Goal: Task Accomplishment & Management: Use online tool/utility

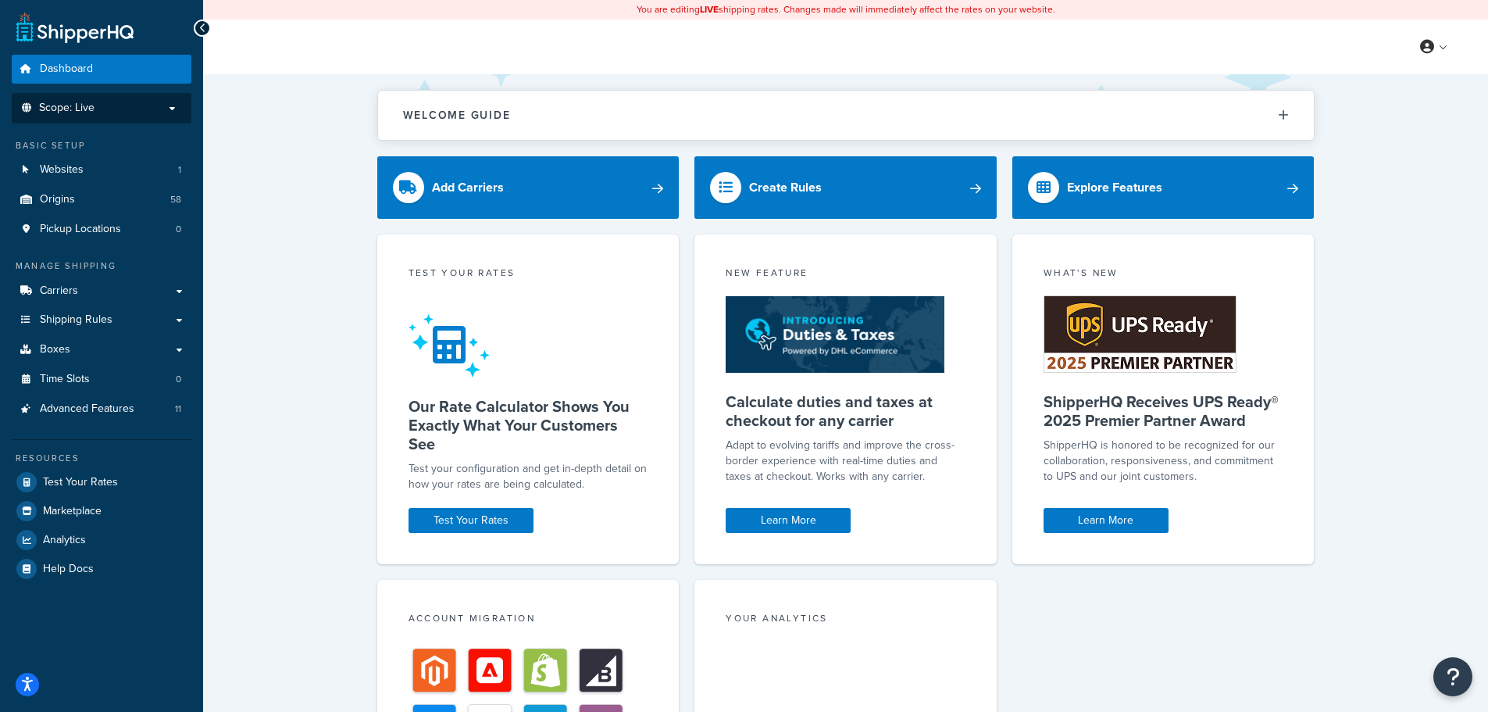
click at [177, 102] on p "Scope: Live" at bounding box center [102, 108] width 166 height 13
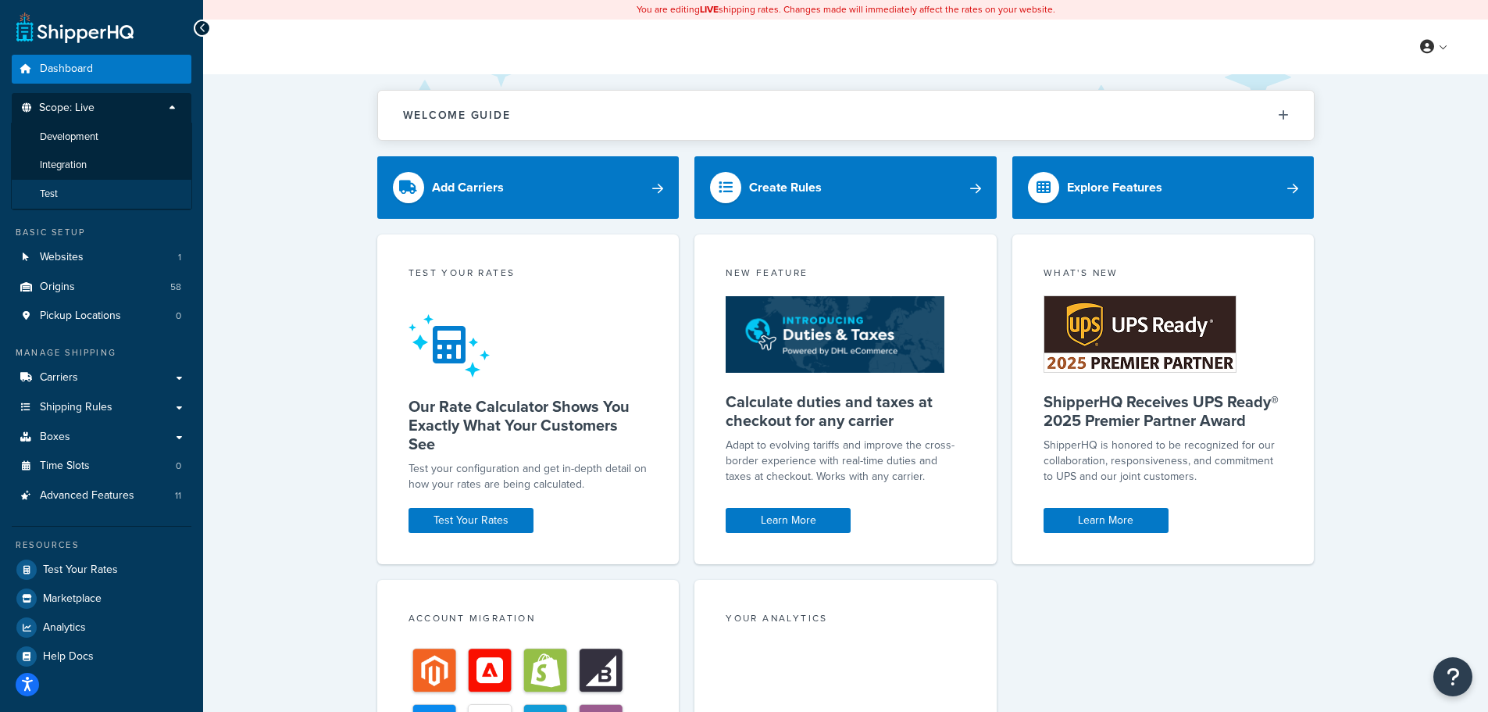
click at [59, 193] on li "Test" at bounding box center [101, 194] width 181 height 29
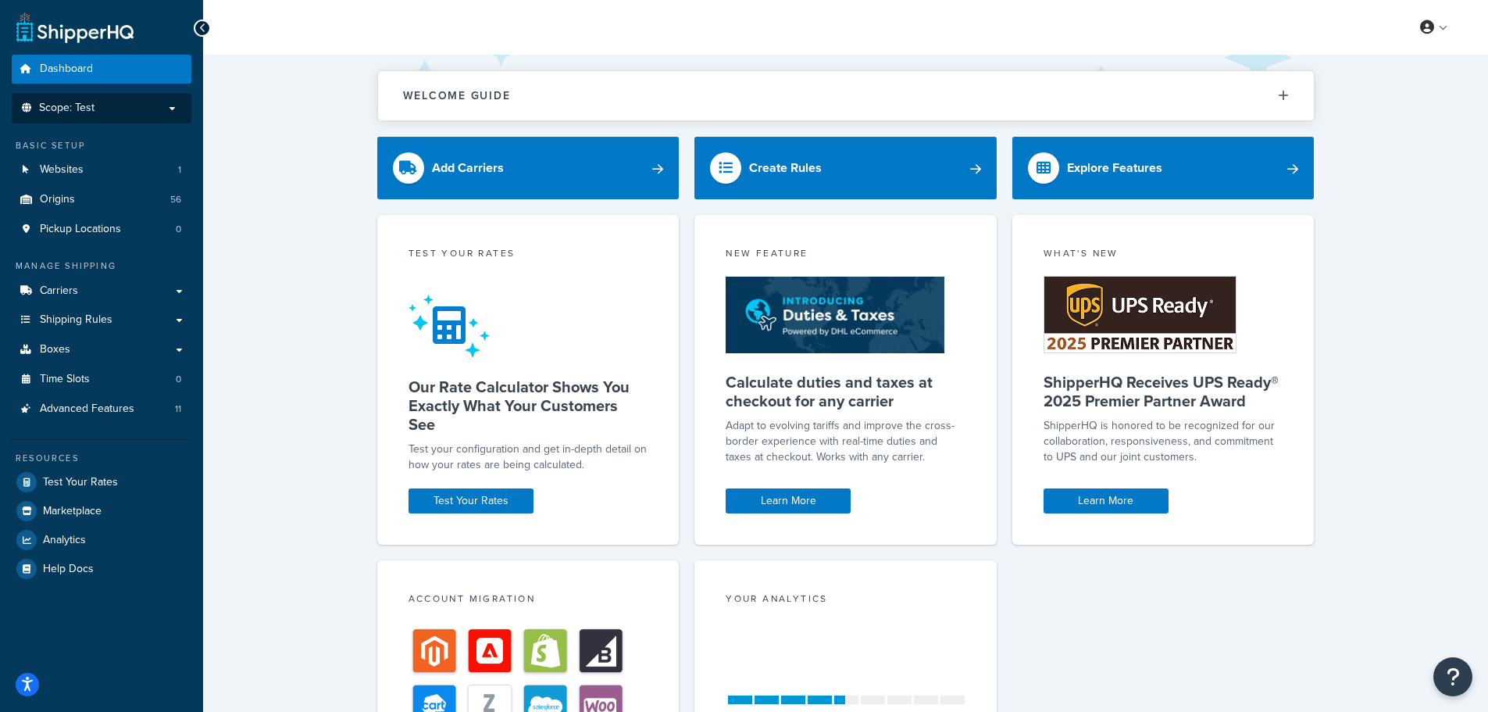
click at [277, 195] on div "Welcome Guide Recommendations ShipperHQ: An Overview Carrier Setup Shipping Rul…" at bounding box center [845, 511] width 1285 height 912
click at [68, 321] on span "Shipping Rules" at bounding box center [76, 319] width 73 height 13
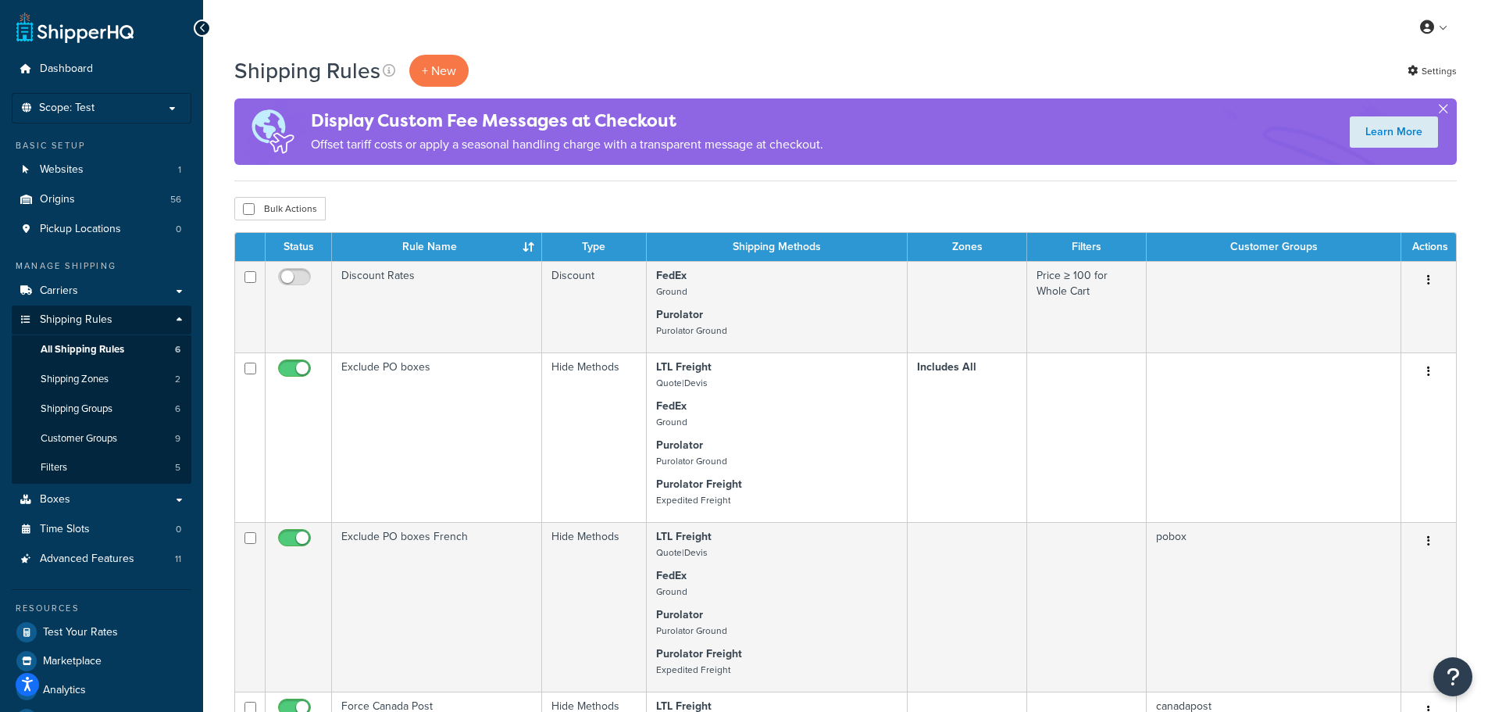
click at [1445, 110] on button "button" at bounding box center [1444, 112] width 4 height 4
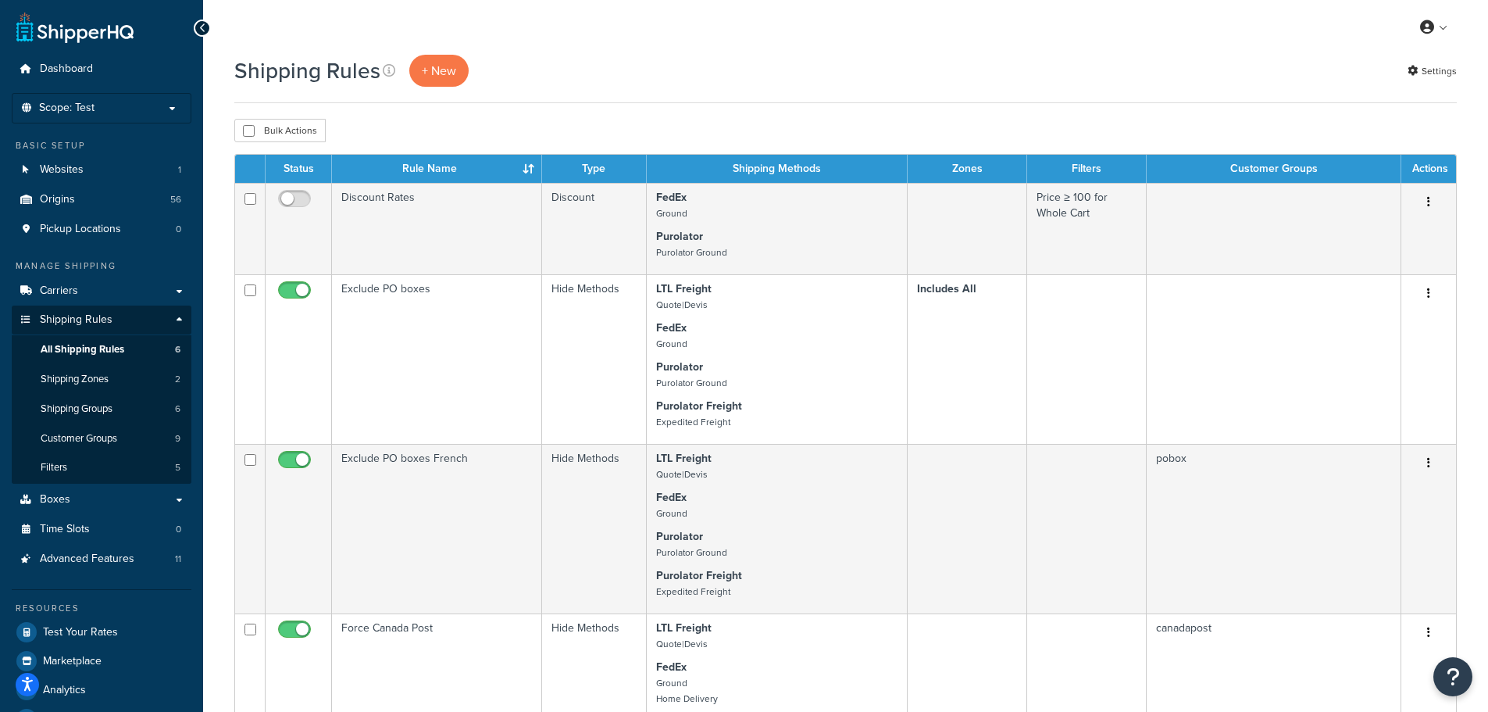
click at [1422, 131] on div "Bulk Actions Duplicate Delete" at bounding box center [845, 130] width 1223 height 23
click at [446, 61] on p "+ New" at bounding box center [438, 71] width 59 height 32
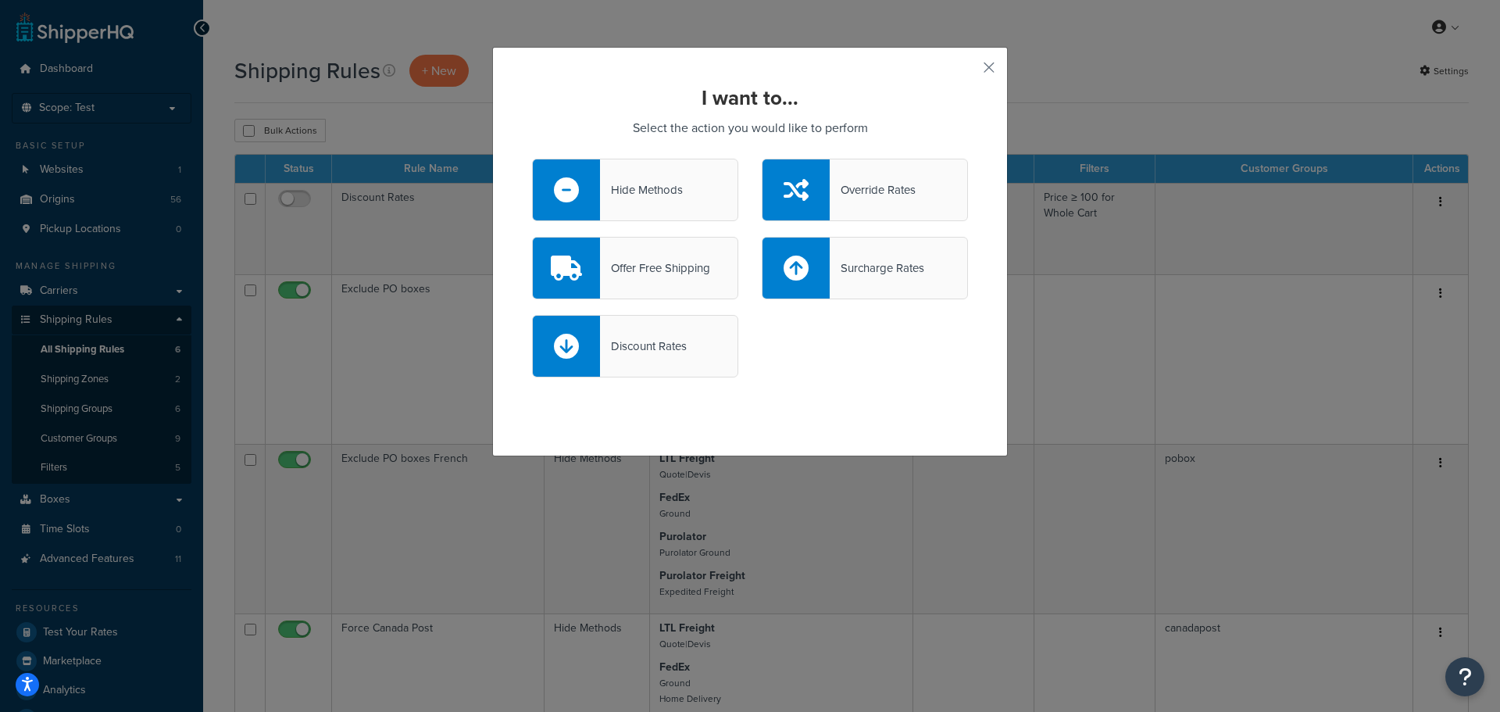
click at [663, 276] on div "Offer Free Shipping" at bounding box center [655, 268] width 110 height 22
click at [0, 0] on input "Offer Free Shipping" at bounding box center [0, 0] width 0 height 0
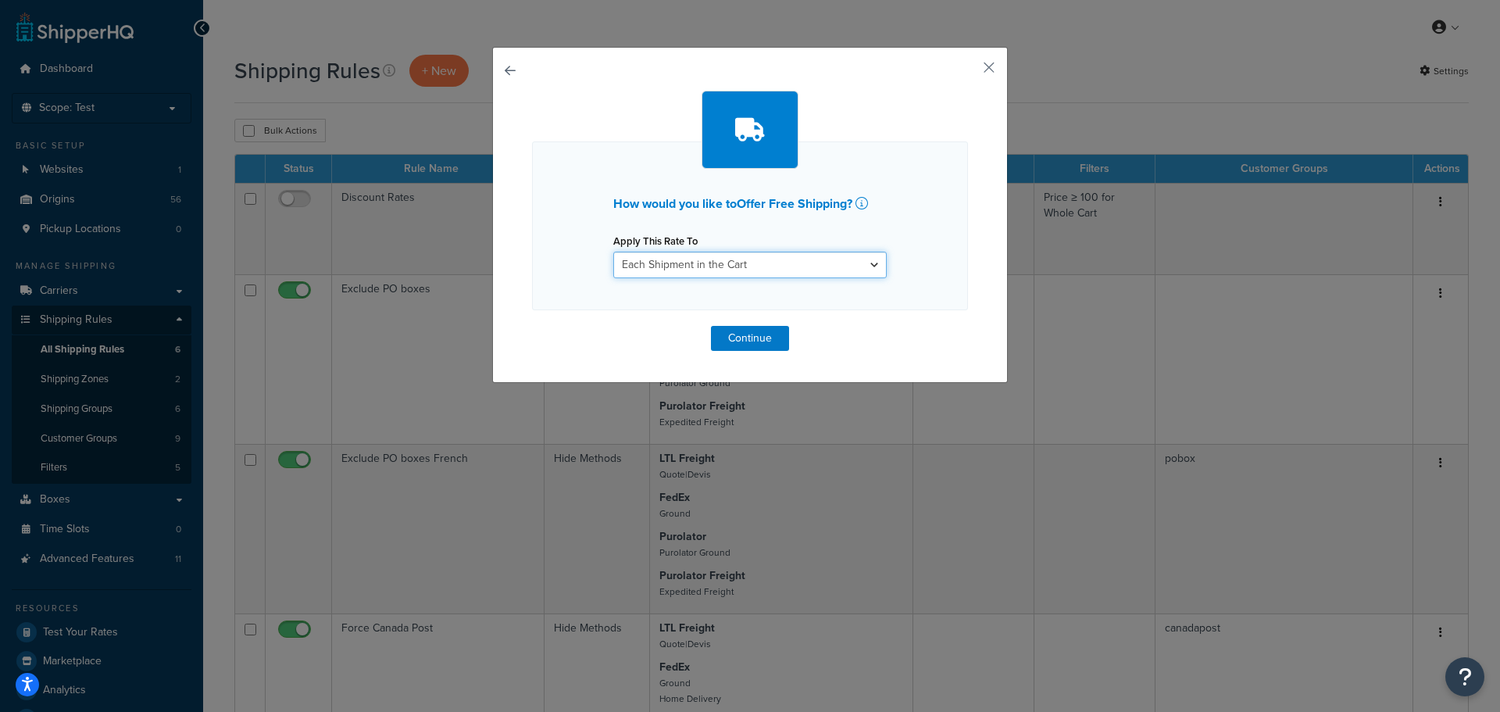
click at [748, 258] on select "Each Shipment in the Cart Each Origin in the Cart Each Shipping Group in the Ca…" at bounding box center [749, 265] width 273 height 27
click at [613, 252] on select "Each Shipment in the Cart Each Origin in the Cart Each Shipping Group in the Ca…" at bounding box center [749, 265] width 273 height 27
click at [745, 338] on button "Continue" at bounding box center [750, 338] width 78 height 25
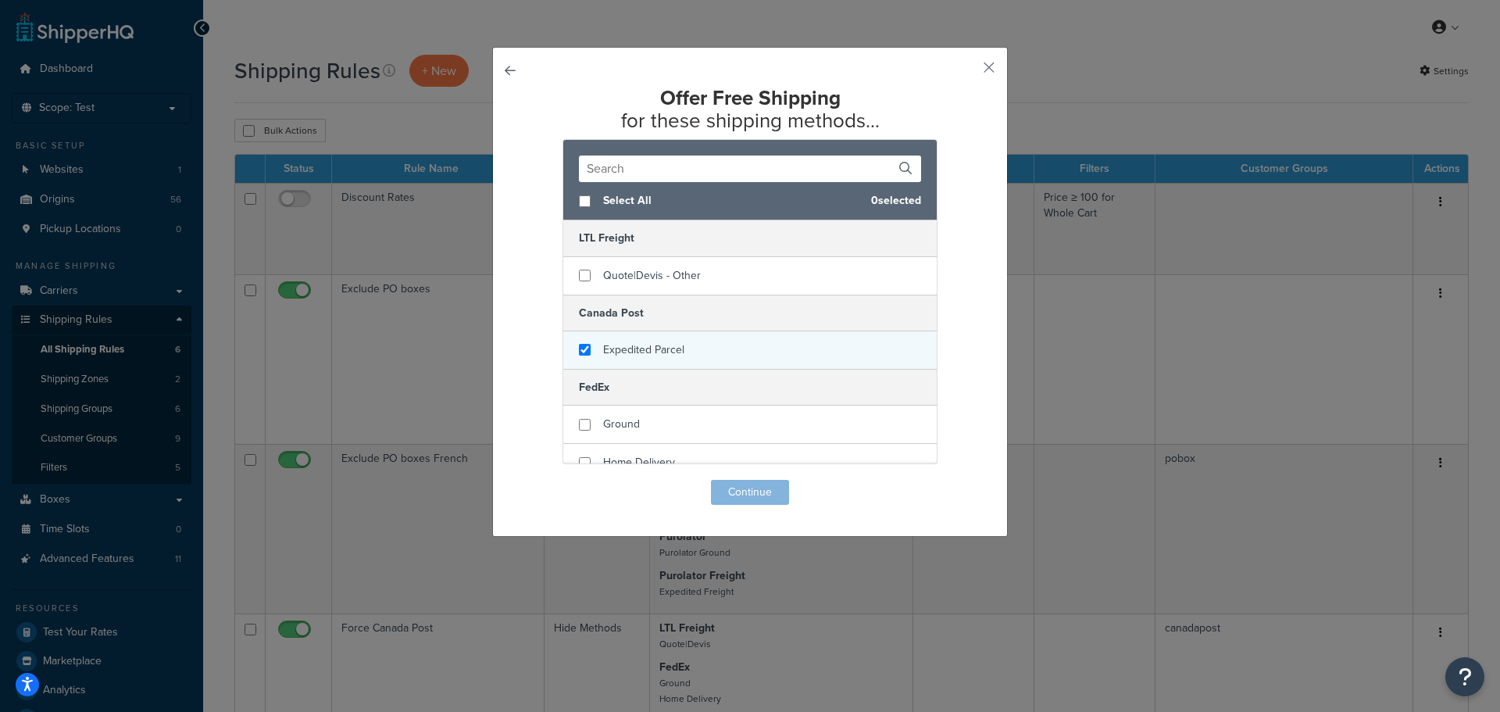
checkbox input "true"
click at [659, 354] on span "Expedited Parcel" at bounding box center [643, 349] width 81 height 16
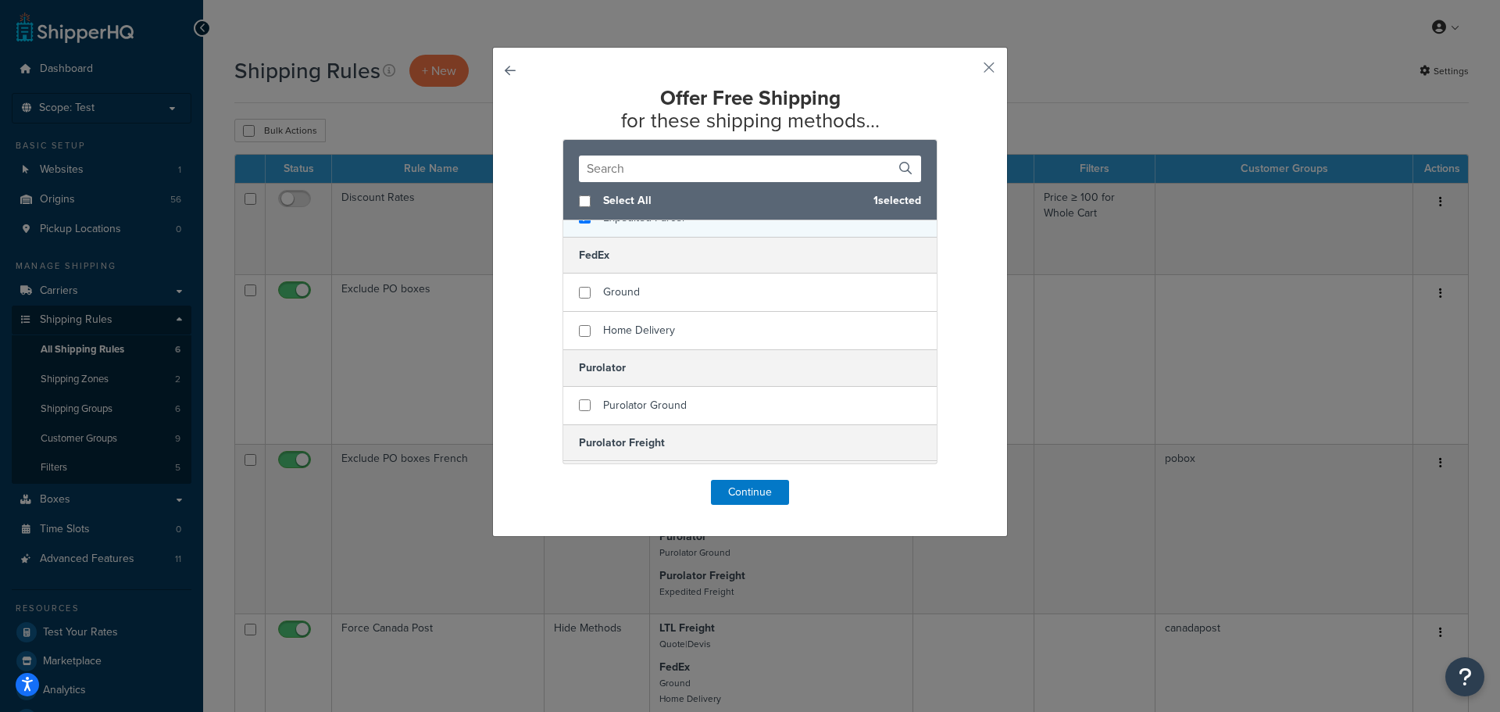
scroll to position [156, 0]
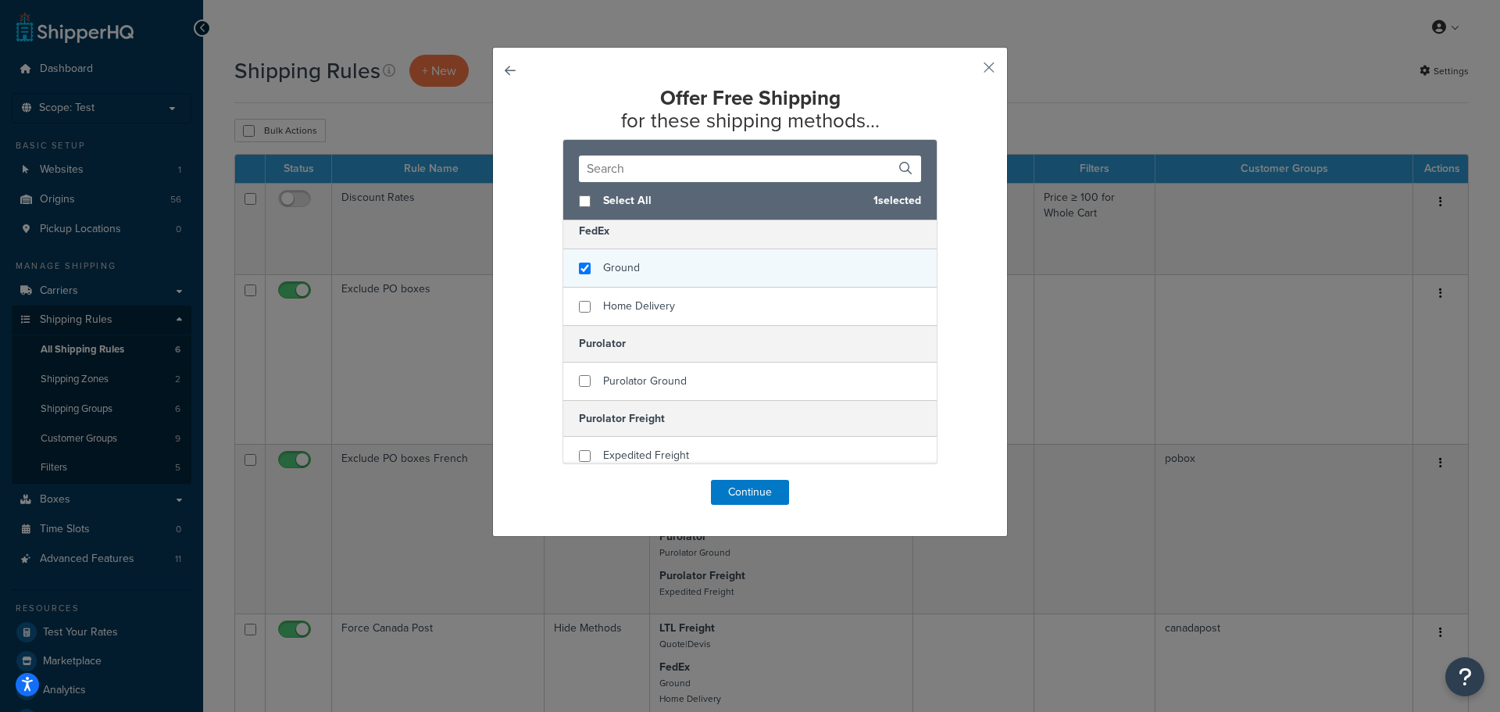
checkbox input "true"
click at [606, 273] on span "Ground" at bounding box center [621, 267] width 37 height 16
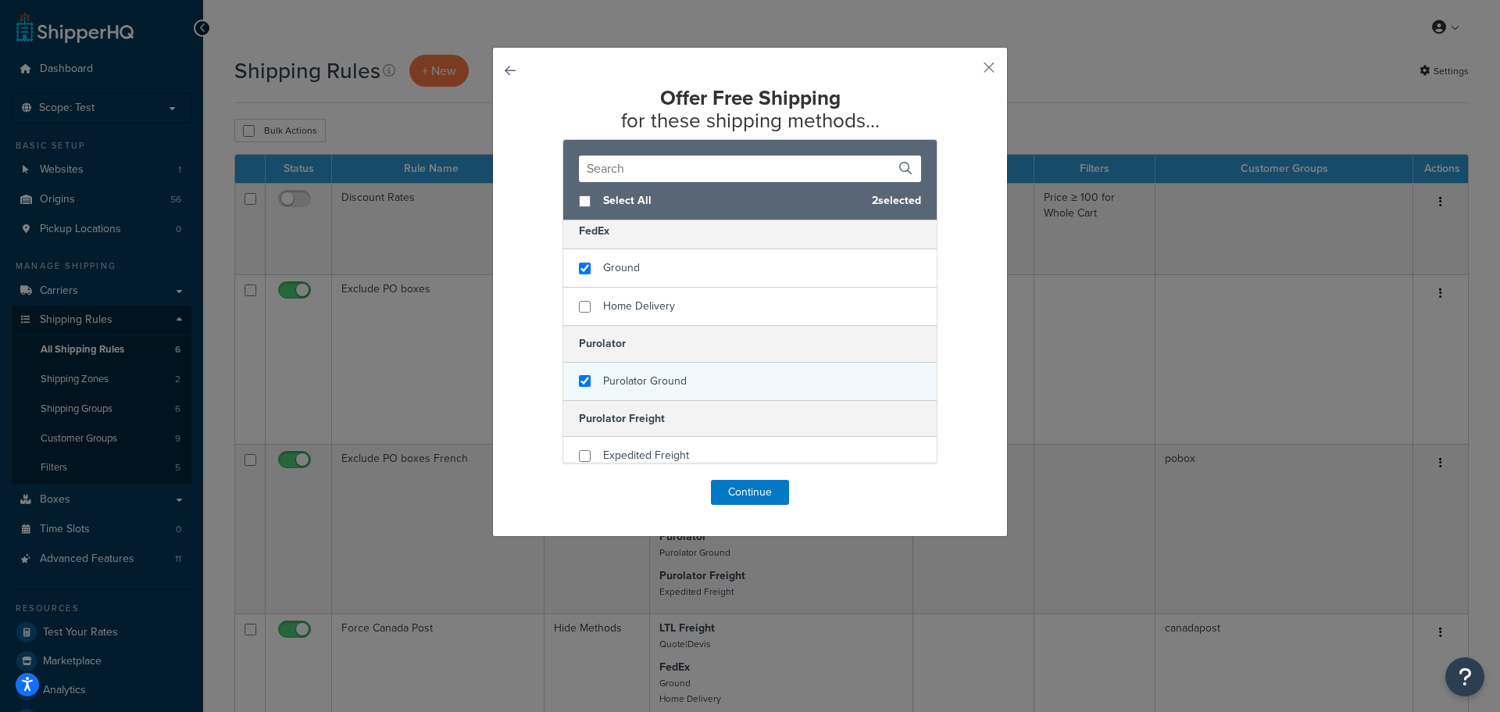
checkbox input "true"
click at [638, 383] on span "Purolator Ground" at bounding box center [645, 381] width 84 height 16
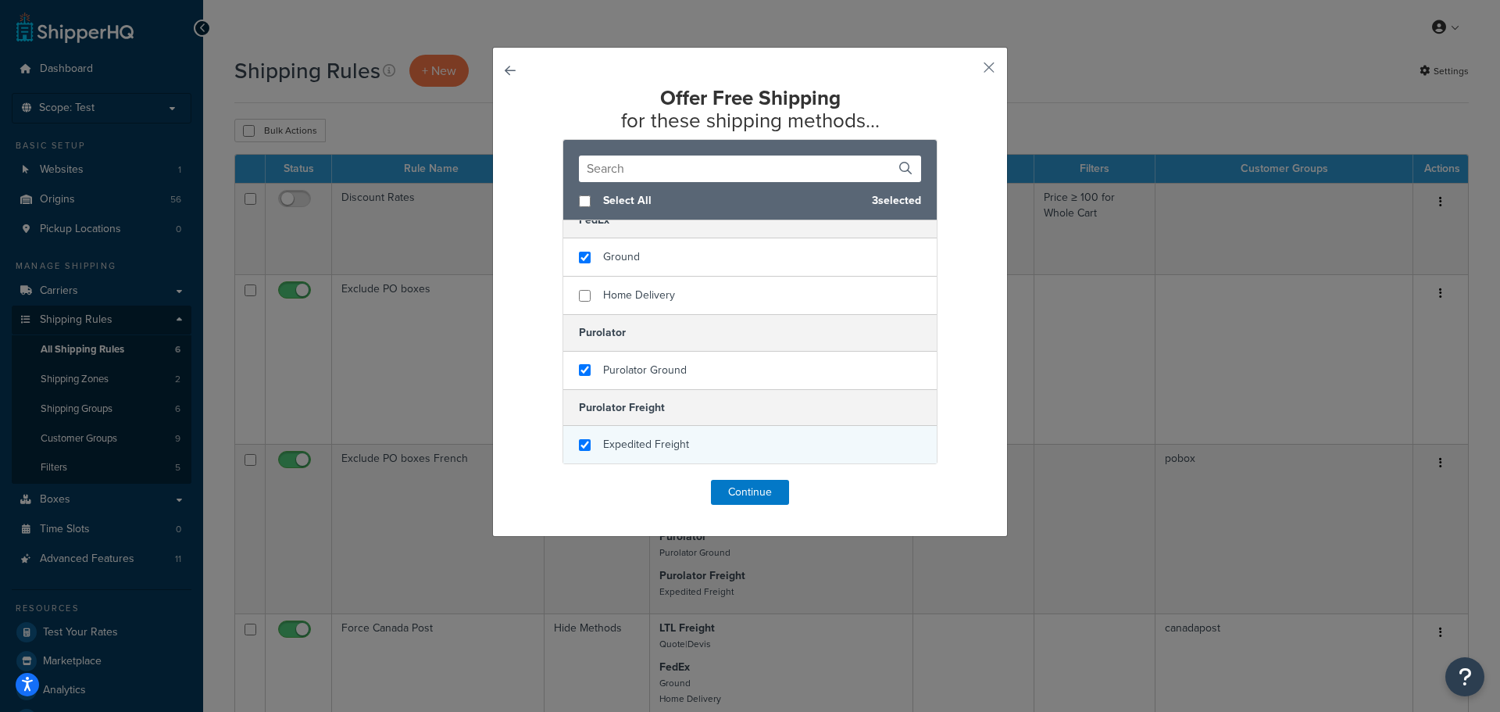
click at [656, 448] on span "Expedited Freight" at bounding box center [646, 444] width 86 height 16
checkbox input "false"
click at [653, 458] on div "Expedited Freight" at bounding box center [749, 445] width 373 height 38
click at [773, 499] on button "Continue" at bounding box center [750, 492] width 78 height 25
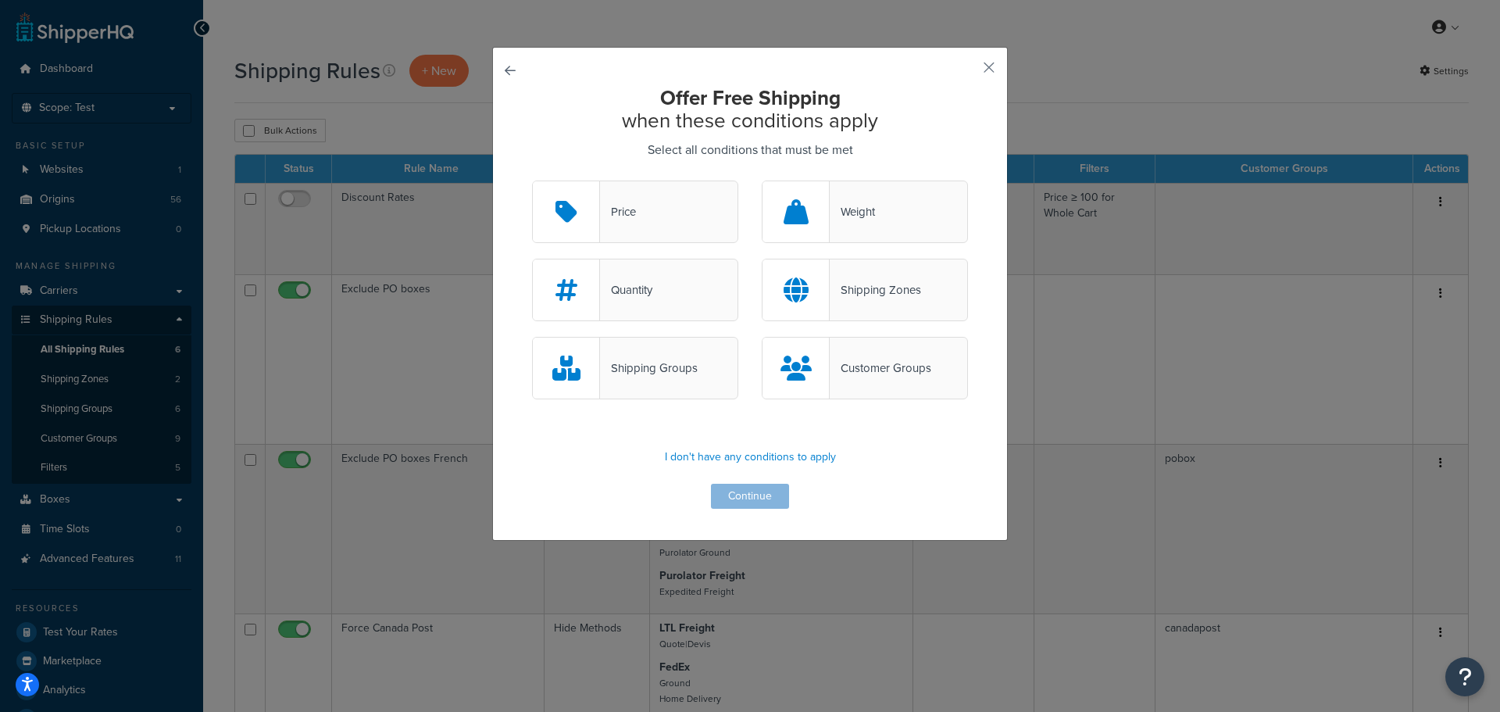
click at [684, 241] on div "Price" at bounding box center [635, 211] width 206 height 63
click at [0, 0] on input "Price" at bounding box center [0, 0] width 0 height 0
click at [747, 494] on button "Continue" at bounding box center [750, 496] width 78 height 25
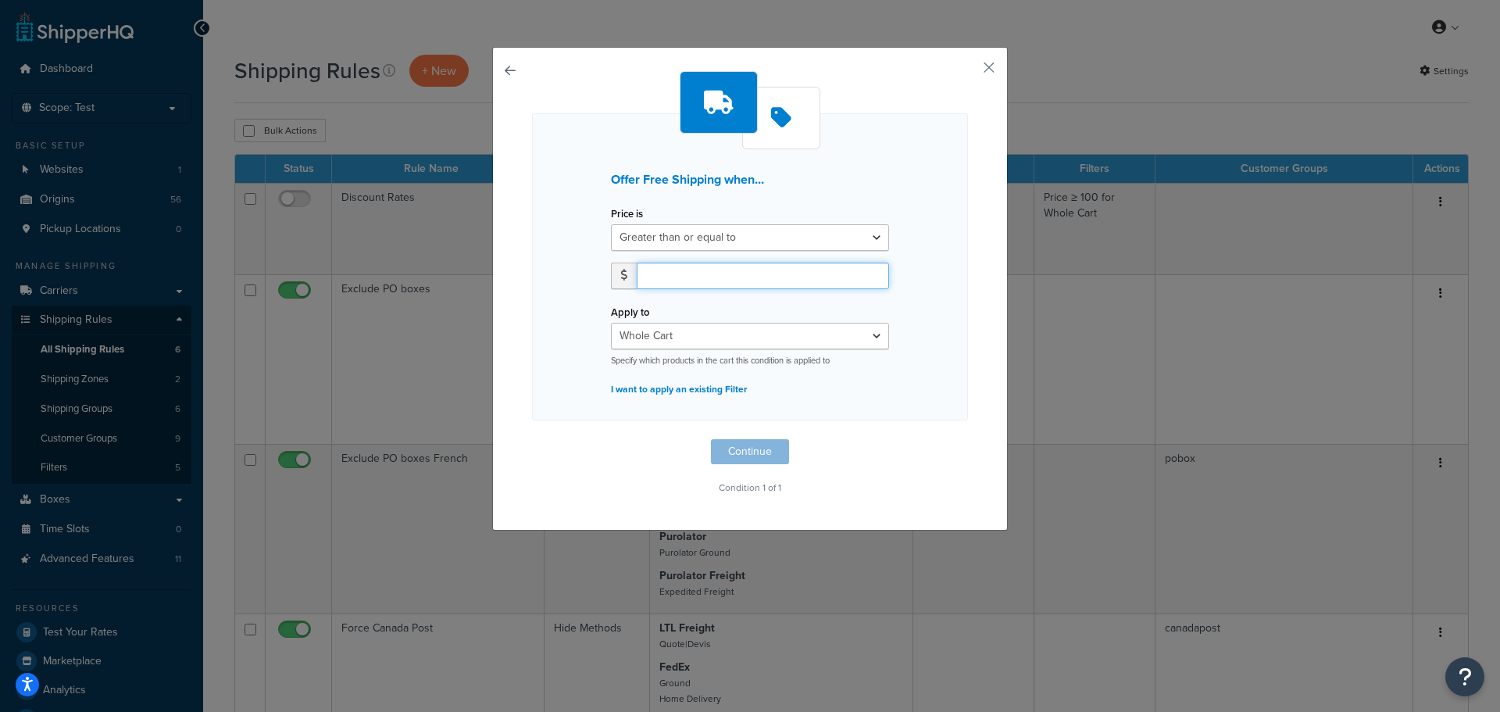
click at [745, 280] on input "number" at bounding box center [763, 276] width 252 height 27
type input "100"
click at [702, 331] on select "Whole Cart Everything in Shipping Group Everything at Origin Each Item within S…" at bounding box center [750, 336] width 278 height 27
click at [611, 323] on select "Whole Cart Everything in Shipping Group Everything at Origin Each Item within S…" at bounding box center [750, 336] width 278 height 27
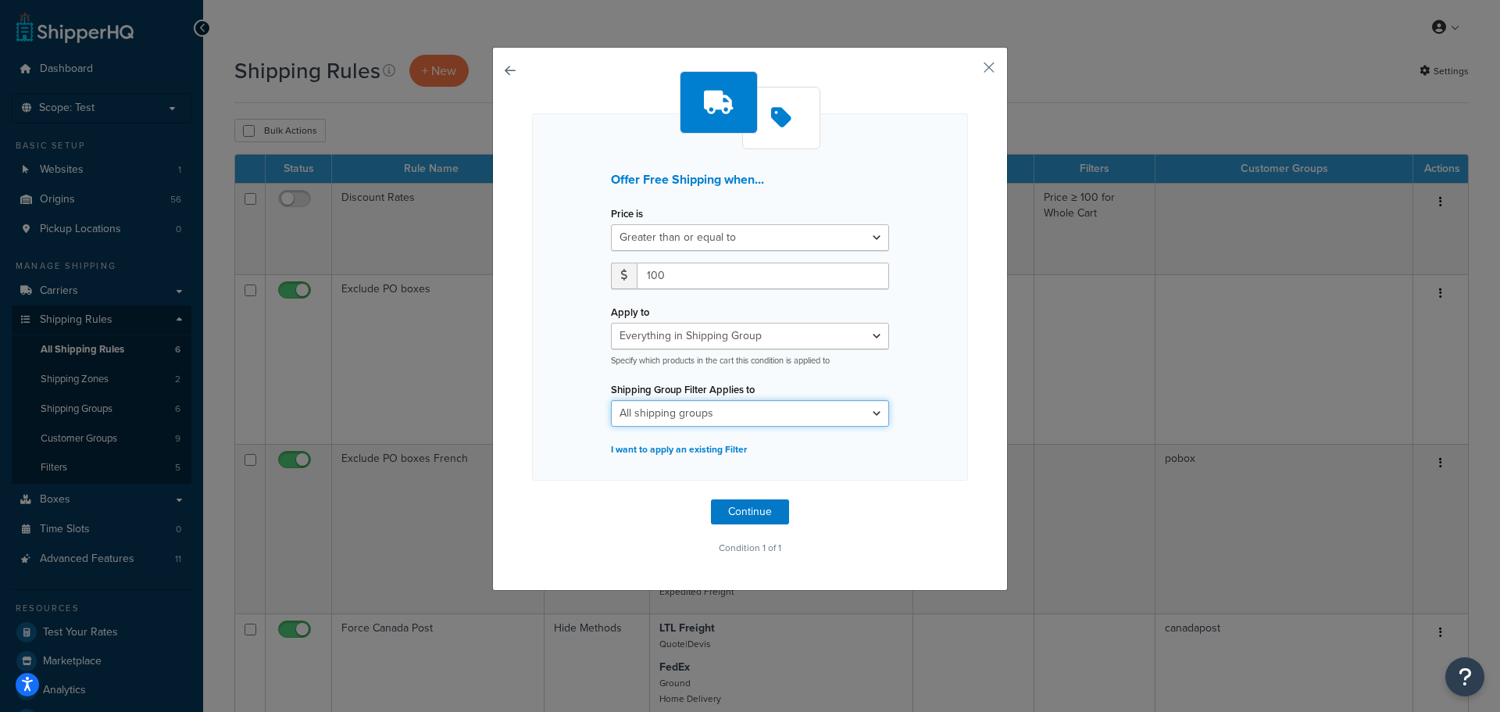
click at [813, 405] on select "All shipping groups Large LTL only Medium Oversize Small All Products not assig…" at bounding box center [750, 413] width 278 height 27
click at [899, 382] on div "Offer Free Shipping when... Price is Greater than or equal to Between or equal …" at bounding box center [750, 296] width 436 height 367
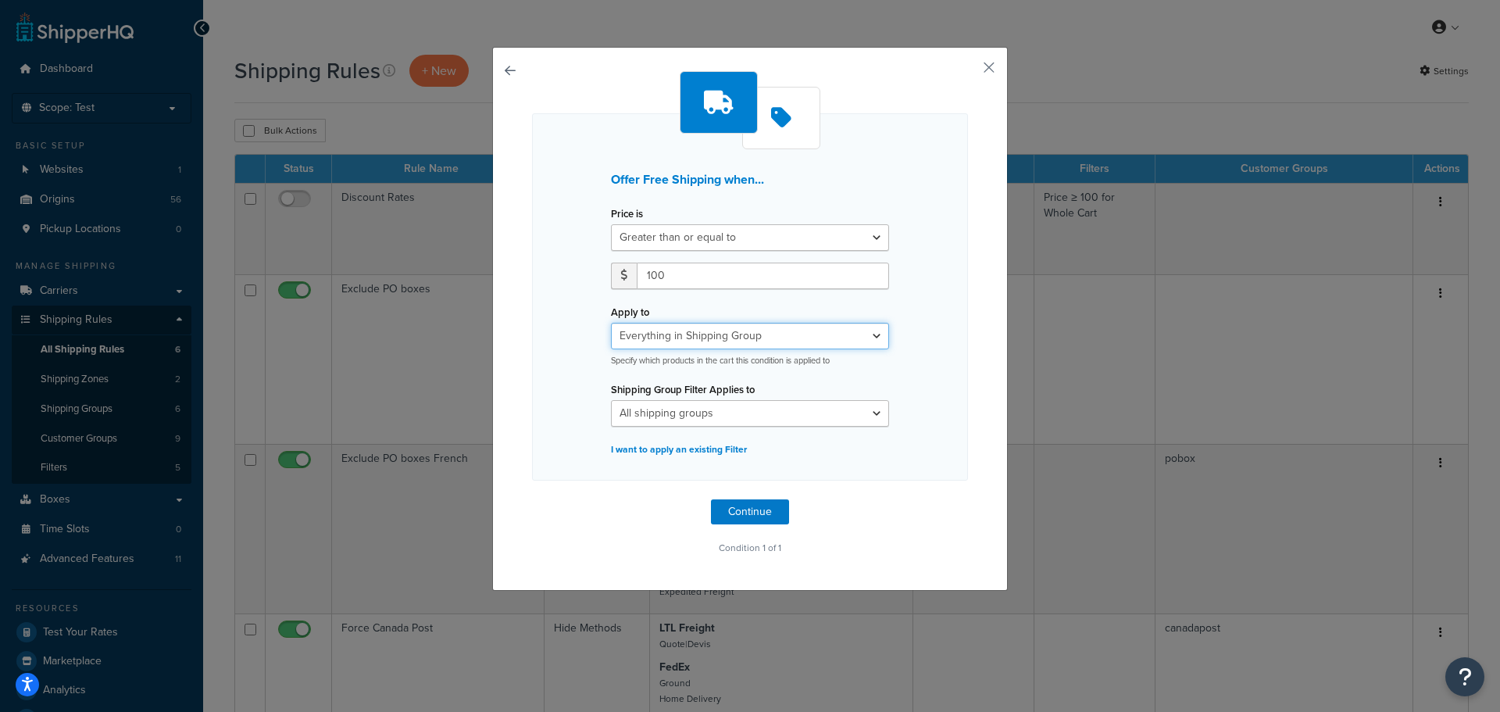
click at [759, 331] on select "Whole Cart Everything in Shipping Group Everything at Origin Each Item within S…" at bounding box center [750, 336] width 278 height 27
select select "CART"
click at [611, 323] on select "Whole Cart Everything in Shipping Group Everything at Origin Each Item within S…" at bounding box center [750, 336] width 278 height 27
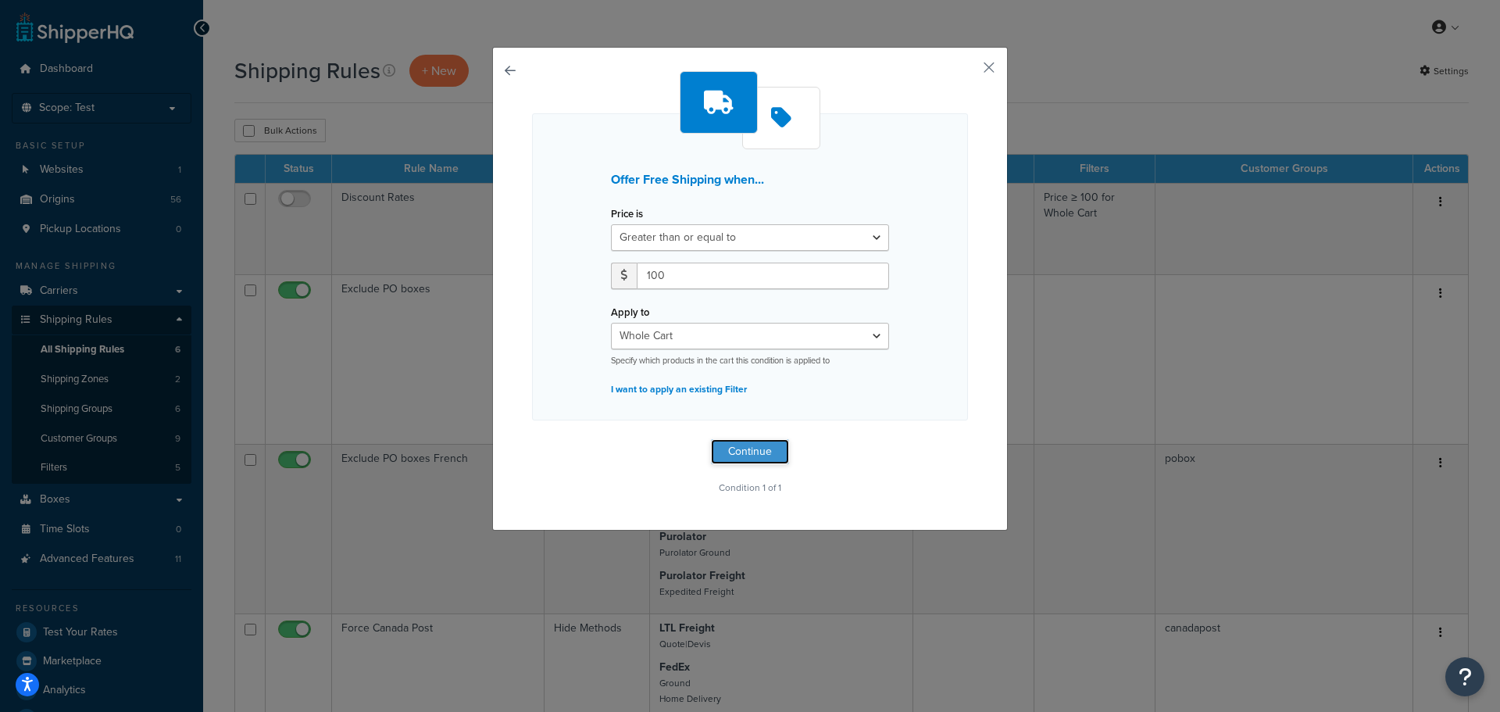
click at [746, 451] on button "Continue" at bounding box center [750, 451] width 78 height 25
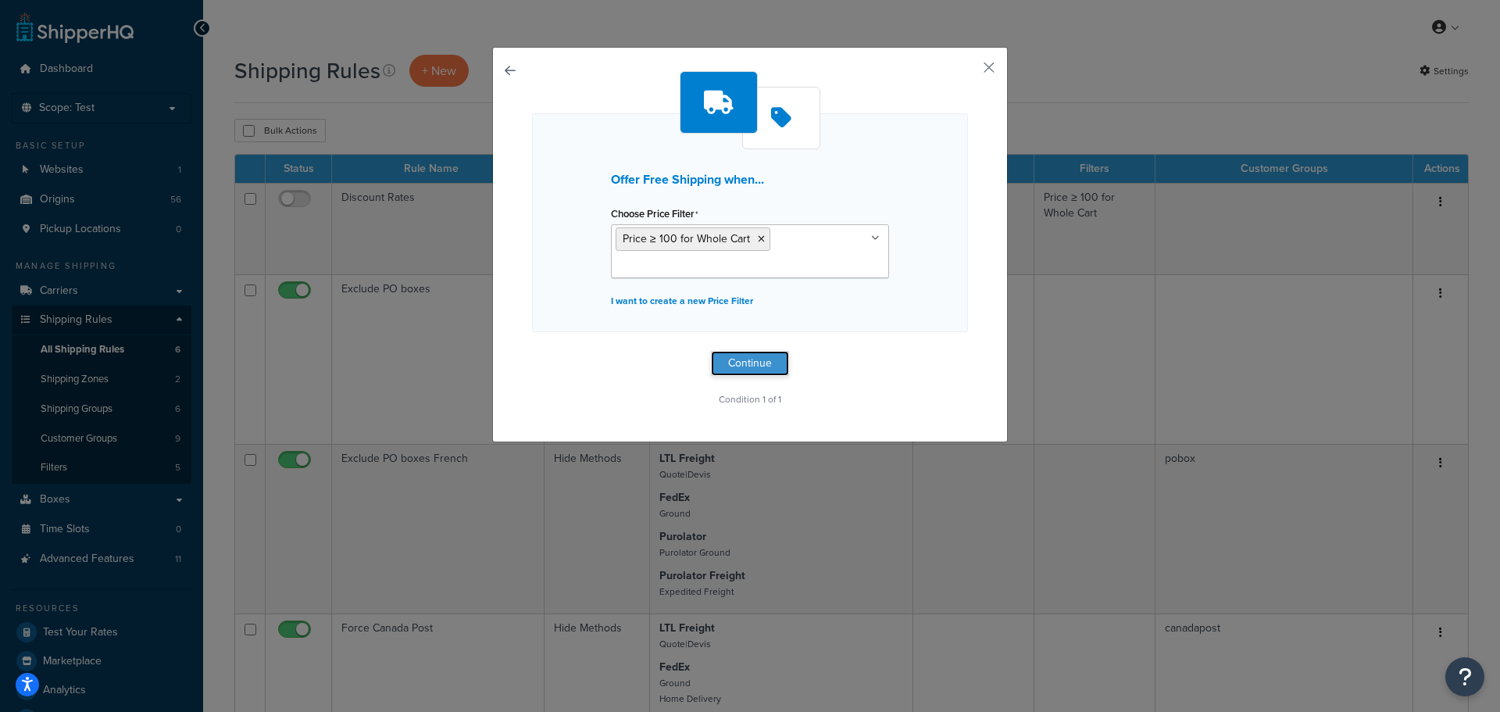
click at [763, 366] on button "Continue" at bounding box center [750, 363] width 78 height 25
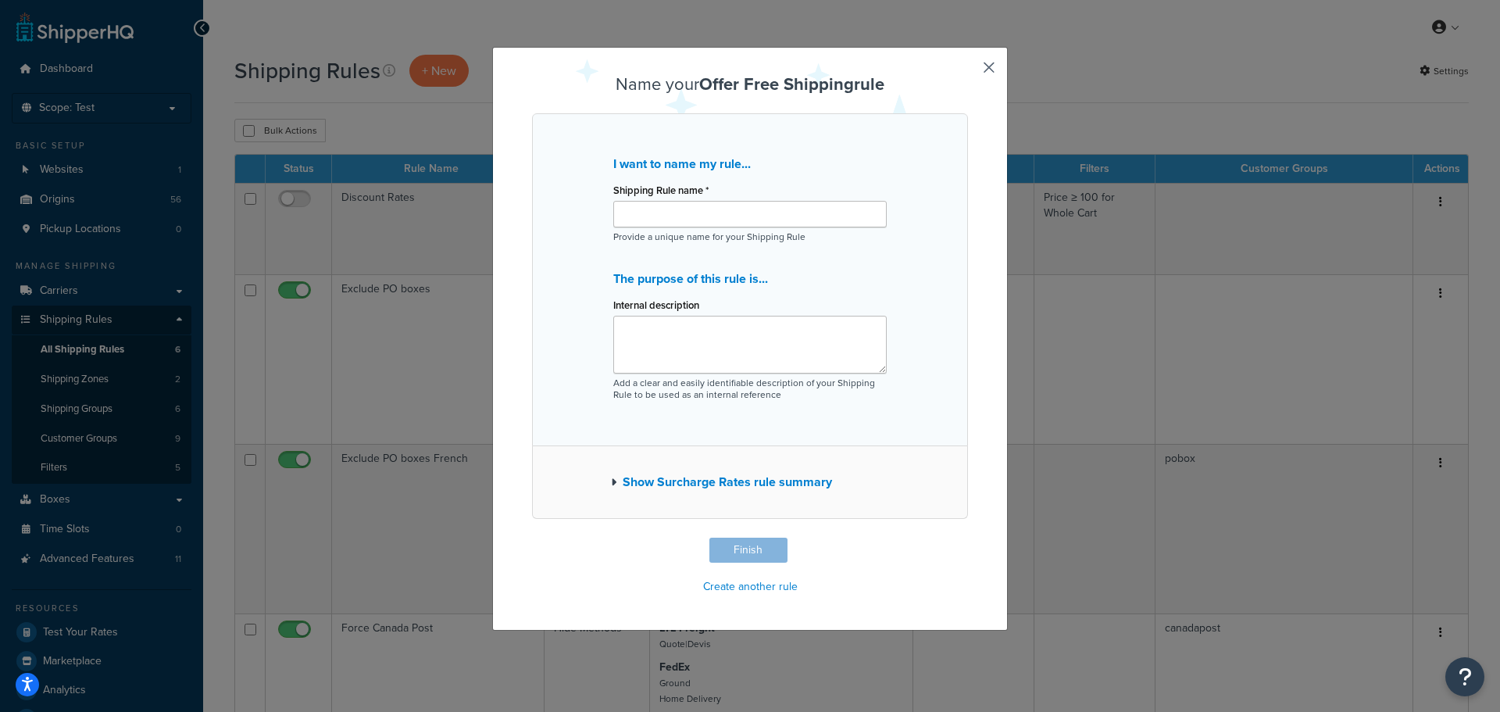
click at [968, 538] on button "button" at bounding box center [966, 540] width 4 height 4
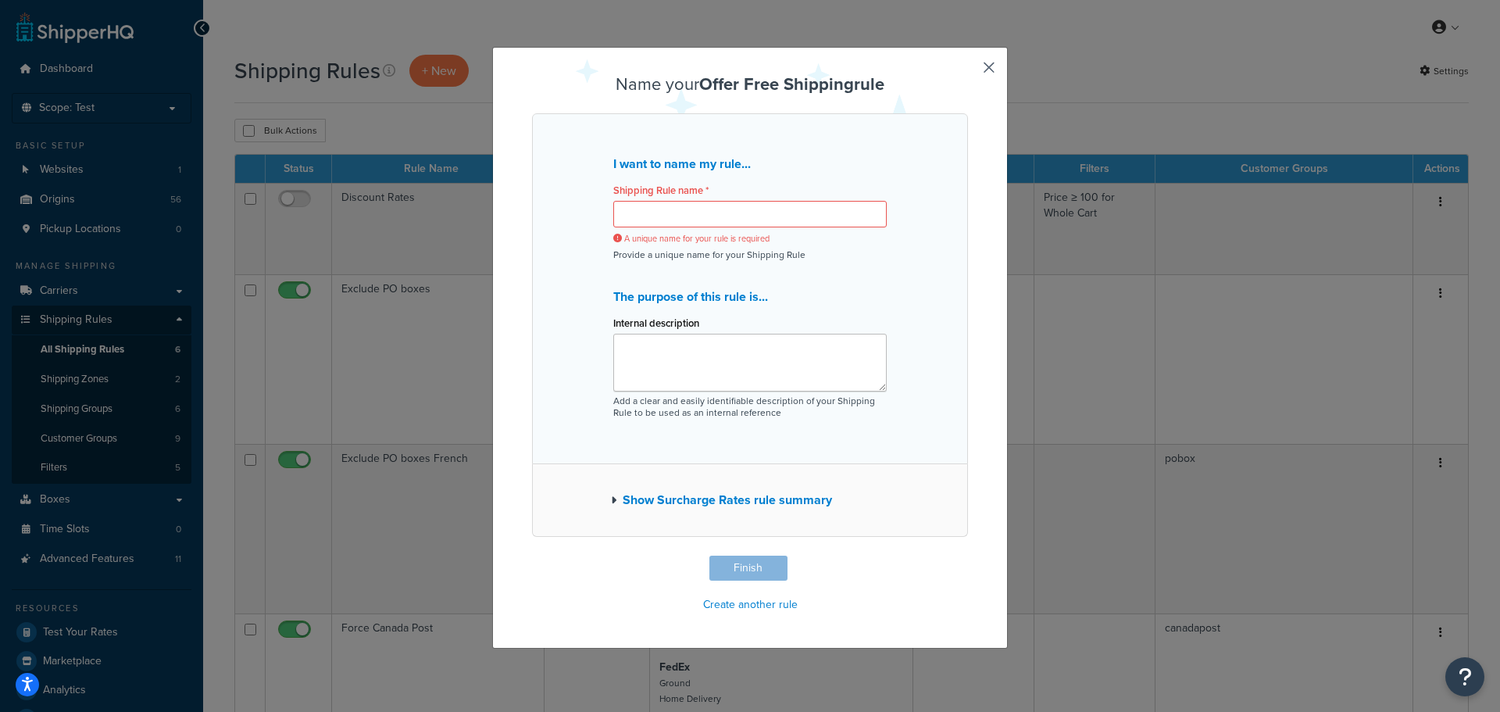
click at [968, 556] on button "button" at bounding box center [966, 558] width 4 height 4
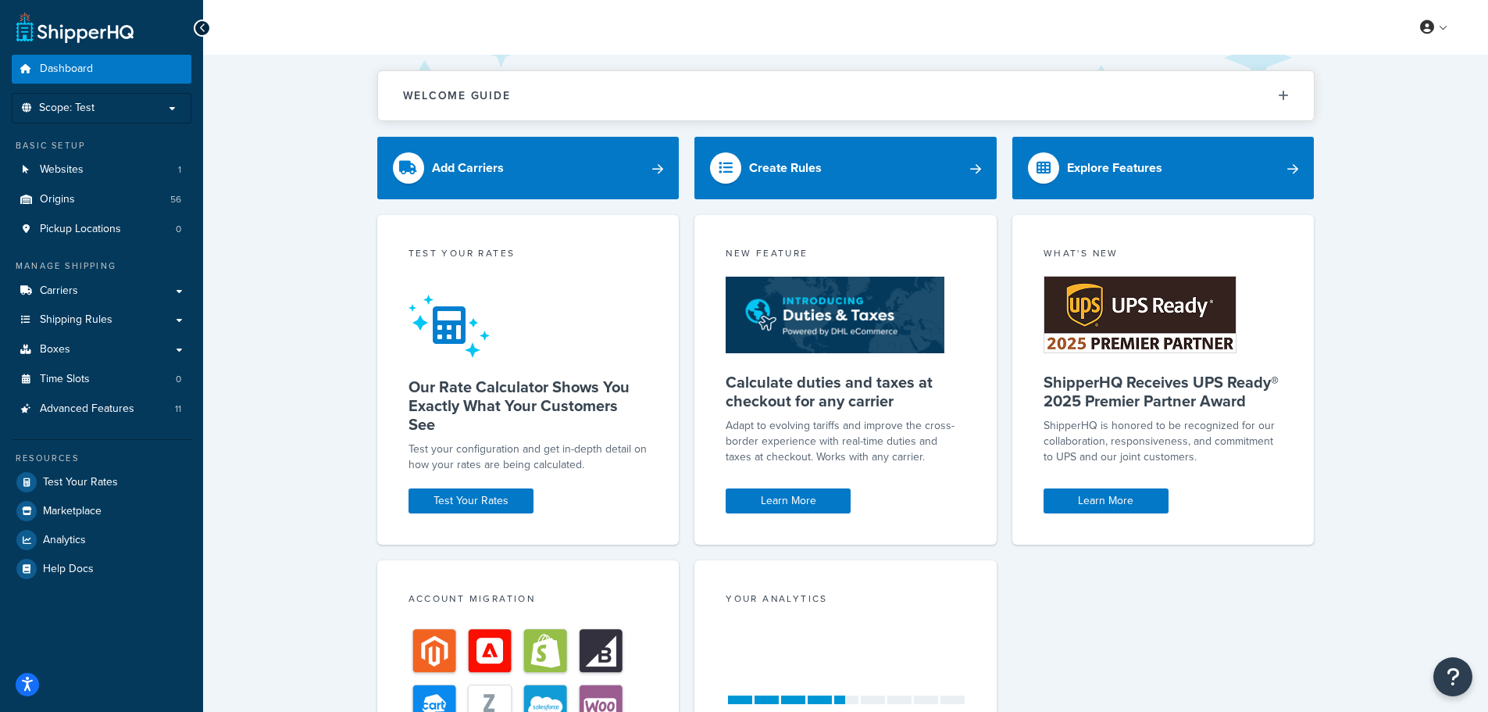
click at [309, 216] on div "Welcome Guide Recommendations ShipperHQ: An Overview Carrier Setup Shipping Rul…" at bounding box center [845, 511] width 1285 height 912
click at [202, 20] on div at bounding box center [202, 28] width 17 height 17
click at [205, 30] on icon at bounding box center [202, 28] width 7 height 11
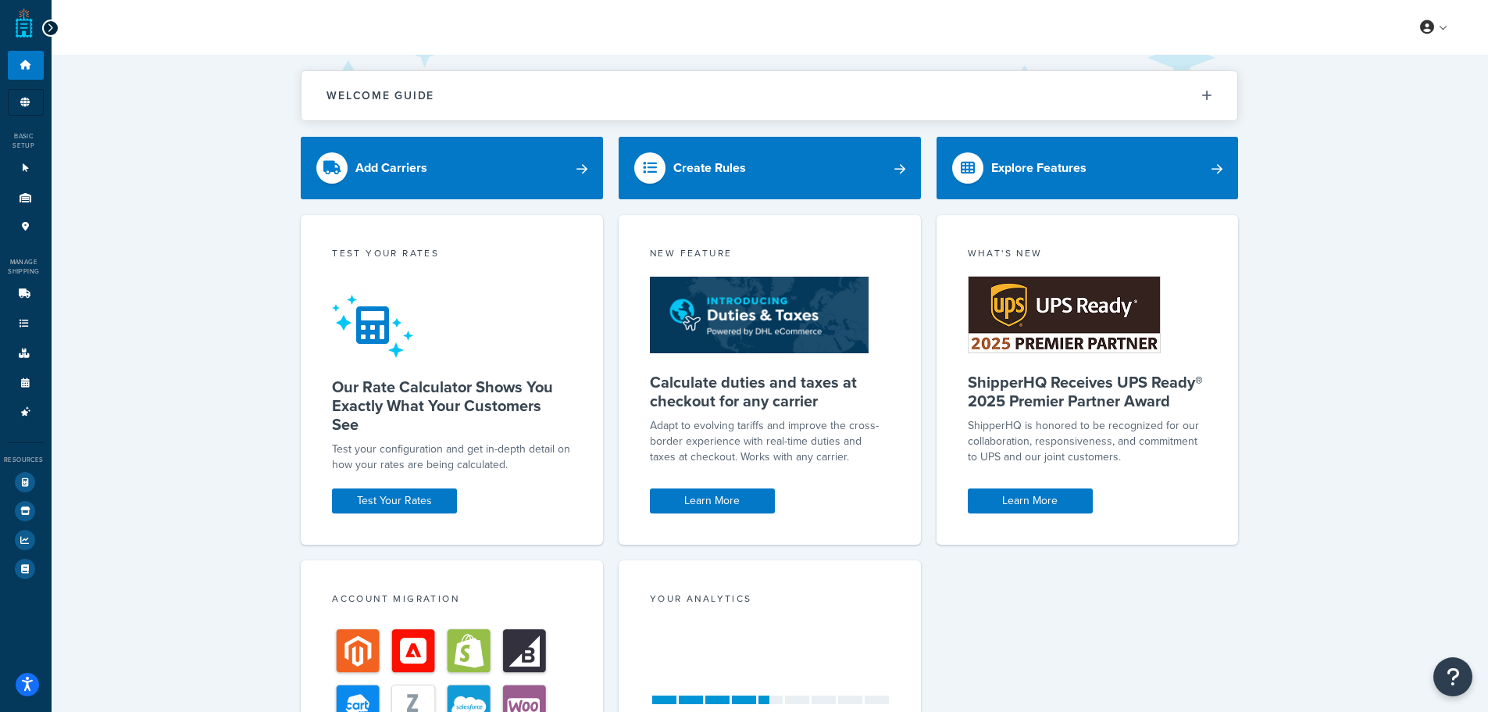
click at [50, 28] on icon at bounding box center [50, 28] width 7 height 11
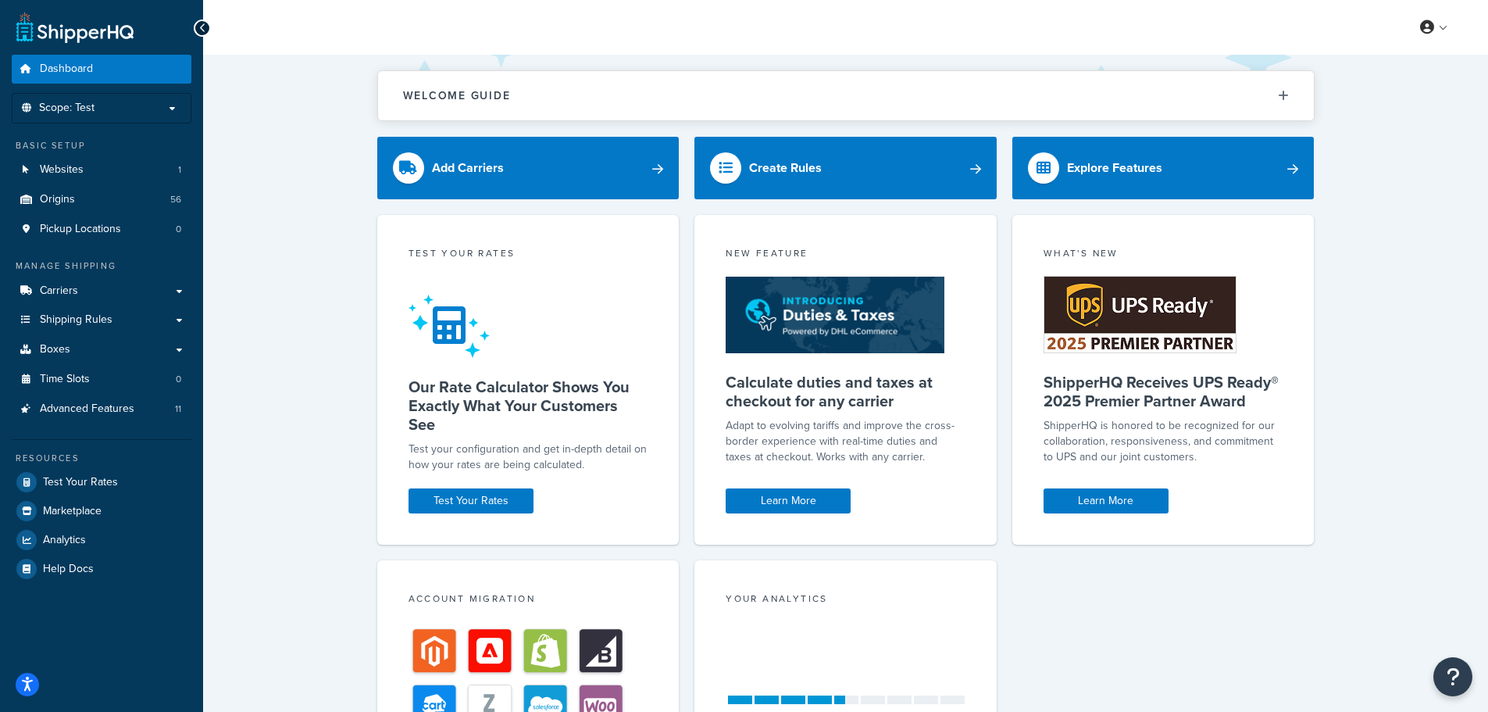
click at [206, 27] on div at bounding box center [202, 28] width 17 height 17
click at [195, 24] on div at bounding box center [202, 28] width 17 height 17
click at [204, 27] on icon at bounding box center [202, 28] width 7 height 11
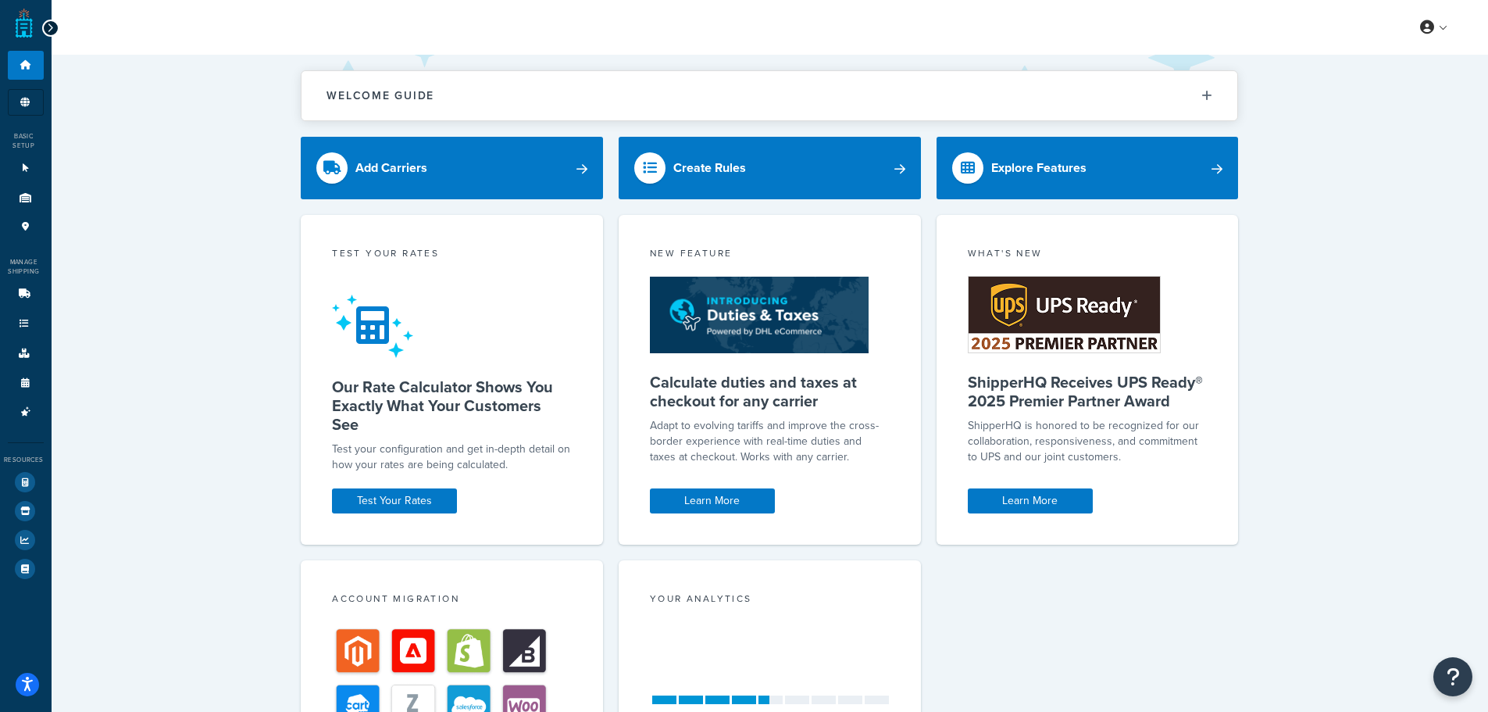
click at [187, 298] on div "Welcome Guide Recommendations ShipperHQ: An Overview Carrier Setup Shipping Rul…" at bounding box center [770, 511] width 1437 height 912
click at [52, 30] on icon at bounding box center [50, 28] width 7 height 11
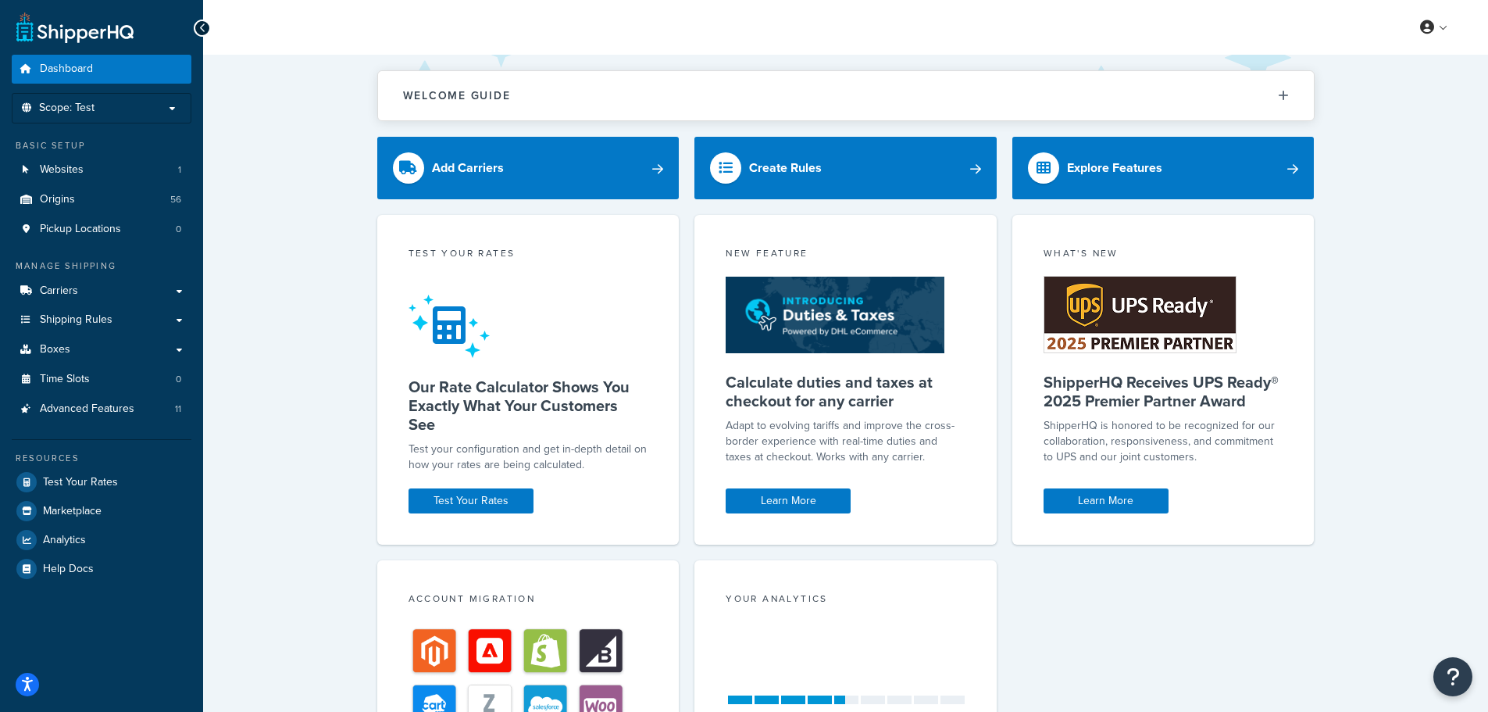
click at [273, 192] on div "Welcome Guide Recommendations ShipperHQ: An Overview Carrier Setup Shipping Rul…" at bounding box center [845, 511] width 1285 height 912
click at [117, 320] on link "Shipping Rules" at bounding box center [102, 319] width 180 height 29
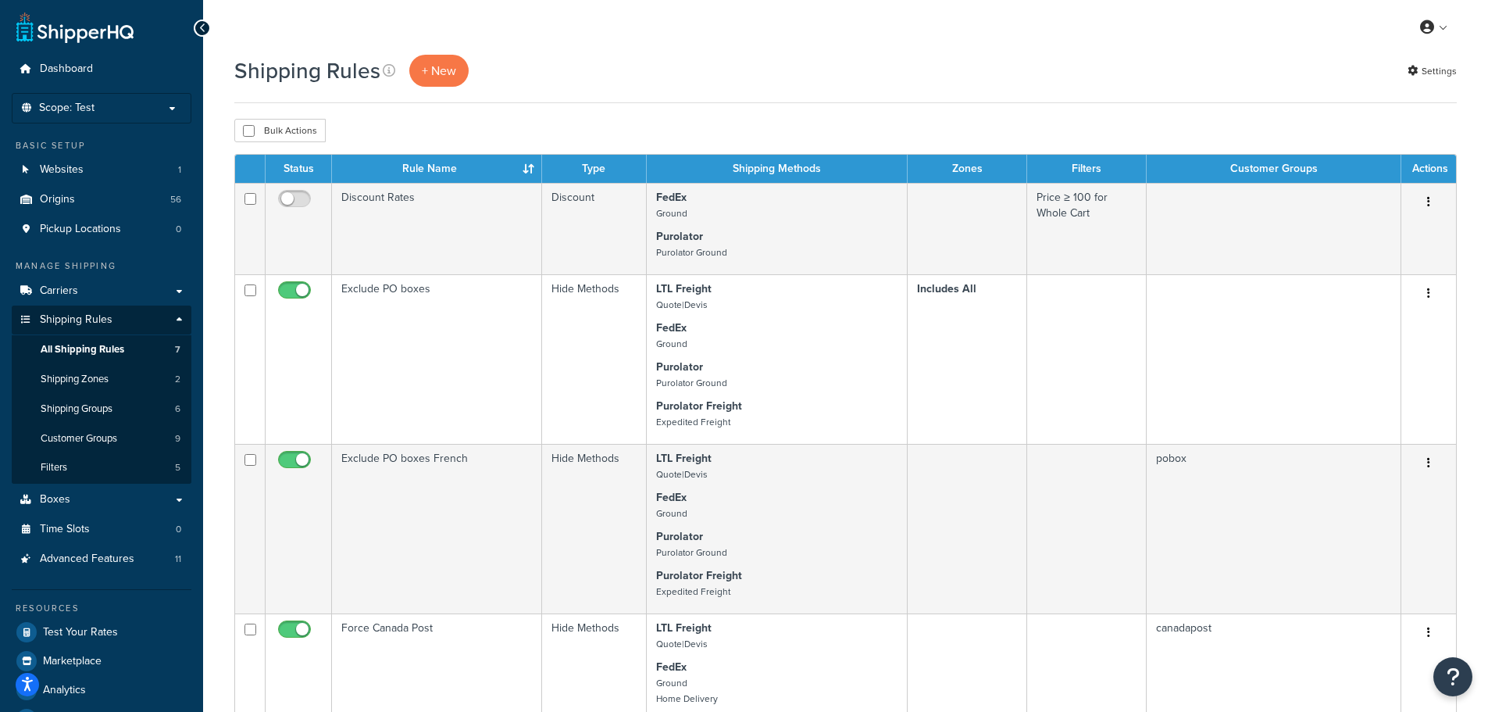
click at [790, 78] on div "Shipping Rules + New Settings" at bounding box center [845, 71] width 1223 height 32
click at [447, 68] on p "+ New" at bounding box center [438, 71] width 59 height 32
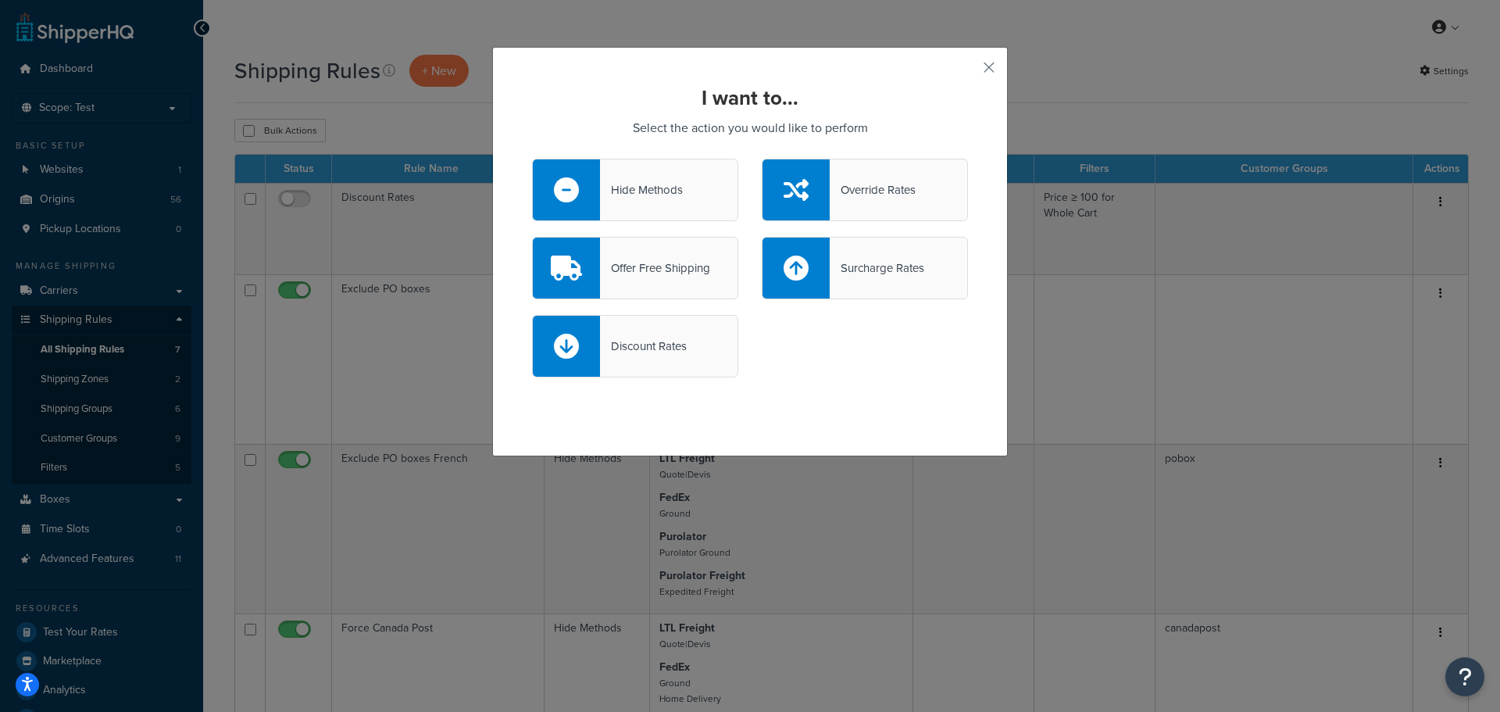
click at [631, 338] on div "Discount Rates" at bounding box center [643, 346] width 87 height 22
click at [0, 0] on input "Discount Rates" at bounding box center [0, 0] width 0 height 0
select select "CART"
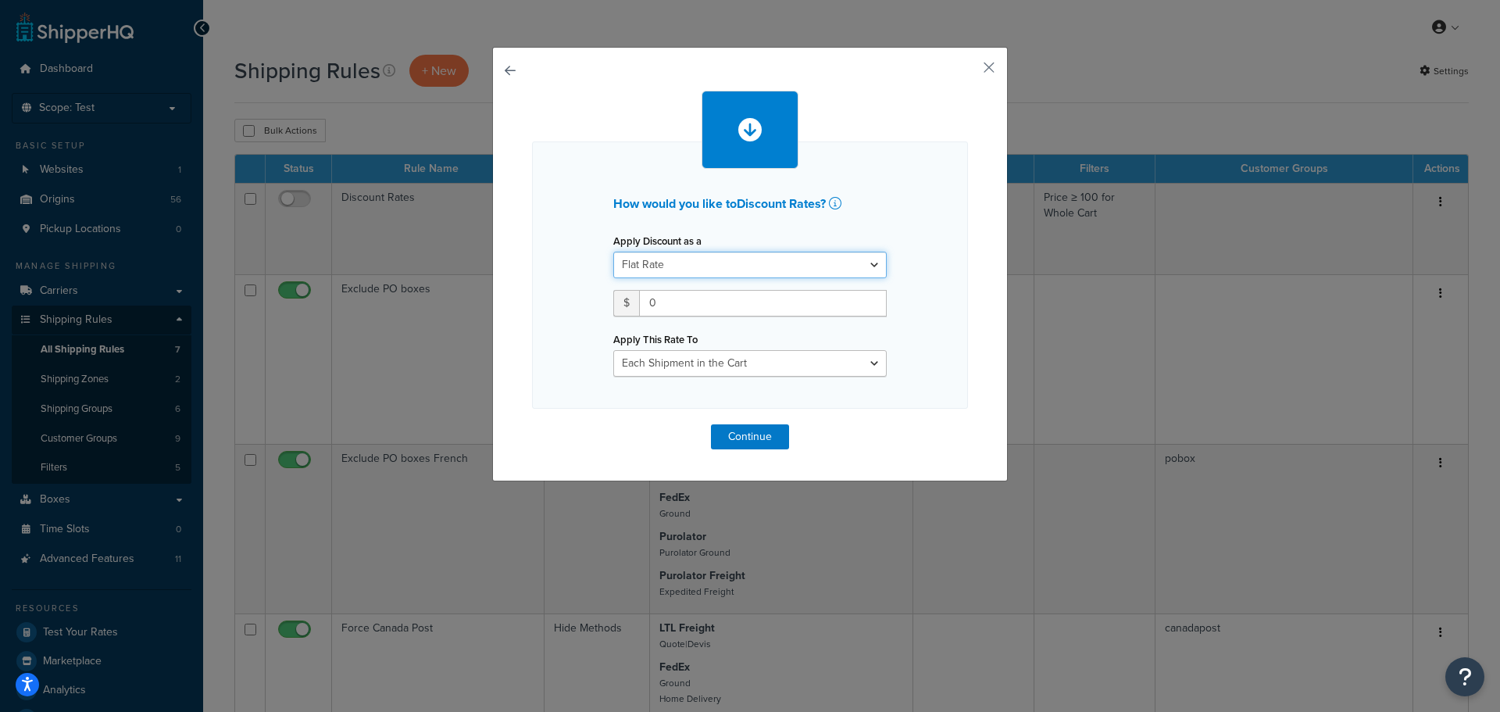
click at [740, 255] on select "Flat Rate Percentage Flat Rate & Percentage" at bounding box center [749, 265] width 273 height 27
click at [613, 252] on select "Flat Rate Percentage Flat Rate & Percentage" at bounding box center [749, 265] width 273 height 27
click at [572, 263] on div "How would you like to Discount Rates ? Apply Discount as a Flat Rate Percentage…" at bounding box center [750, 274] width 436 height 267
click at [687, 299] on input "0" at bounding box center [763, 303] width 248 height 27
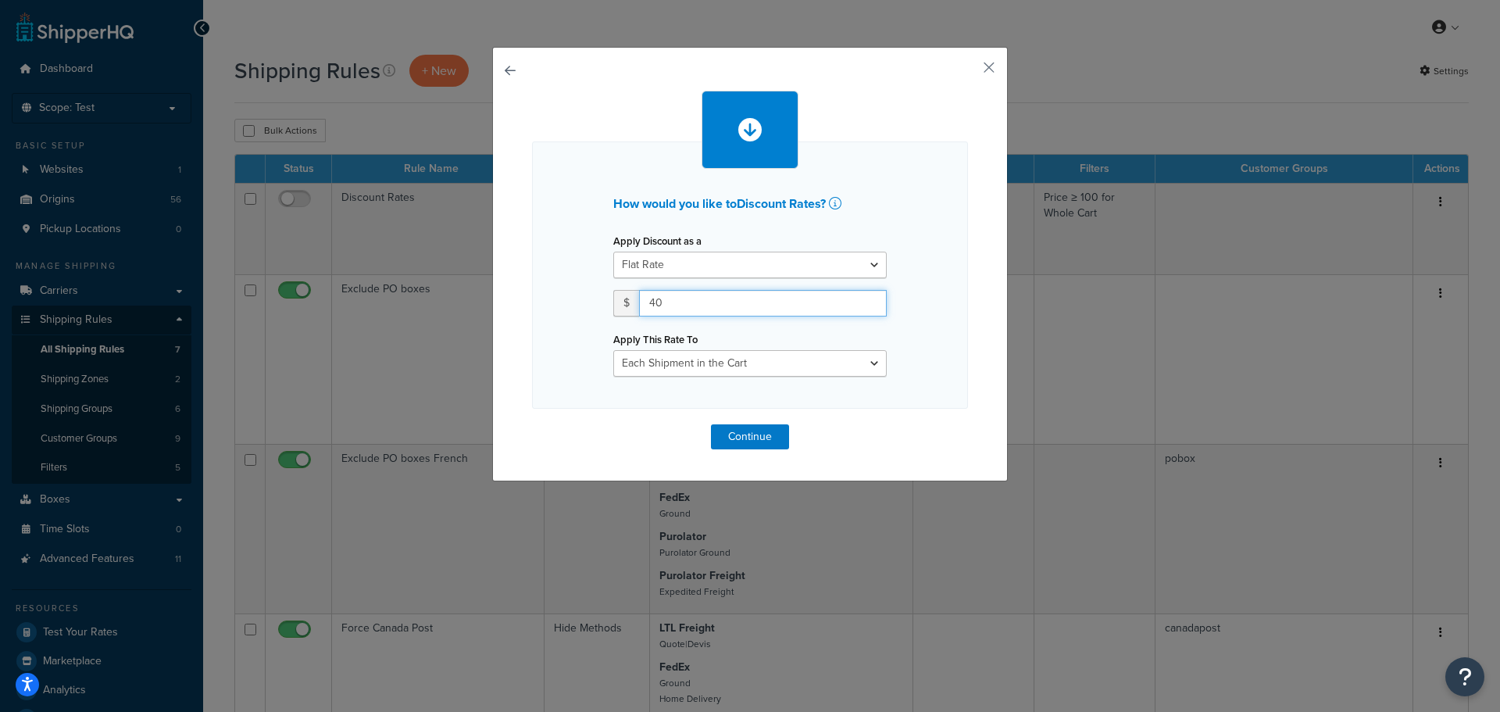
type input "40"
click at [684, 352] on select "Entire Cart Each Shipment in the Cart Each Origin in the Cart Each Shipping Gro…" at bounding box center [749, 363] width 273 height 27
select select "ENTIRE_CART"
click at [613, 350] on select "Entire Cart Each Shipment in the Cart Each Origin in the Cart Each Shipping Gro…" at bounding box center [749, 363] width 273 height 27
click at [739, 437] on button "Continue" at bounding box center [750, 436] width 78 height 25
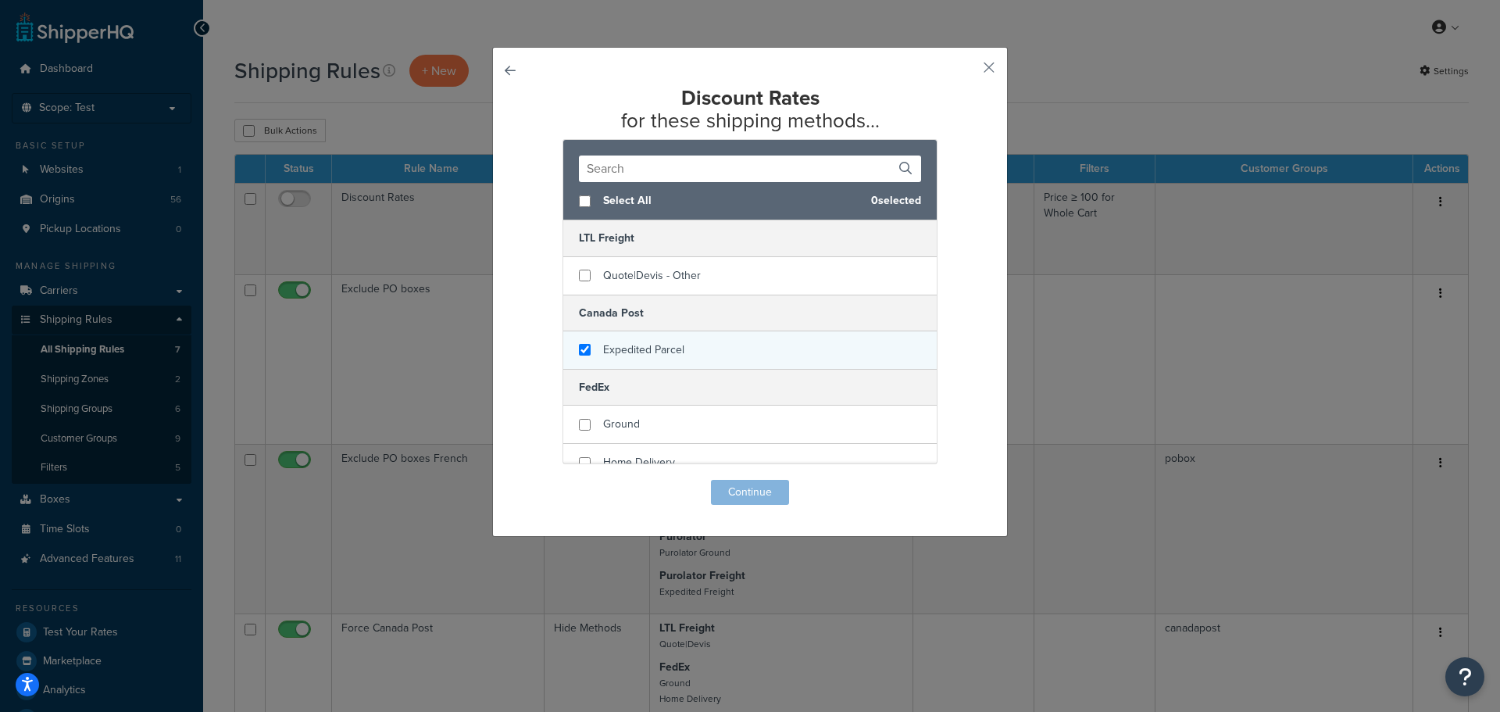
checkbox input "true"
click at [615, 347] on span "Expedited Parcel" at bounding box center [643, 349] width 81 height 16
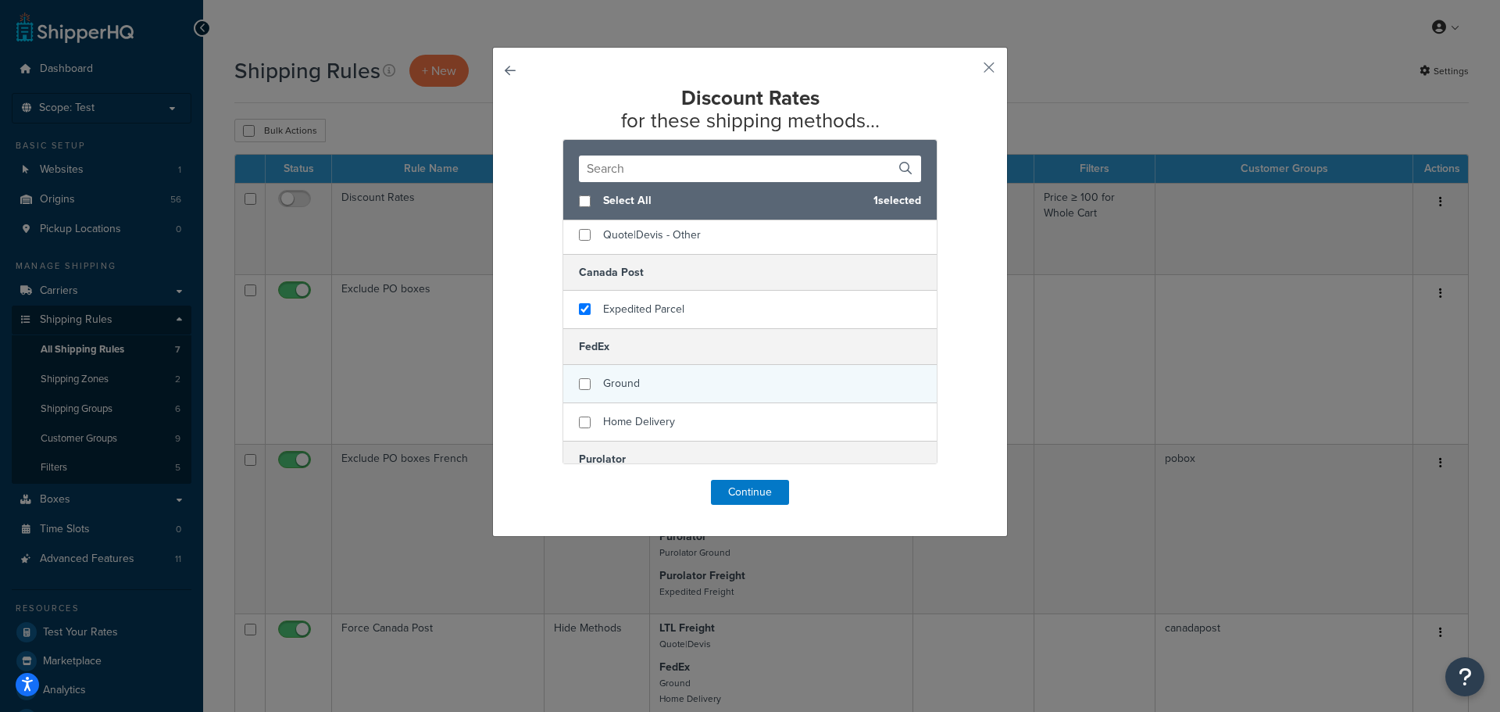
scroll to position [78, 0]
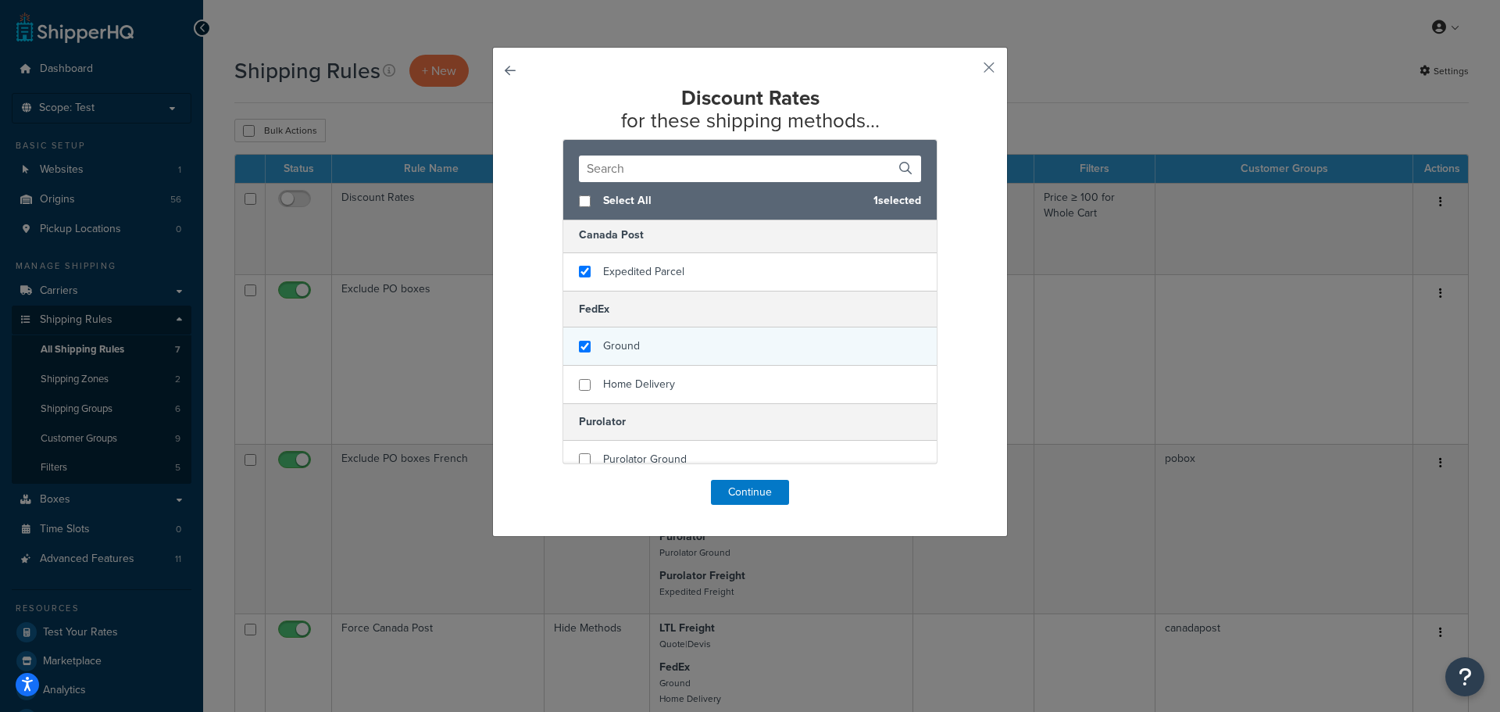
checkbox input "true"
click at [605, 351] on span "Ground" at bounding box center [621, 346] width 37 height 16
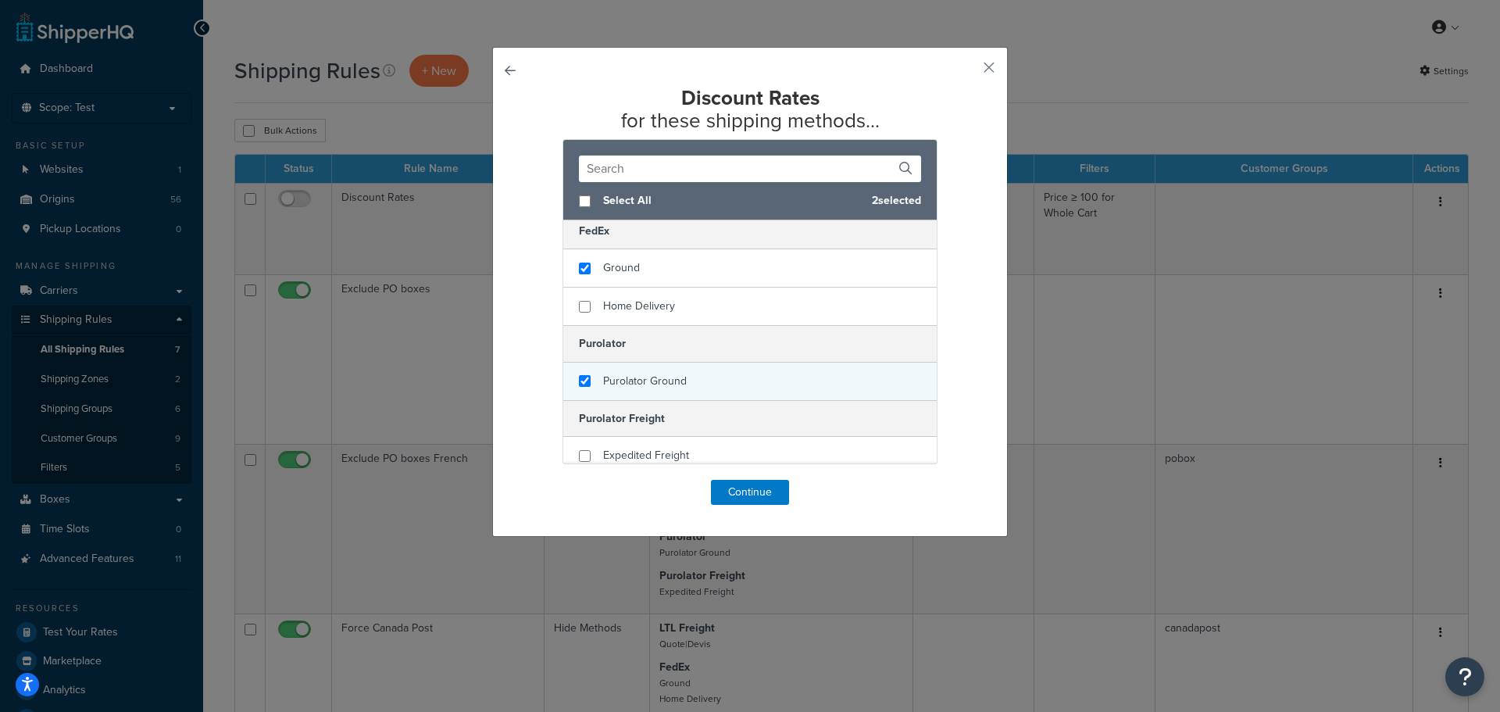
checkbox input "true"
click at [638, 378] on span "Purolator Ground" at bounding box center [645, 381] width 84 height 16
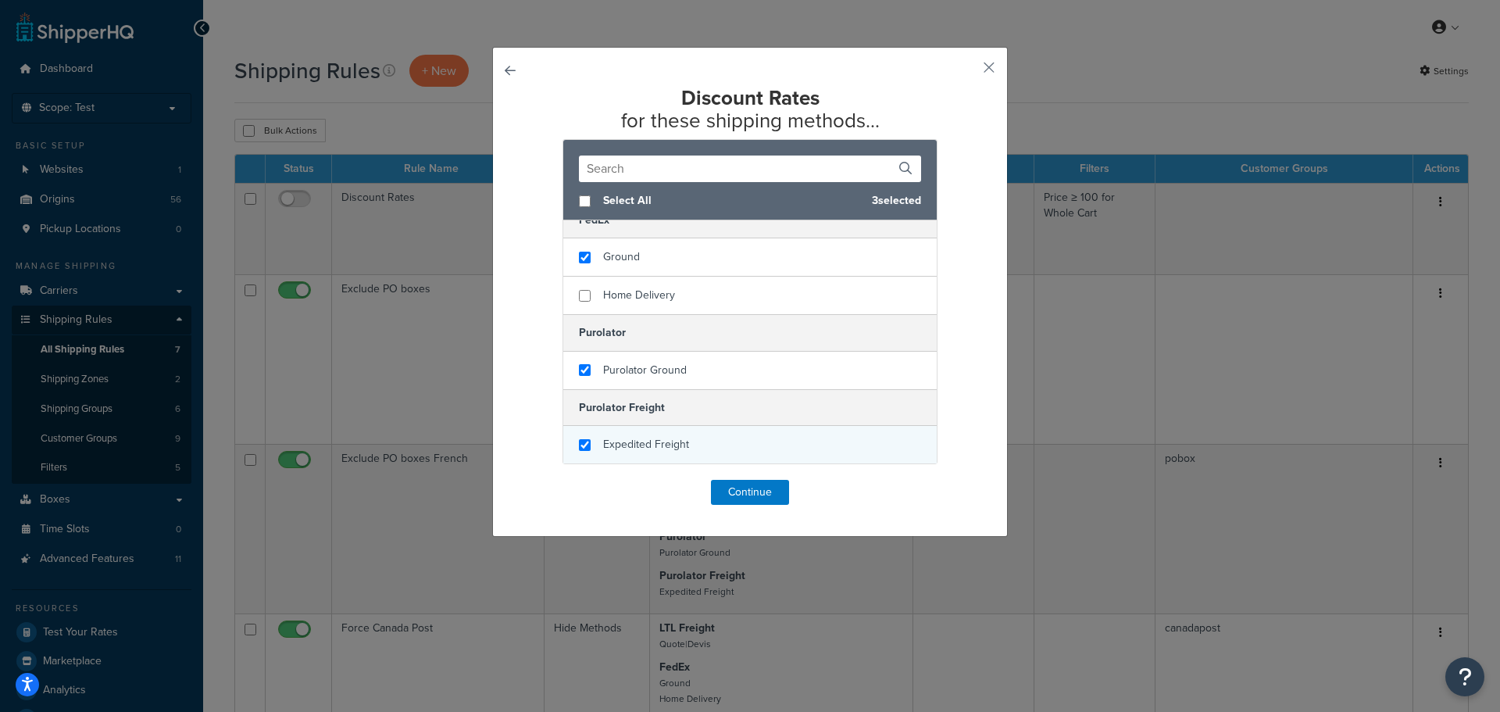
checkbox input "true"
click at [648, 445] on span "Expedited Freight" at bounding box center [646, 444] width 86 height 16
click at [763, 486] on button "Continue" at bounding box center [750, 492] width 78 height 25
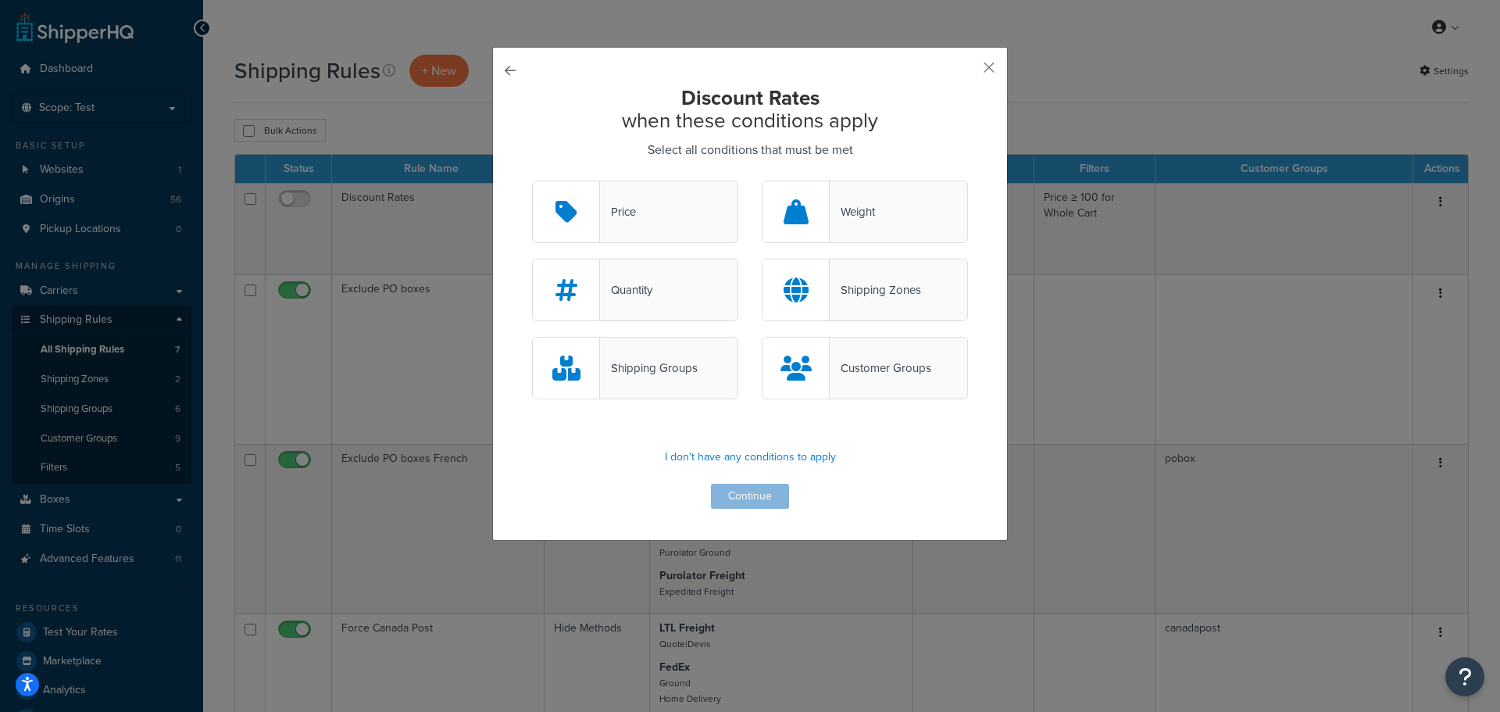
click at [663, 217] on div "Price" at bounding box center [635, 211] width 206 height 63
click at [0, 0] on input "Price" at bounding box center [0, 0] width 0 height 0
click at [737, 489] on button "Continue" at bounding box center [750, 496] width 78 height 25
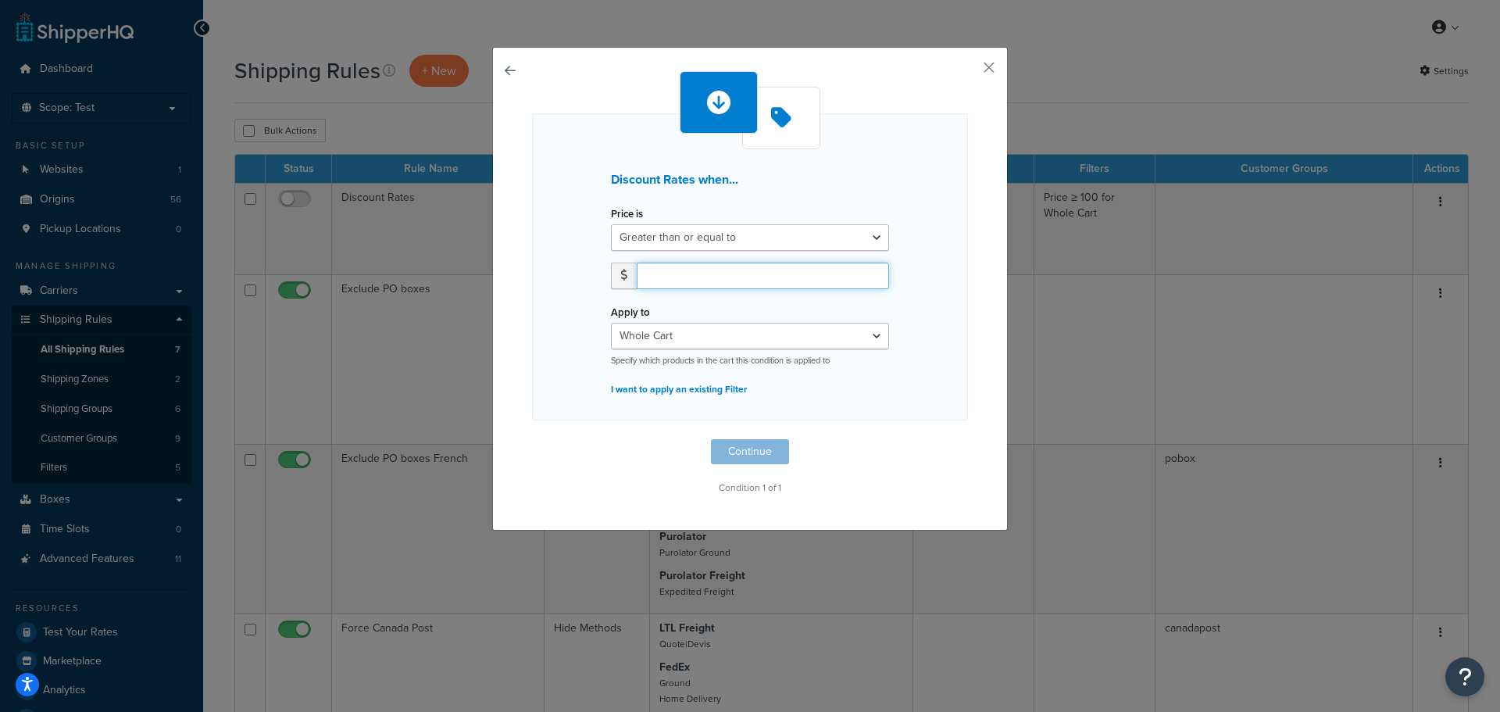
click at [716, 273] on input "number" at bounding box center [763, 276] width 252 height 27
type input "1"
type input "99"
click at [755, 453] on button "Continue" at bounding box center [750, 451] width 78 height 25
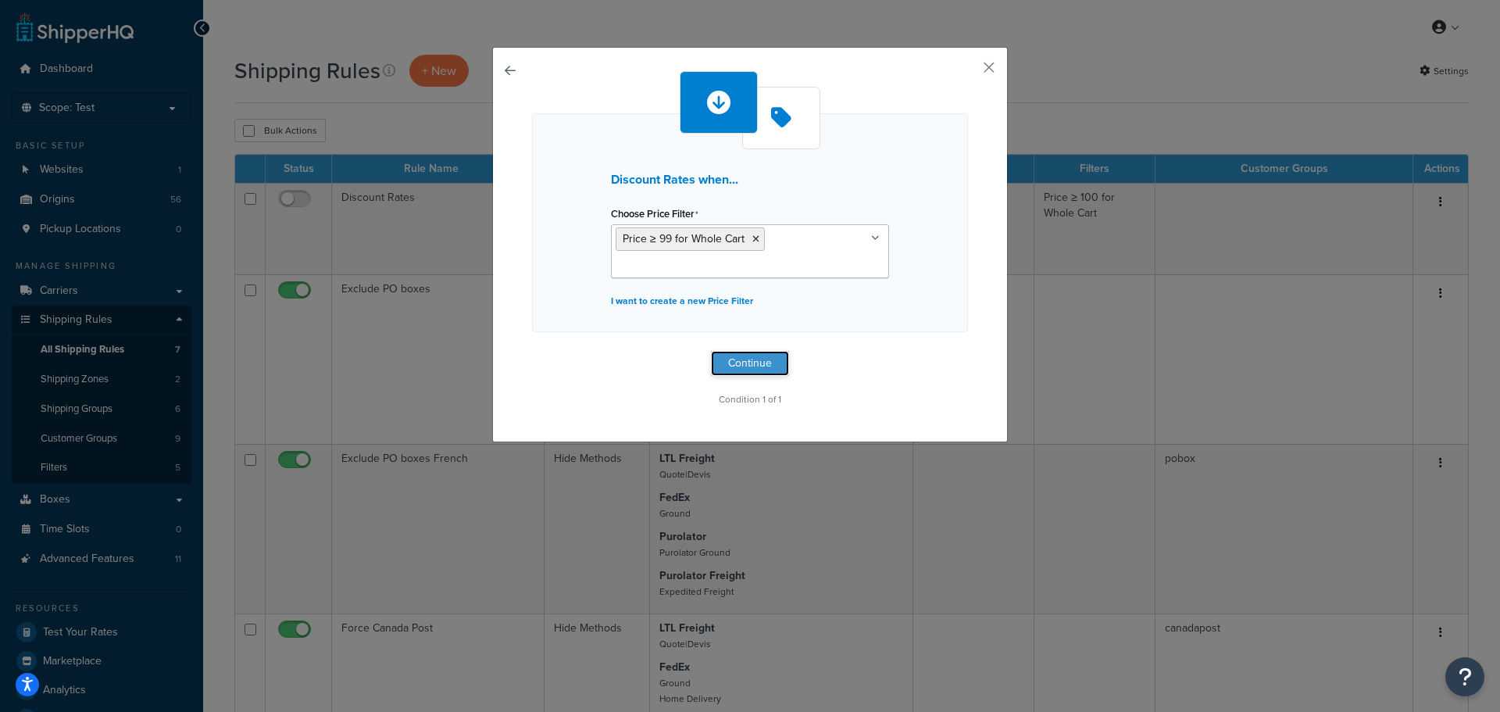
click at [734, 360] on button "Continue" at bounding box center [750, 363] width 78 height 25
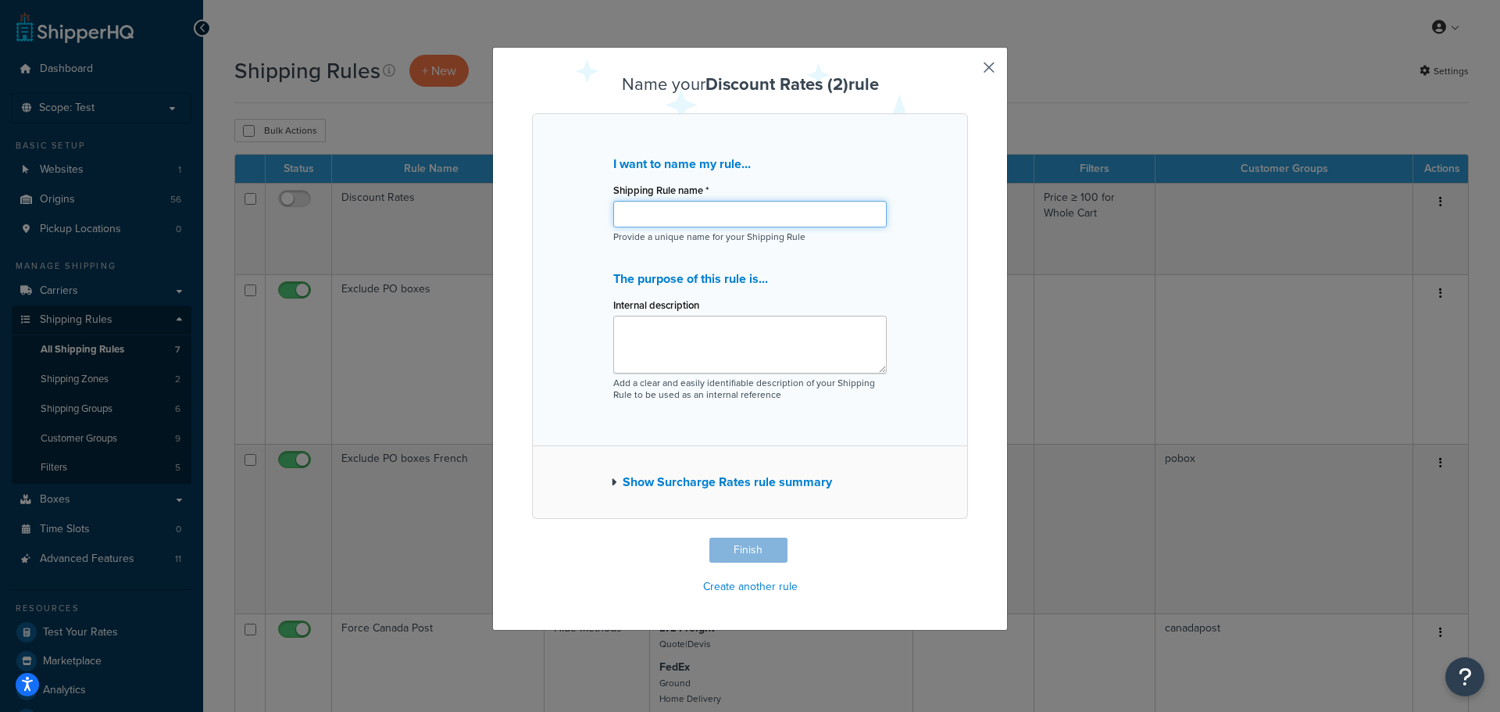
click at [681, 205] on input "Shipping Rule name *" at bounding box center [749, 214] width 273 height 27
type input "S"
click at [650, 221] on input "Spend$99 save up to $40 off shipping" at bounding box center [749, 214] width 273 height 27
type input "Spend over $99 save up to $40 off shipping"
click at [670, 485] on button "Show Surcharge Rates rule summary" at bounding box center [721, 482] width 221 height 22
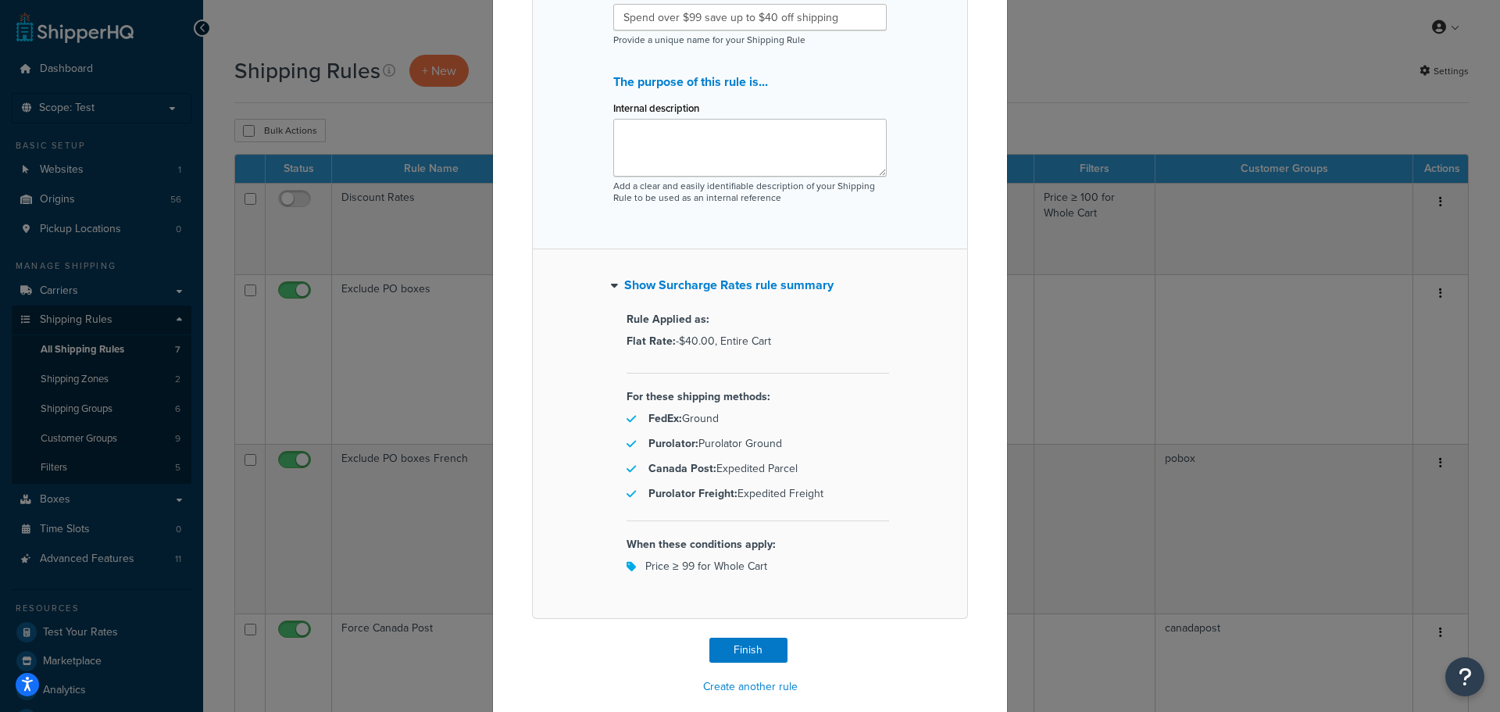
scroll to position [216, 0]
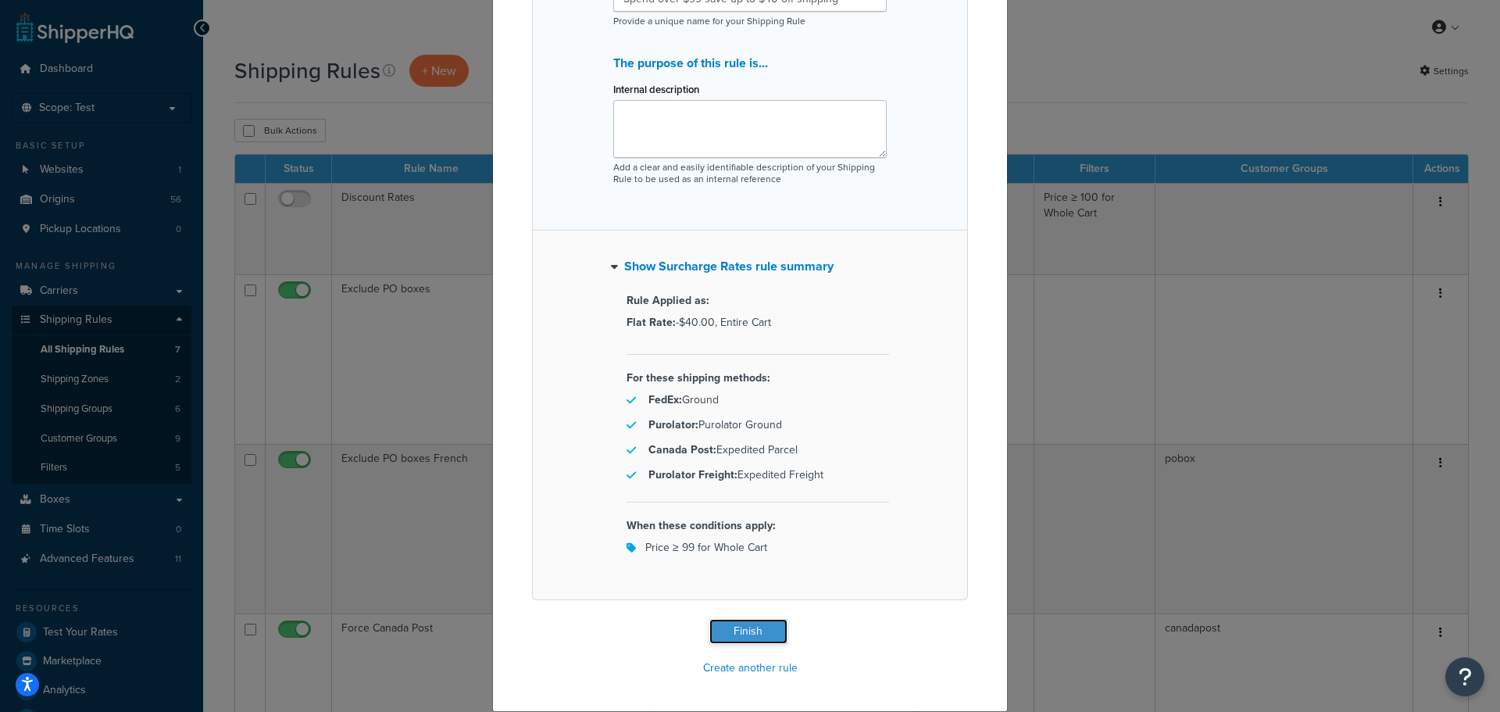
click at [753, 623] on button "Finish" at bounding box center [748, 631] width 78 height 25
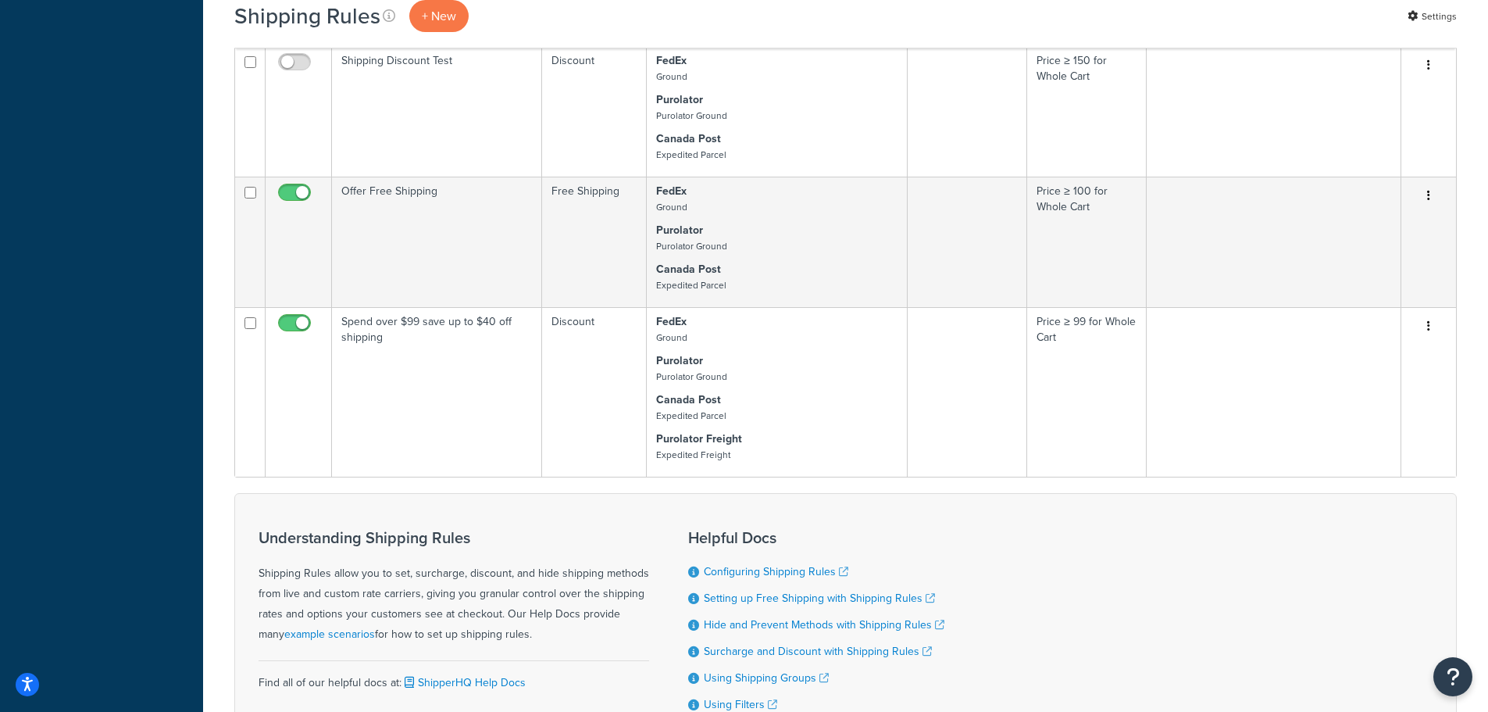
scroll to position [933, 0]
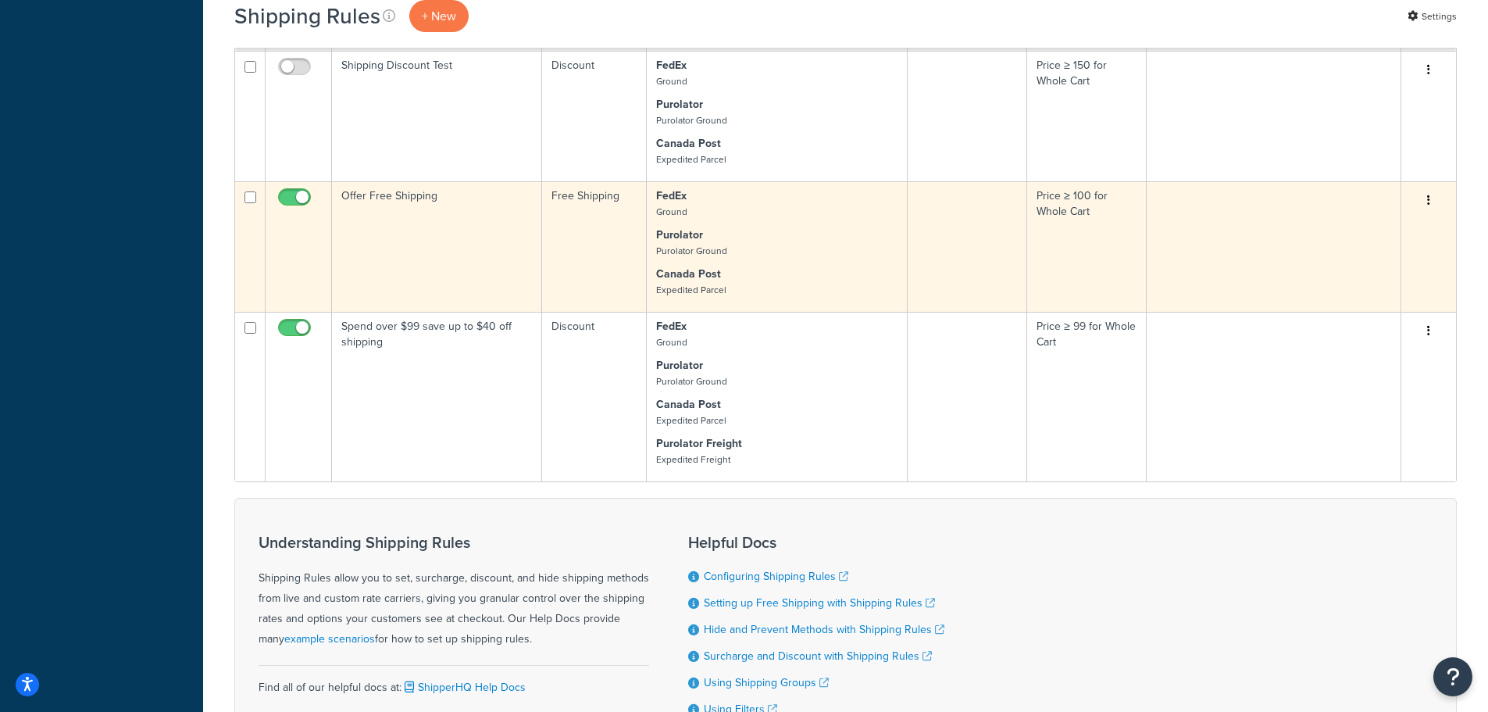
click at [303, 199] on input "checkbox" at bounding box center [296, 201] width 43 height 20
checkbox input "false"
click at [1430, 200] on icon "button" at bounding box center [1428, 200] width 3 height 11
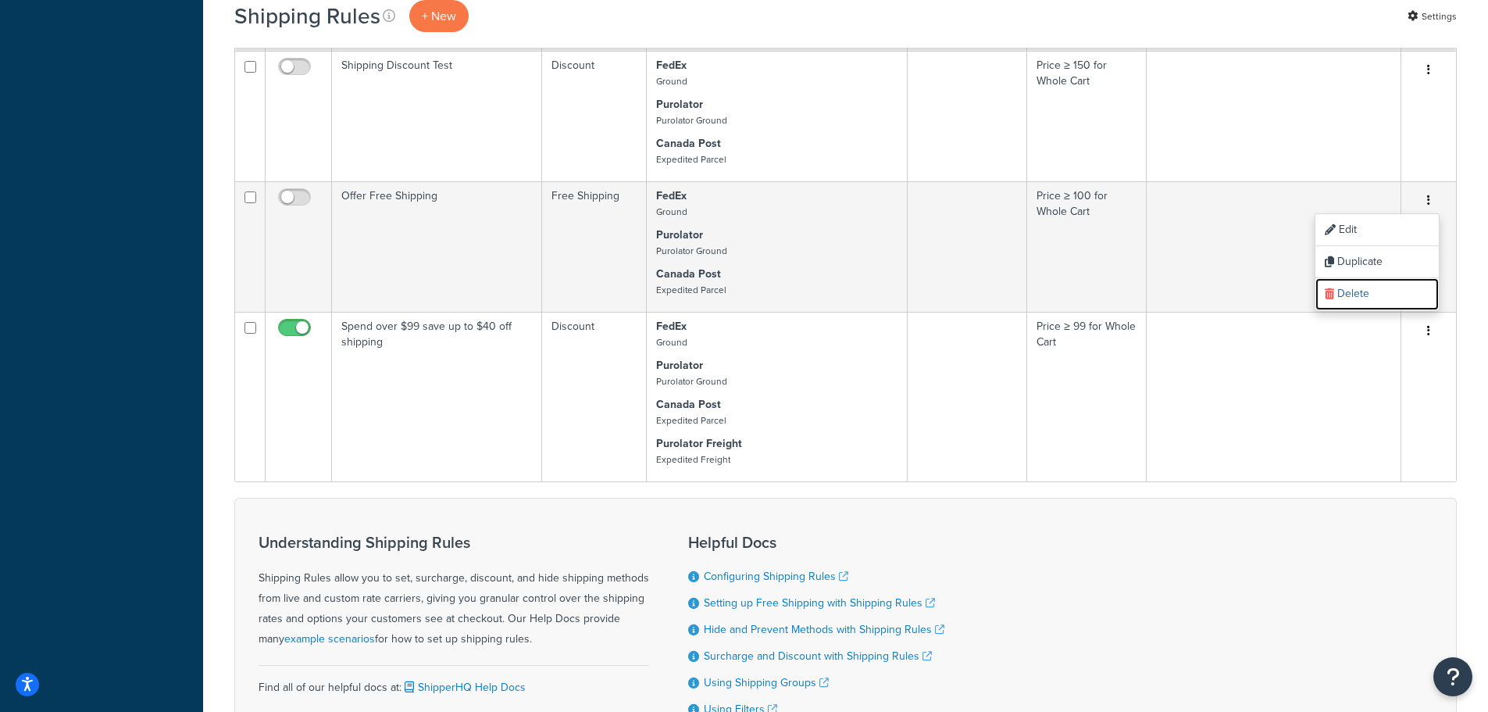
drag, startPoint x: 1381, startPoint y: 298, endPoint x: 812, endPoint y: 48, distance: 622.0
click at [1381, 298] on link "Delete" at bounding box center [1377, 294] width 123 height 32
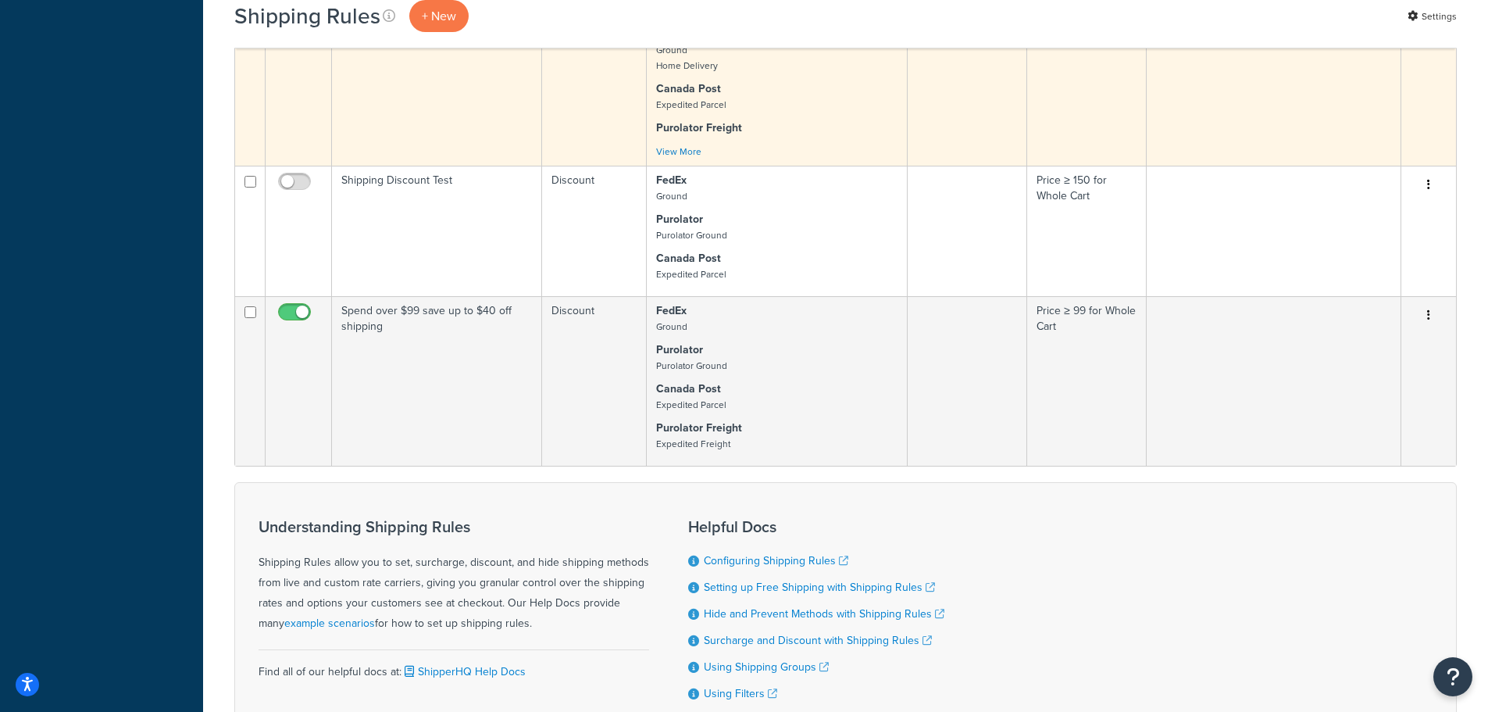
scroll to position [734, 0]
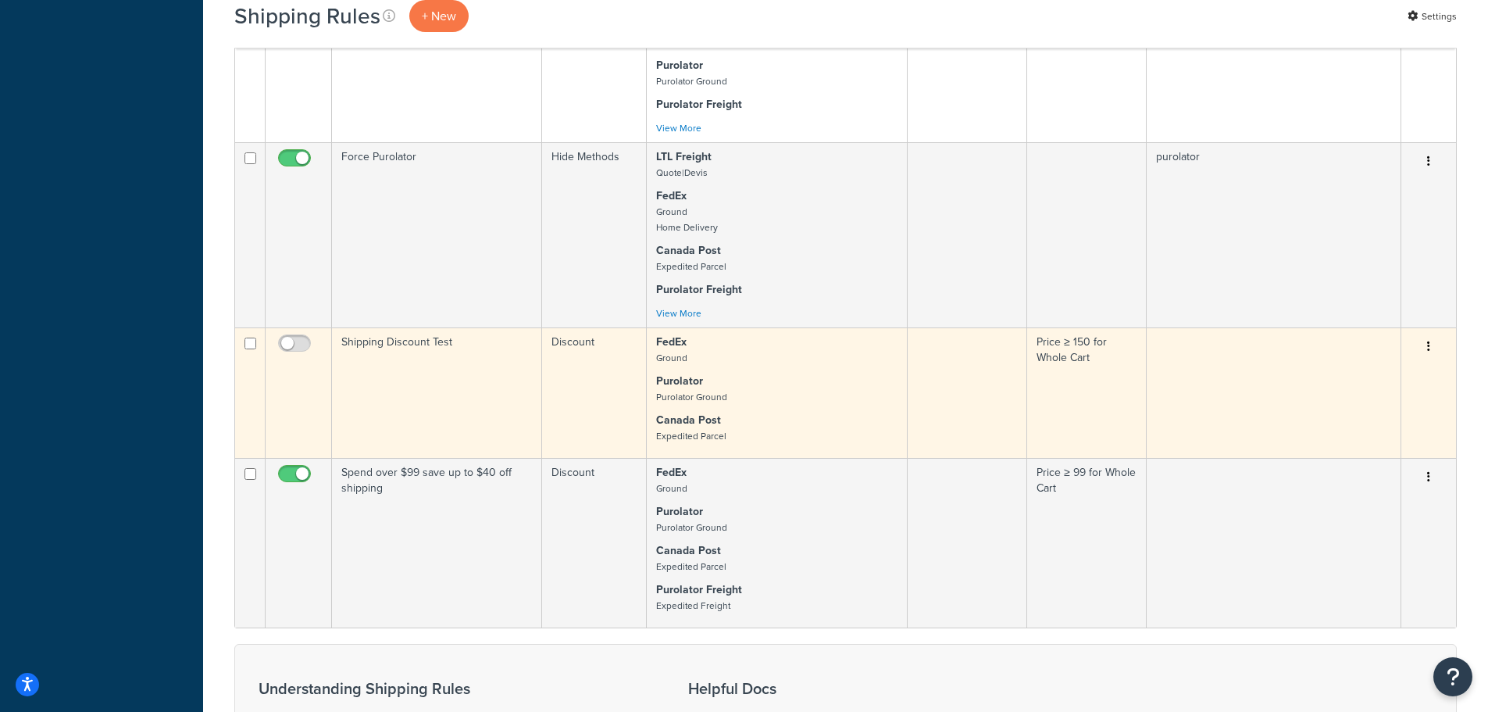
click at [1432, 345] on button "button" at bounding box center [1429, 346] width 22 height 25
click at [1378, 435] on link "Delete" at bounding box center [1377, 440] width 123 height 32
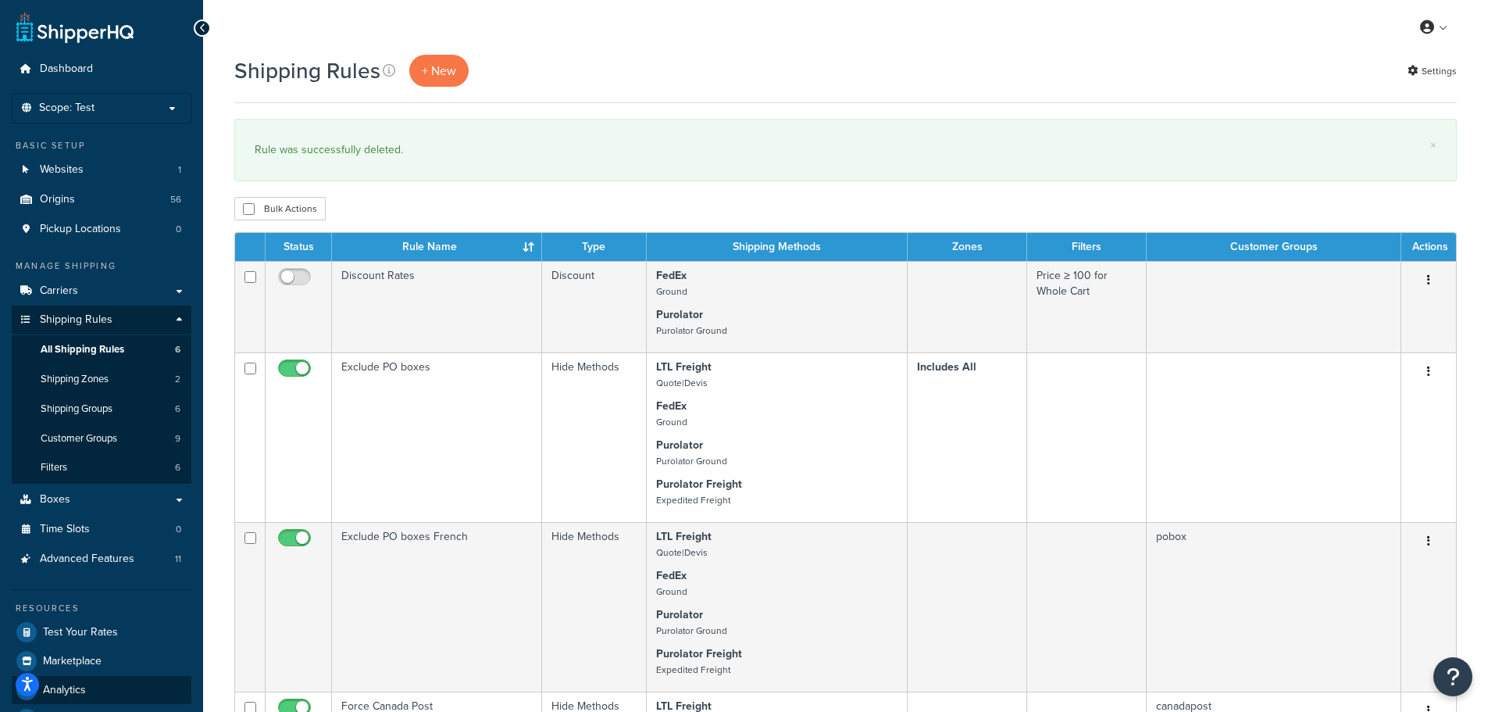
scroll to position [313, 0]
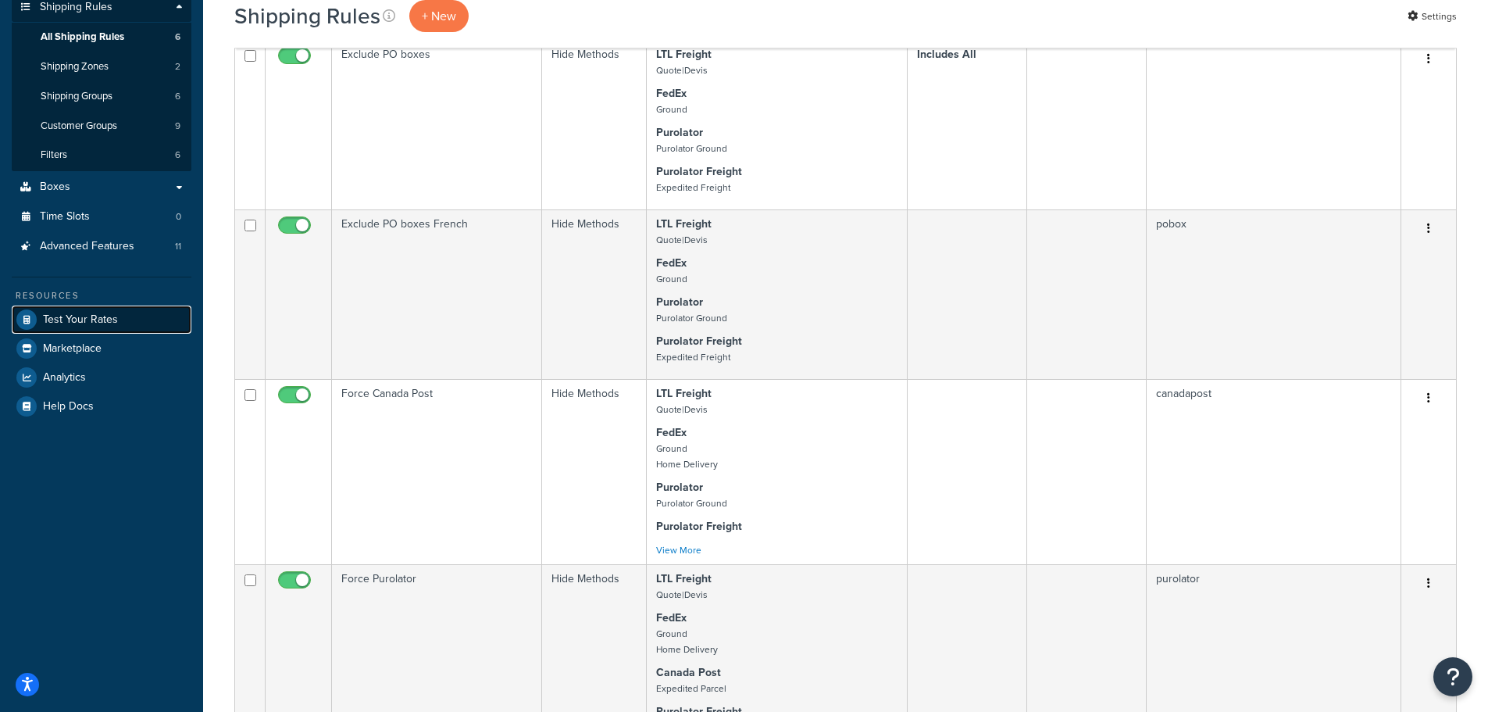
click at [85, 307] on link "Test Your Rates" at bounding box center [102, 319] width 180 height 28
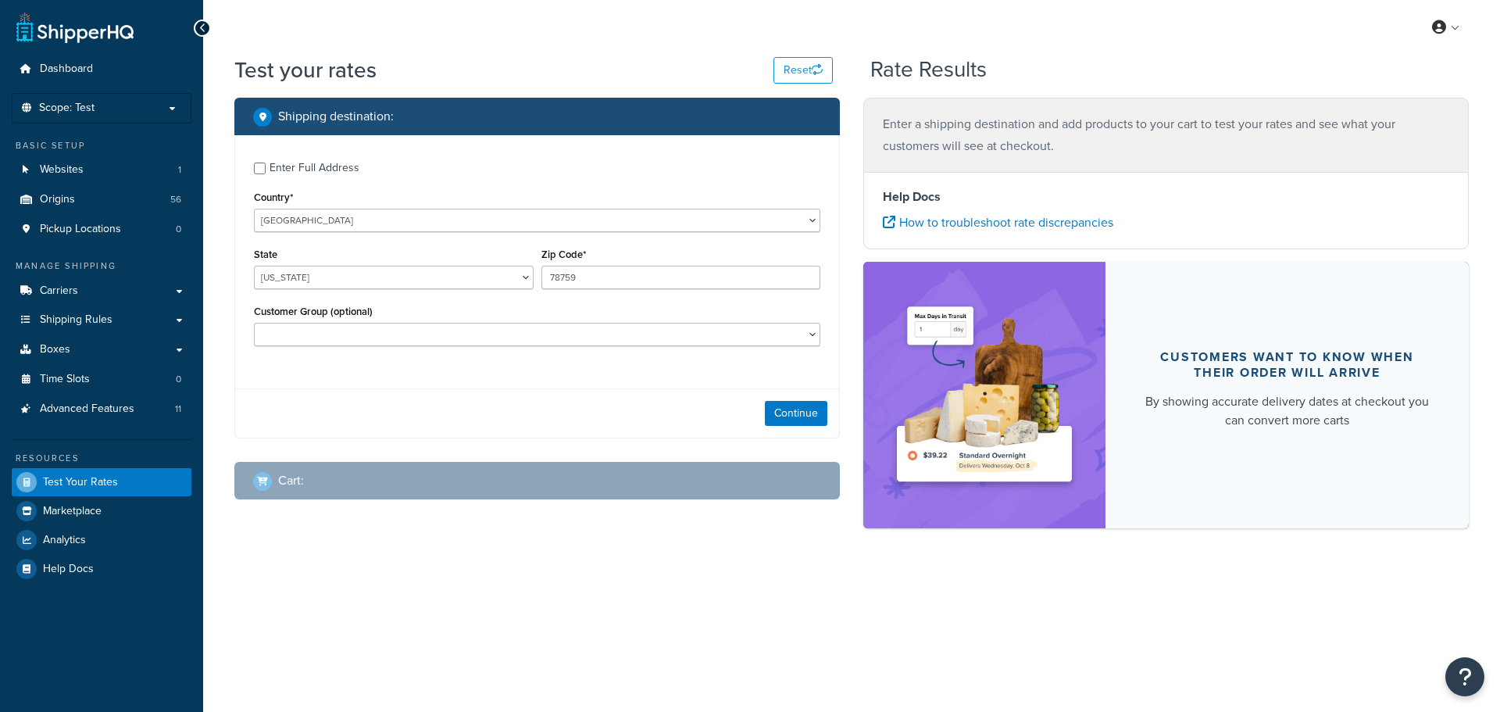
select select "[GEOGRAPHIC_DATA]"
click at [339, 166] on div "Enter Full Address" at bounding box center [315, 168] width 90 height 22
click at [266, 166] on input "Enter Full Address" at bounding box center [260, 169] width 12 height 12
checkbox input "true"
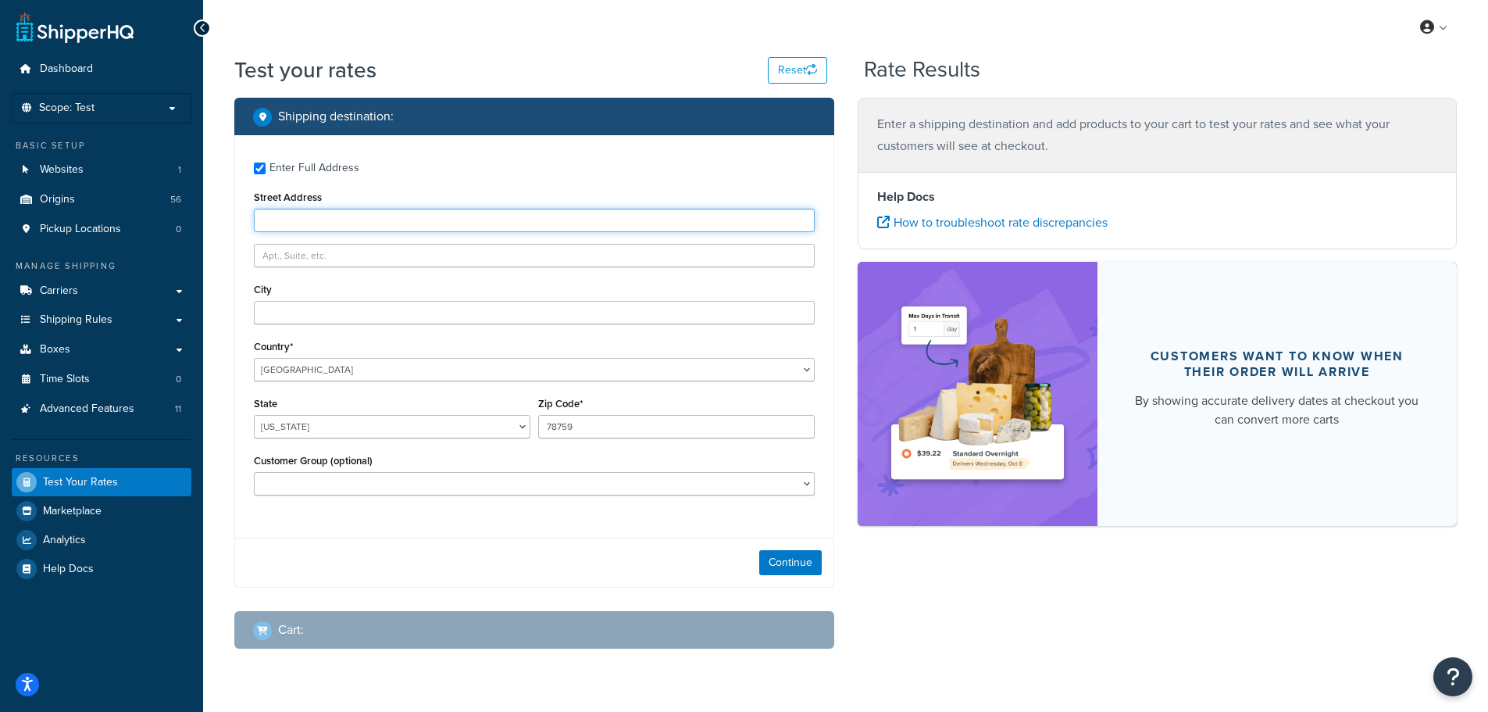
click at [332, 226] on input "Street Address" at bounding box center [534, 220] width 561 height 23
type input "[STREET_ADDRESS]"
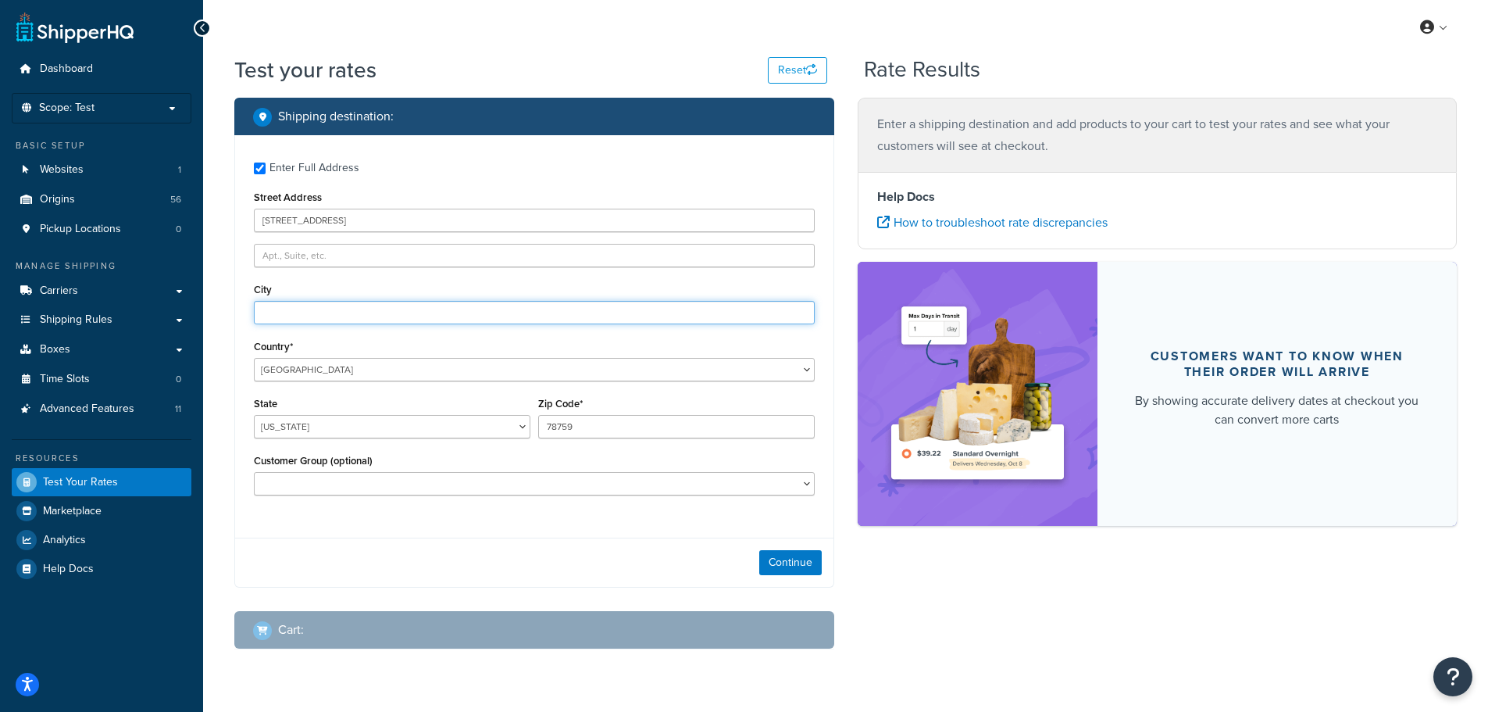
type input "[GEOGRAPHIC_DATA]"
select select "CA"
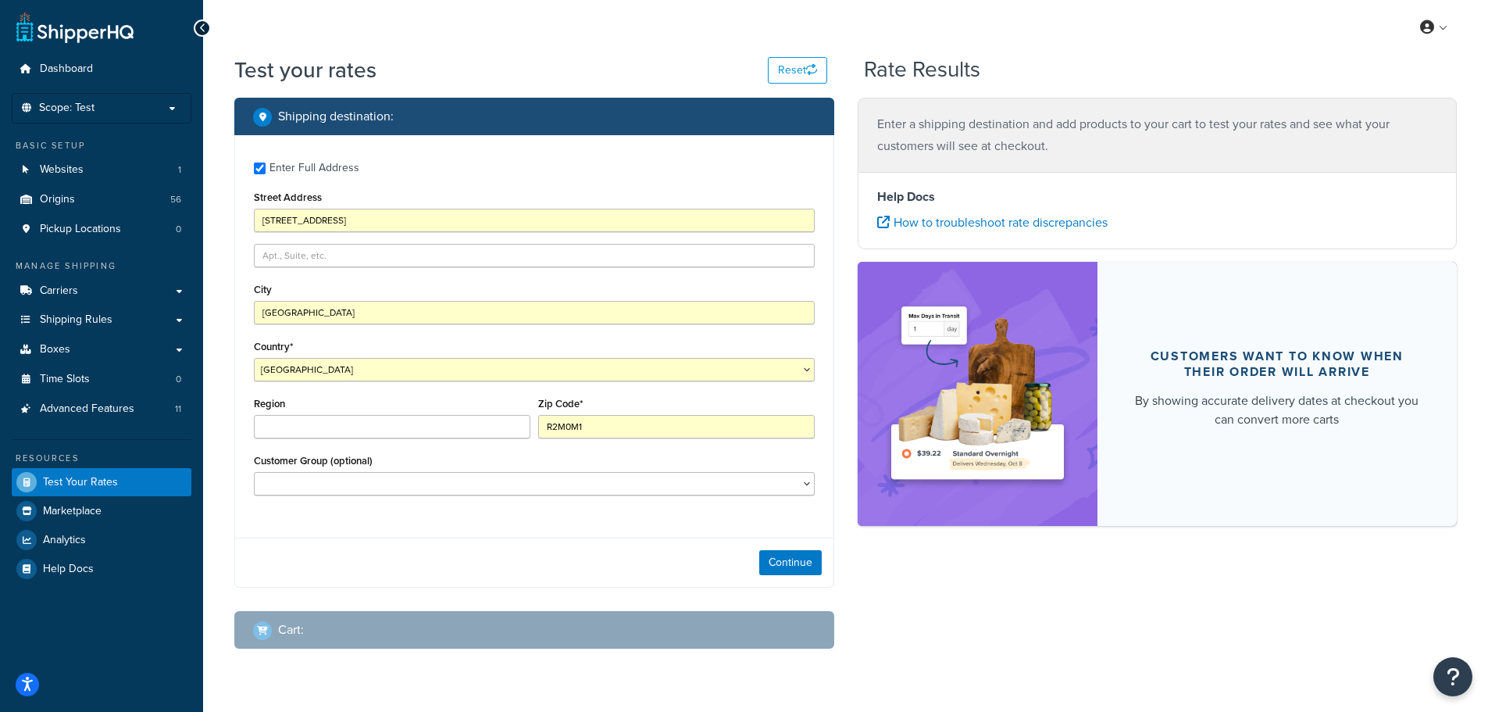
type input "78759"
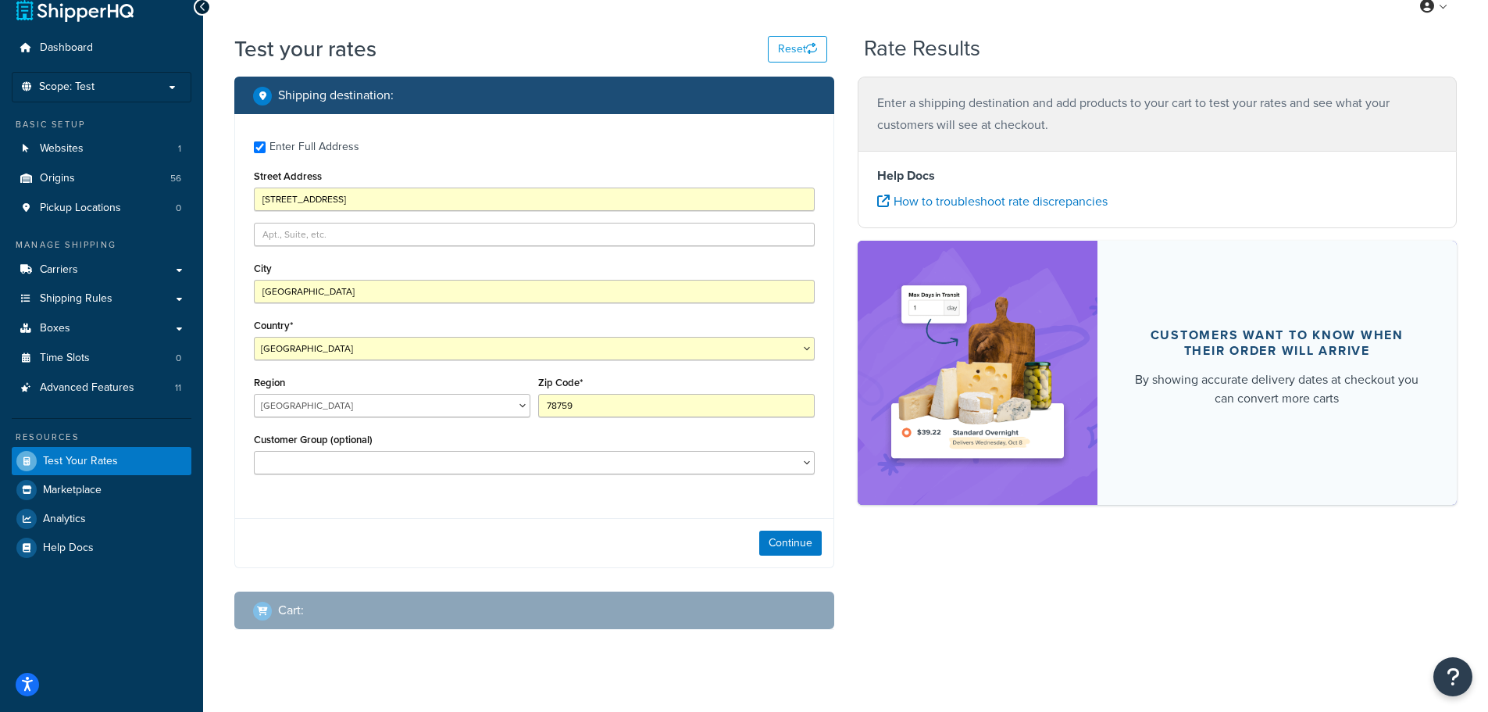
scroll to position [41, 0]
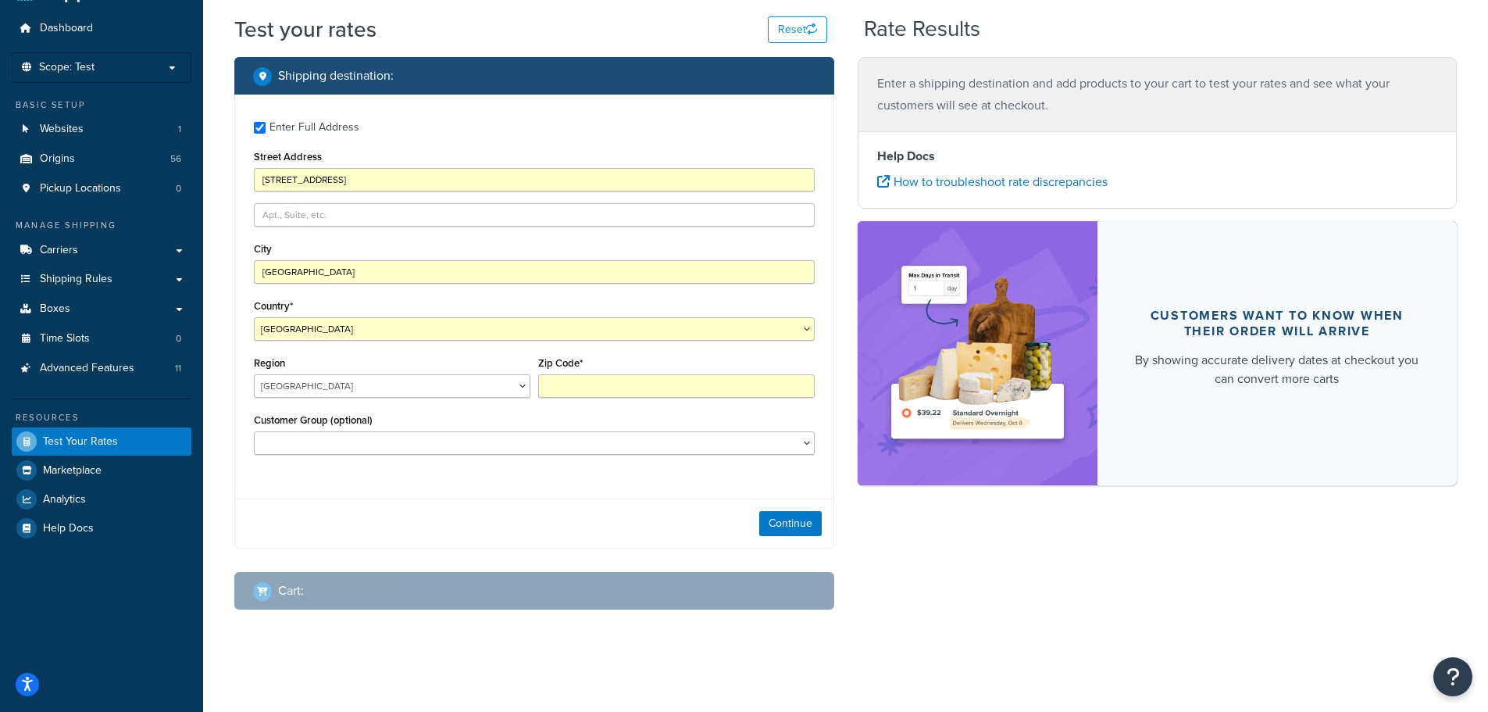
type input "R2M0M1"
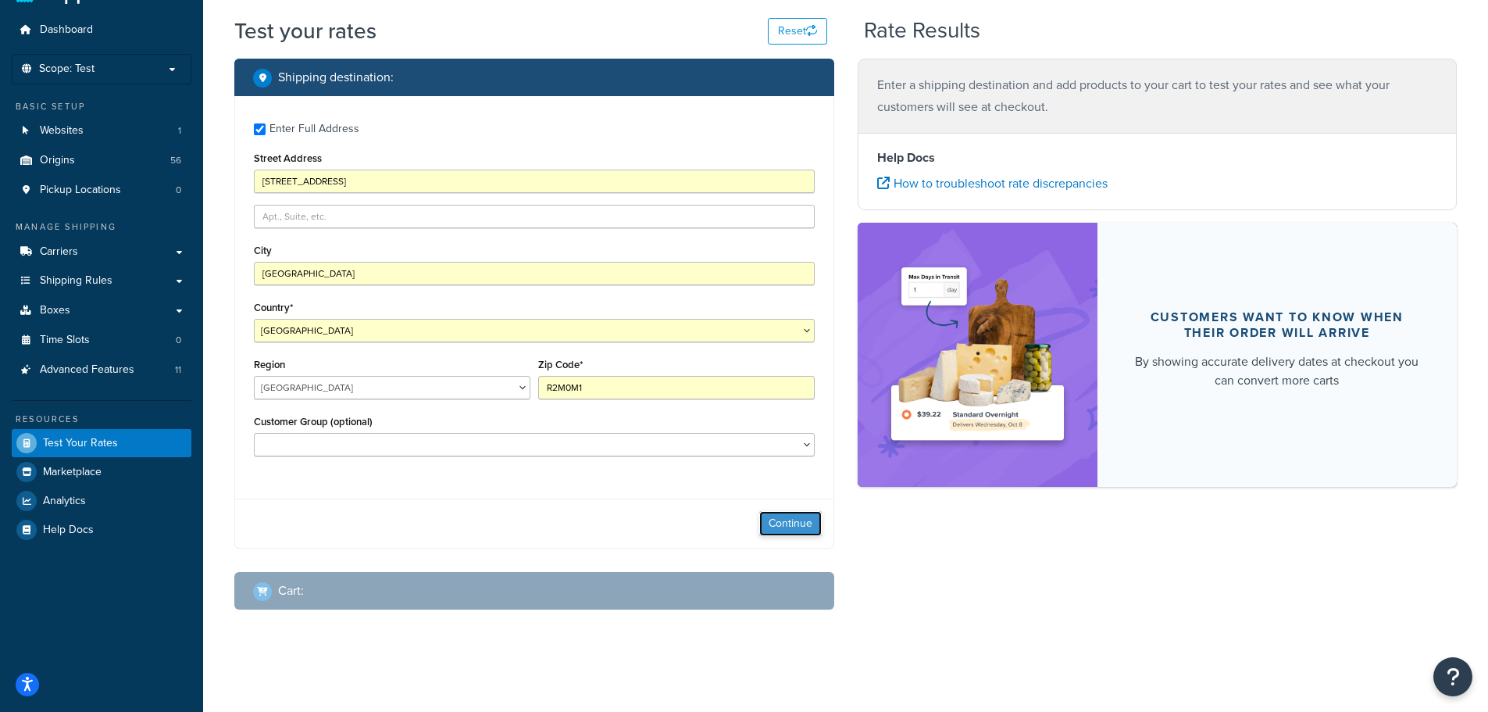
click at [792, 529] on button "Continue" at bounding box center [790, 523] width 63 height 25
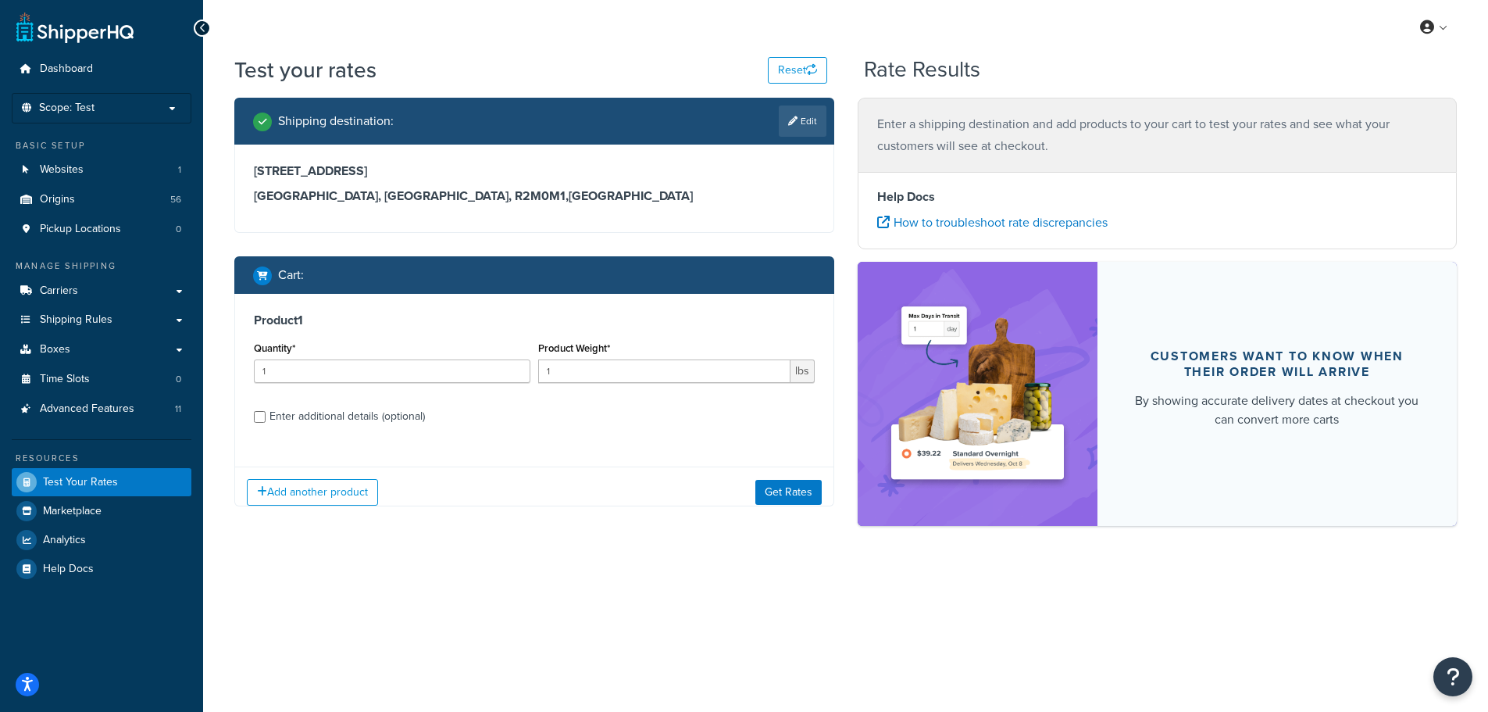
scroll to position [0, 0]
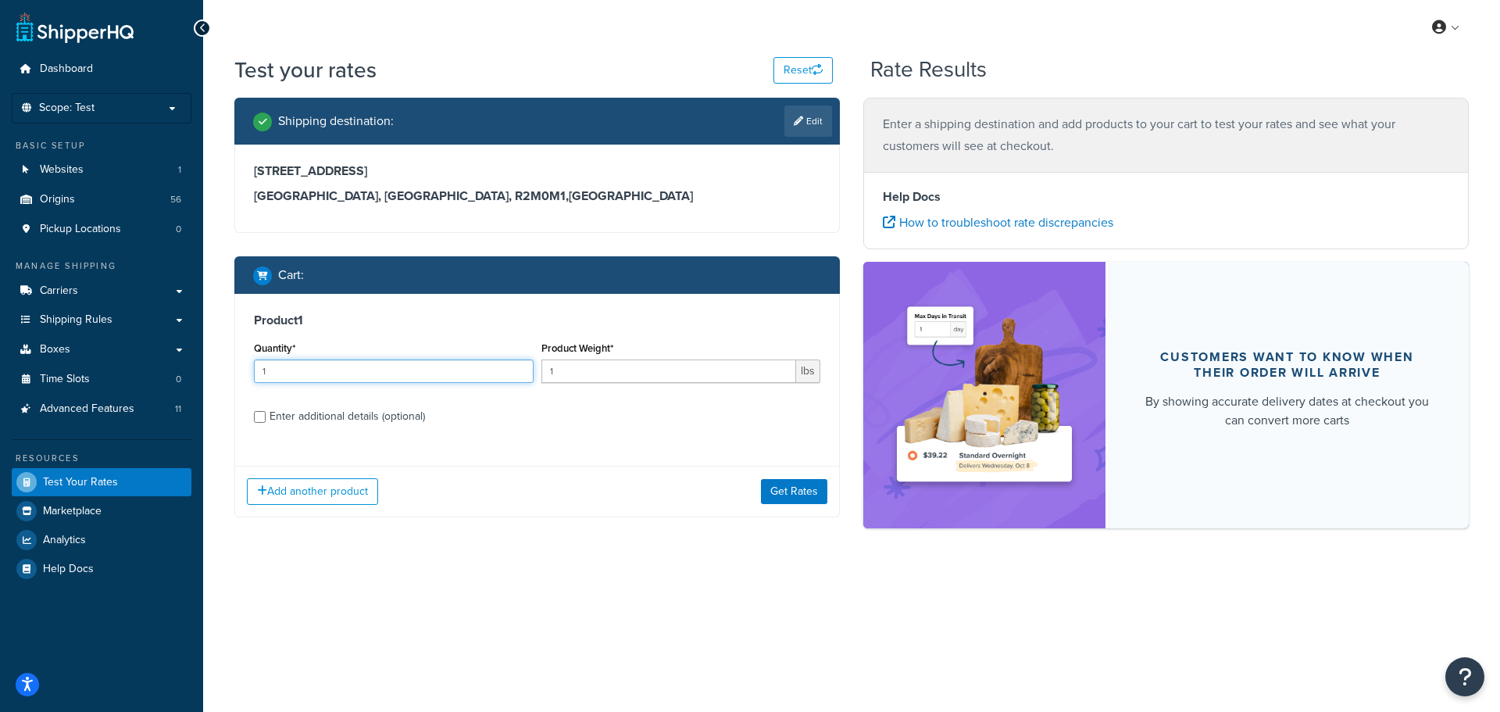
click at [406, 371] on input "1" at bounding box center [394, 370] width 280 height 23
type input "50"
click at [288, 502] on button "Add another product" at bounding box center [312, 491] width 131 height 27
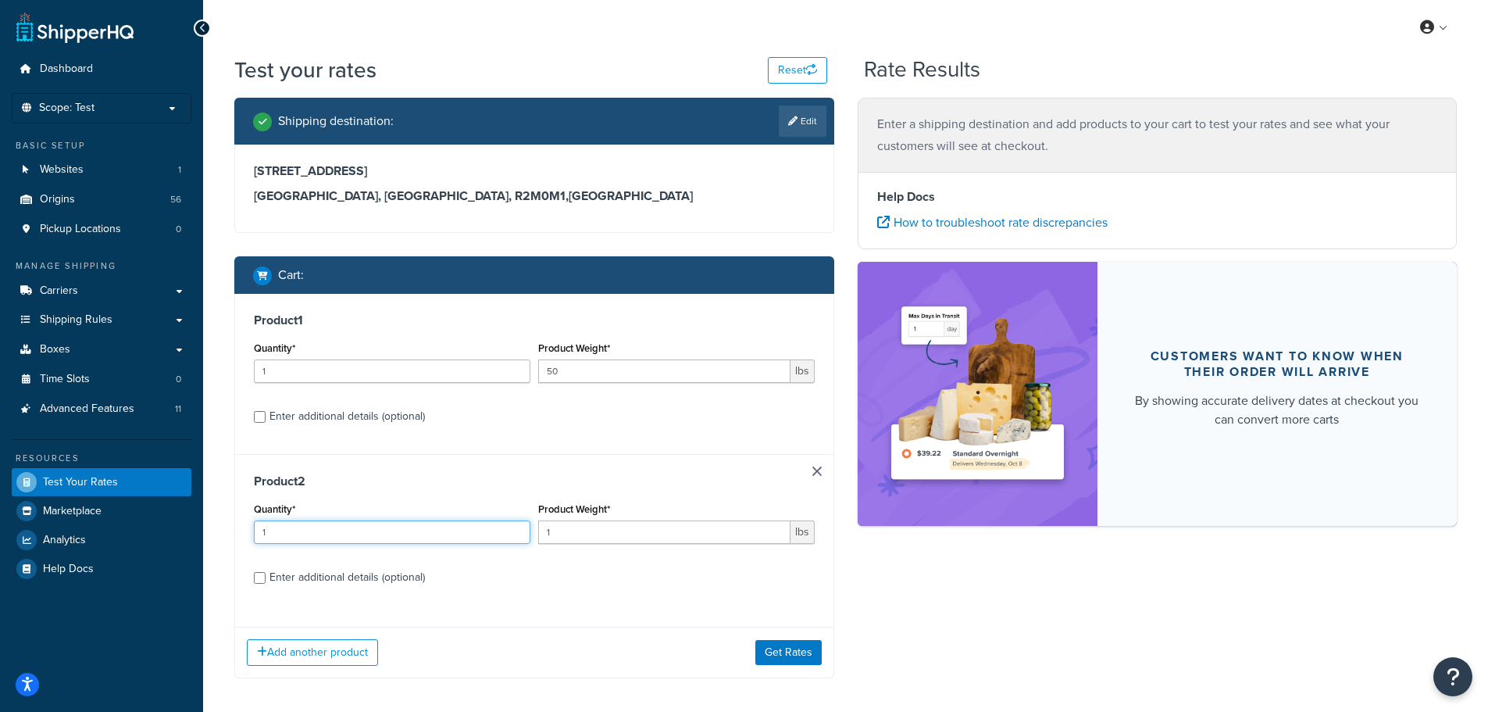
click at [346, 529] on input "1" at bounding box center [392, 531] width 277 height 23
type input "13"
click at [598, 528] on input "1" at bounding box center [664, 531] width 252 height 23
click at [596, 528] on input "1" at bounding box center [664, 531] width 252 height 23
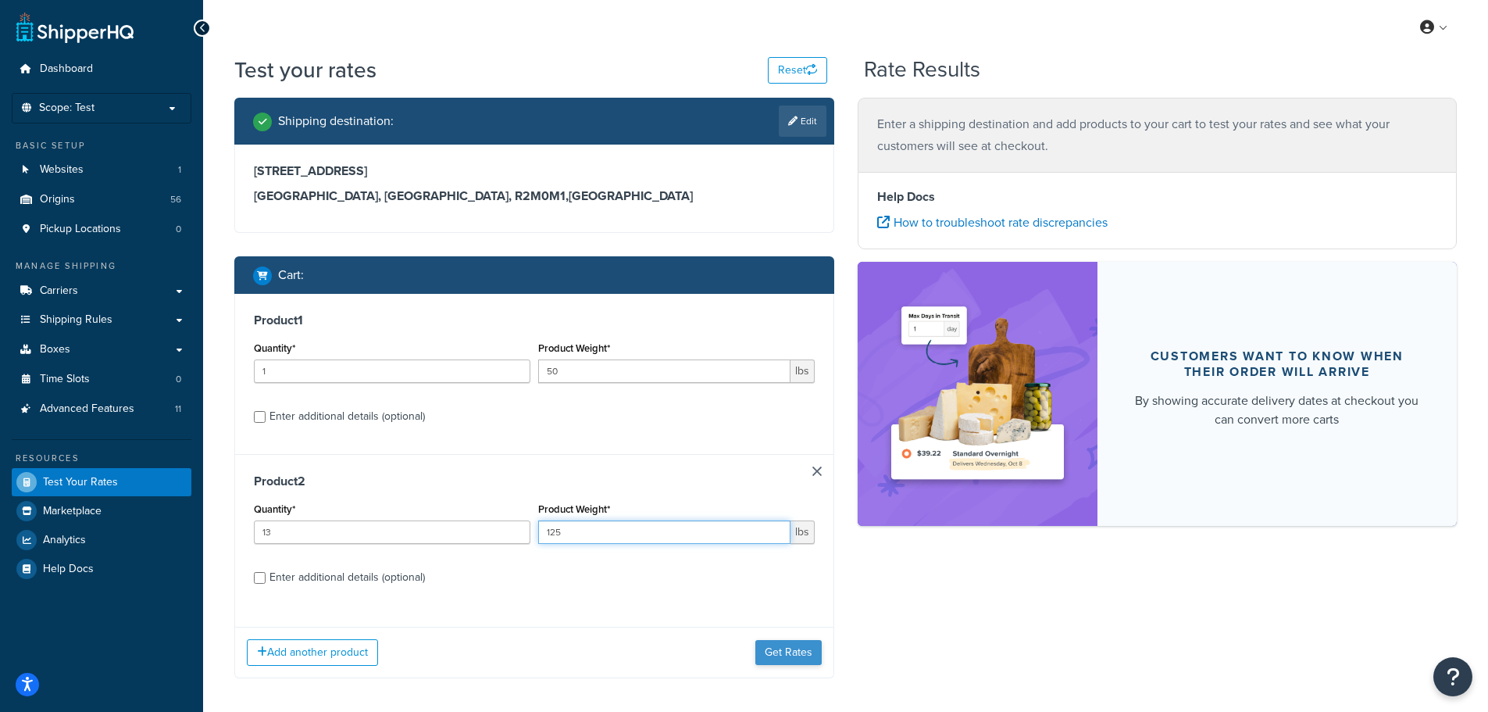
type input "125"
click at [800, 652] on button "Get Rates" at bounding box center [789, 652] width 66 height 25
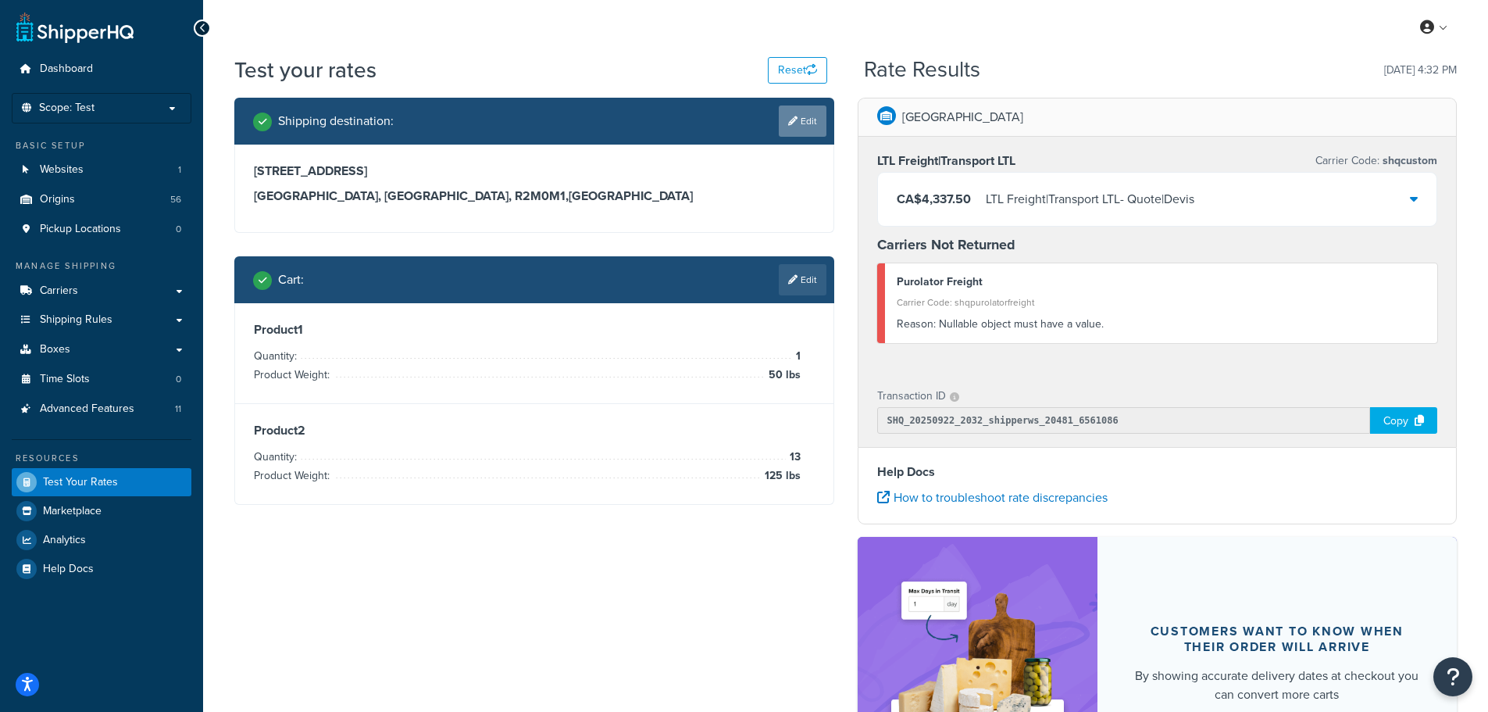
click at [800, 120] on link "Edit" at bounding box center [803, 120] width 48 height 31
select select "CA"
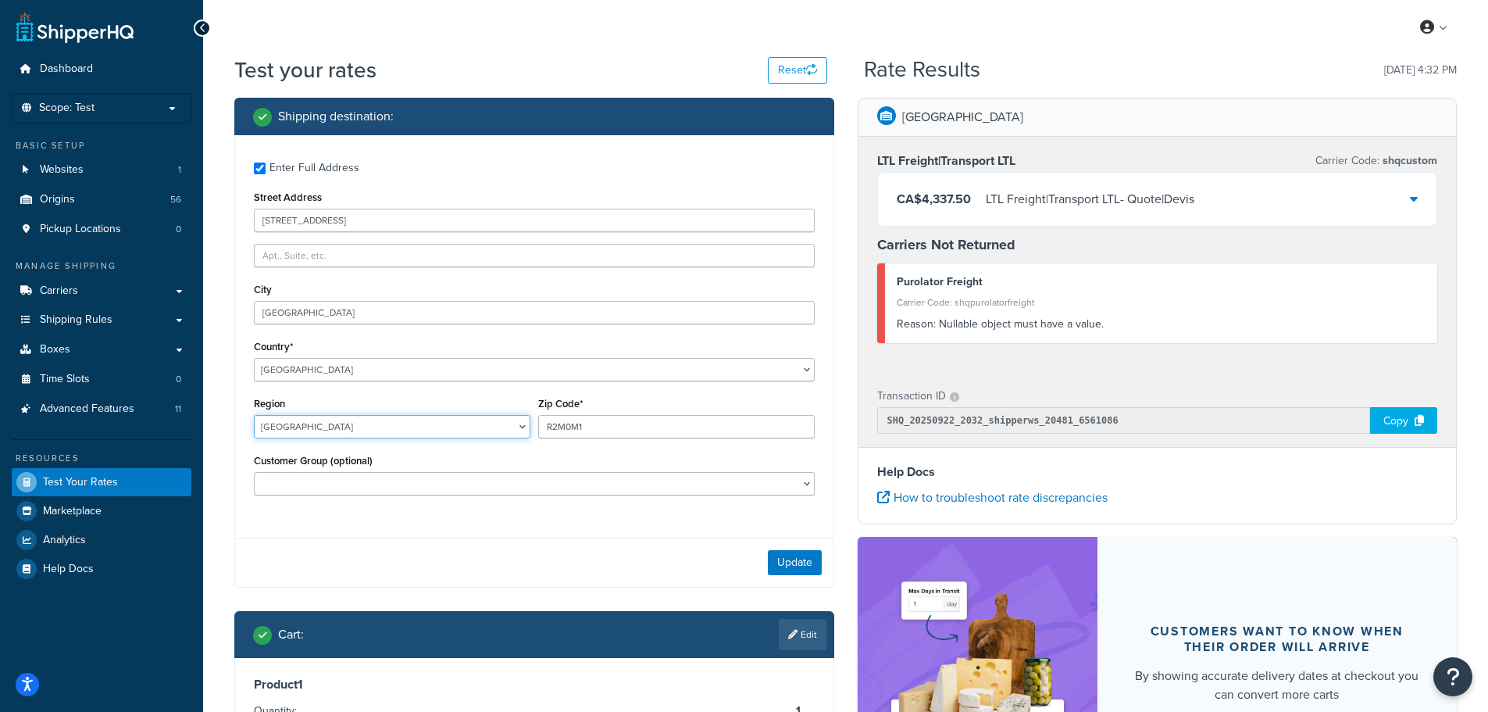
click at [359, 427] on select "[GEOGRAPHIC_DATA] [GEOGRAPHIC_DATA] [GEOGRAPHIC_DATA] [GEOGRAPHIC_DATA] [GEOGRA…" at bounding box center [392, 426] width 277 height 23
select select "MB"
click at [254, 416] on select "[GEOGRAPHIC_DATA] [GEOGRAPHIC_DATA] [GEOGRAPHIC_DATA] [GEOGRAPHIC_DATA] [GEOGRA…" at bounding box center [392, 426] width 277 height 23
click at [791, 573] on button "Update" at bounding box center [795, 562] width 54 height 25
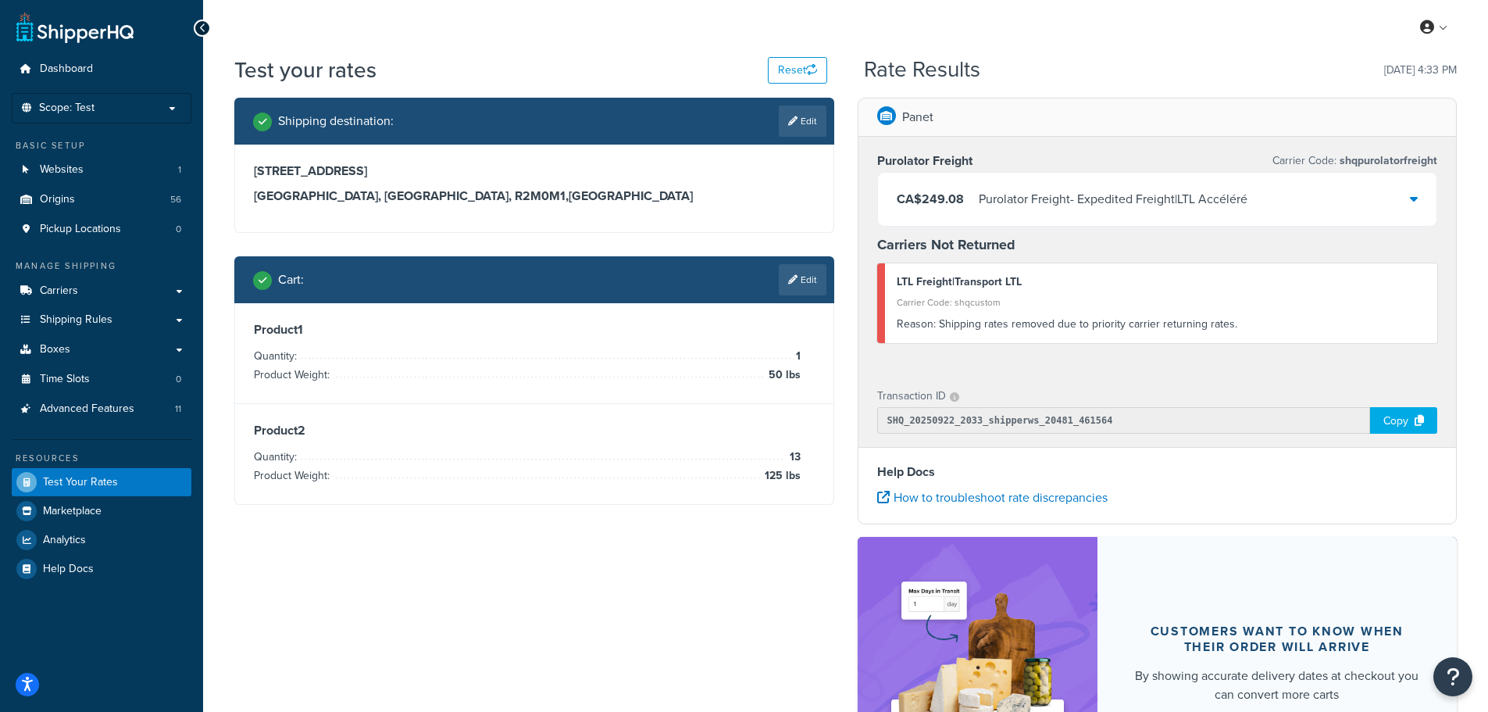
click at [1274, 204] on div "CA$249.08 Purolator Freight - Expedited Freight|LTL Accéléré" at bounding box center [1157, 199] width 559 height 53
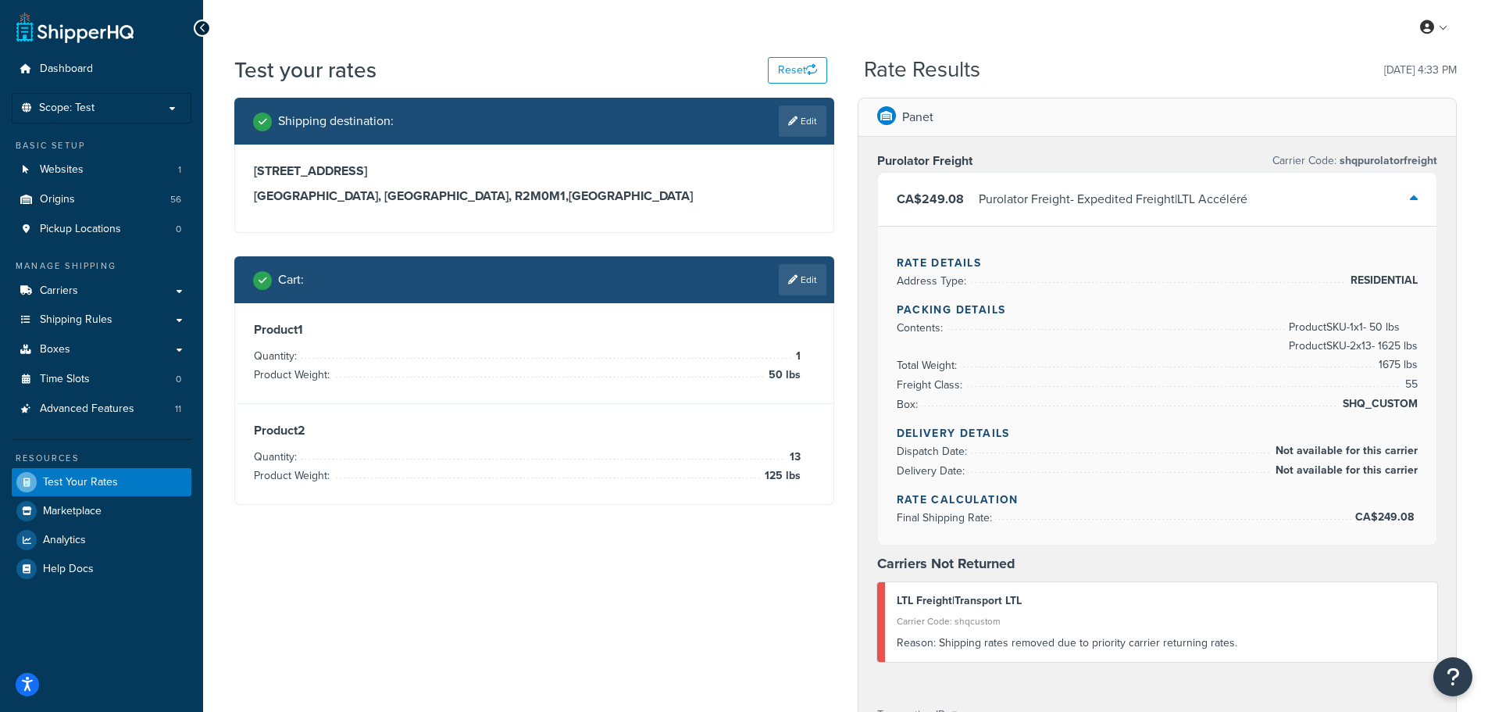
click at [1275, 204] on div "CA$249.08 Purolator Freight - Expedited Freight|LTL Accéléré" at bounding box center [1157, 199] width 559 height 53
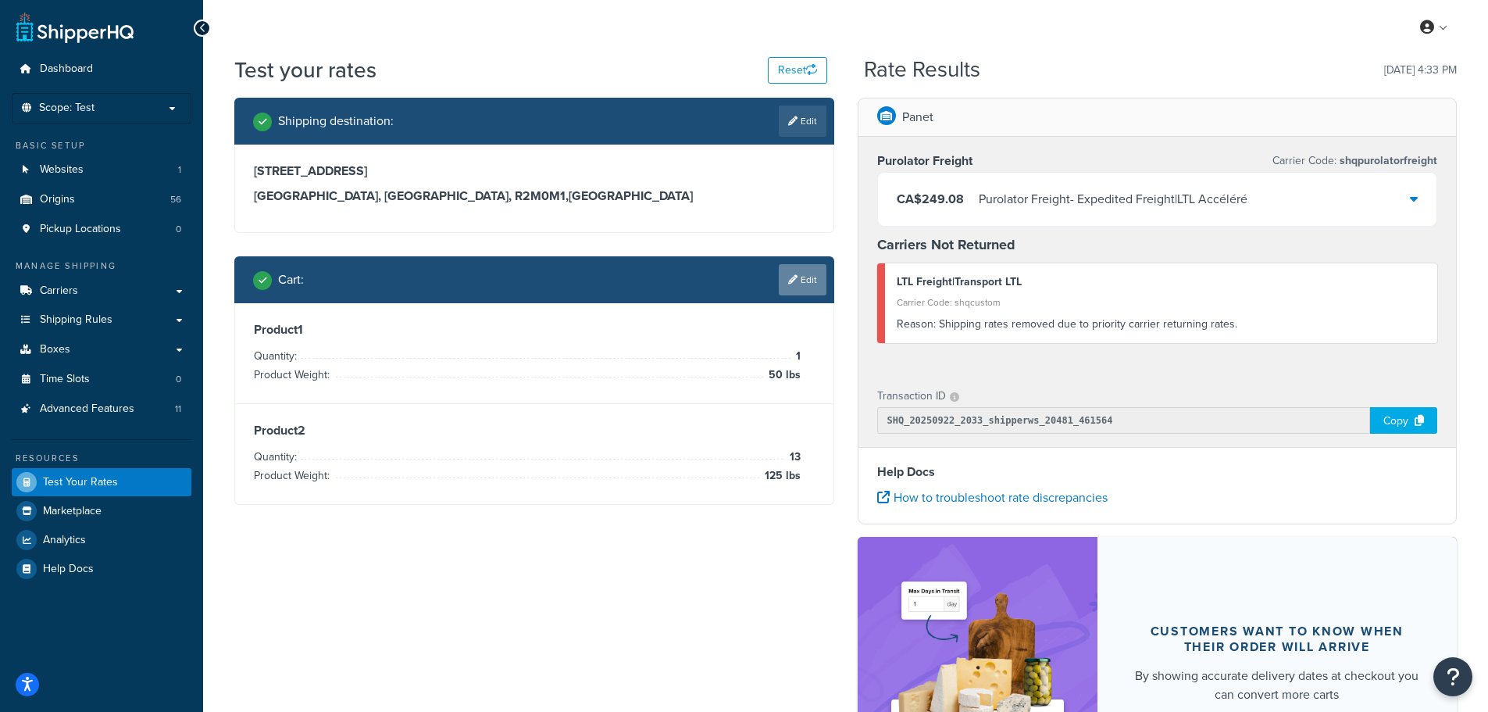
click at [793, 281] on icon at bounding box center [792, 279] width 9 height 9
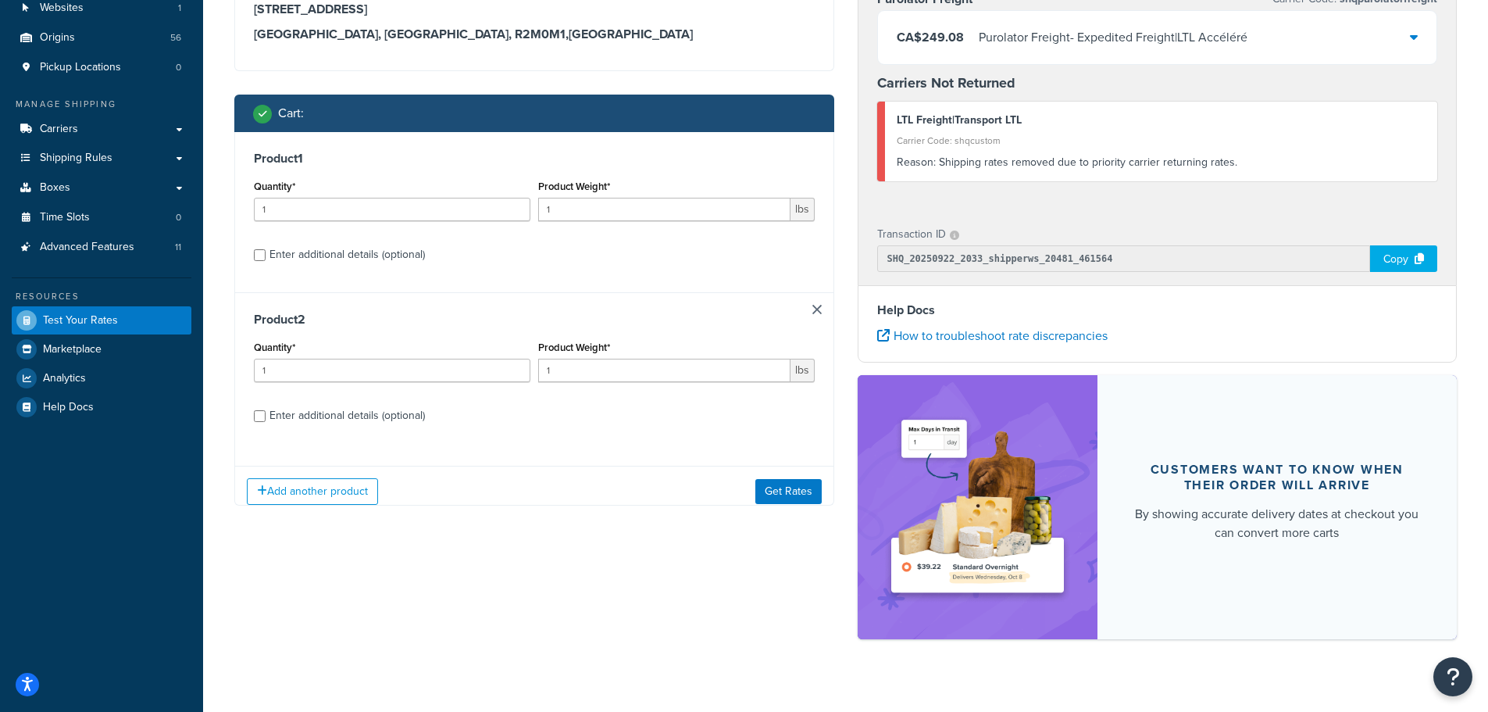
scroll to position [184, 0]
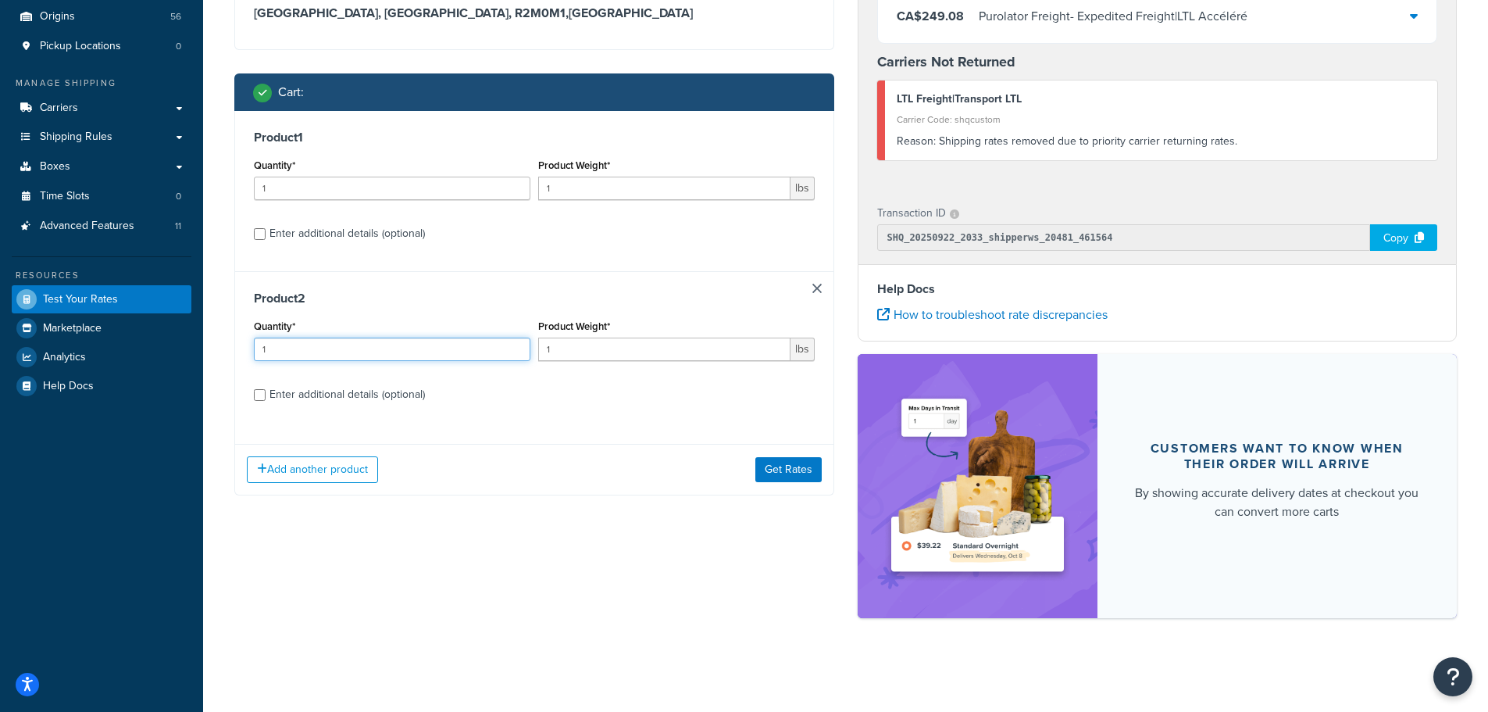
click at [384, 349] on input "1" at bounding box center [392, 349] width 277 height 23
click at [817, 289] on link at bounding box center [817, 288] width 9 height 9
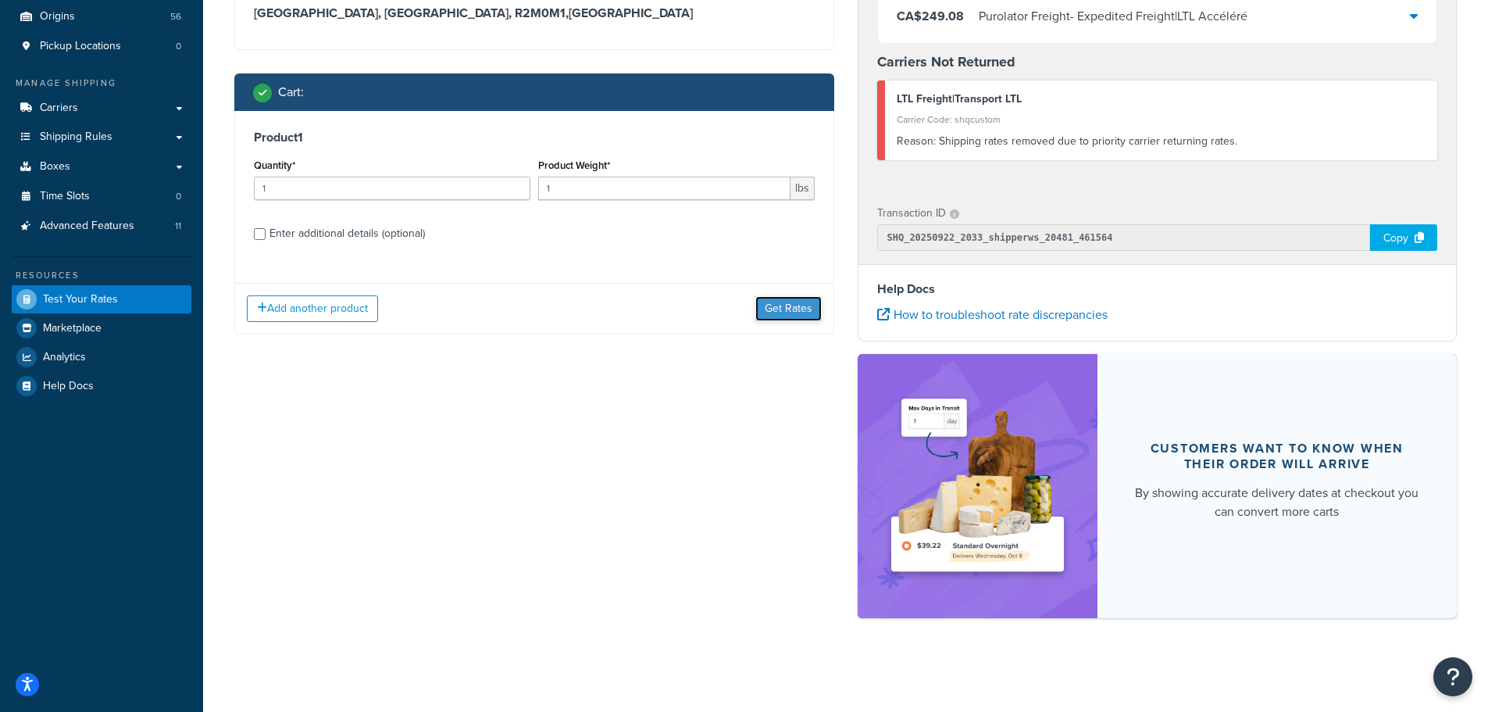
click at [798, 310] on button "Get Rates" at bounding box center [789, 308] width 66 height 25
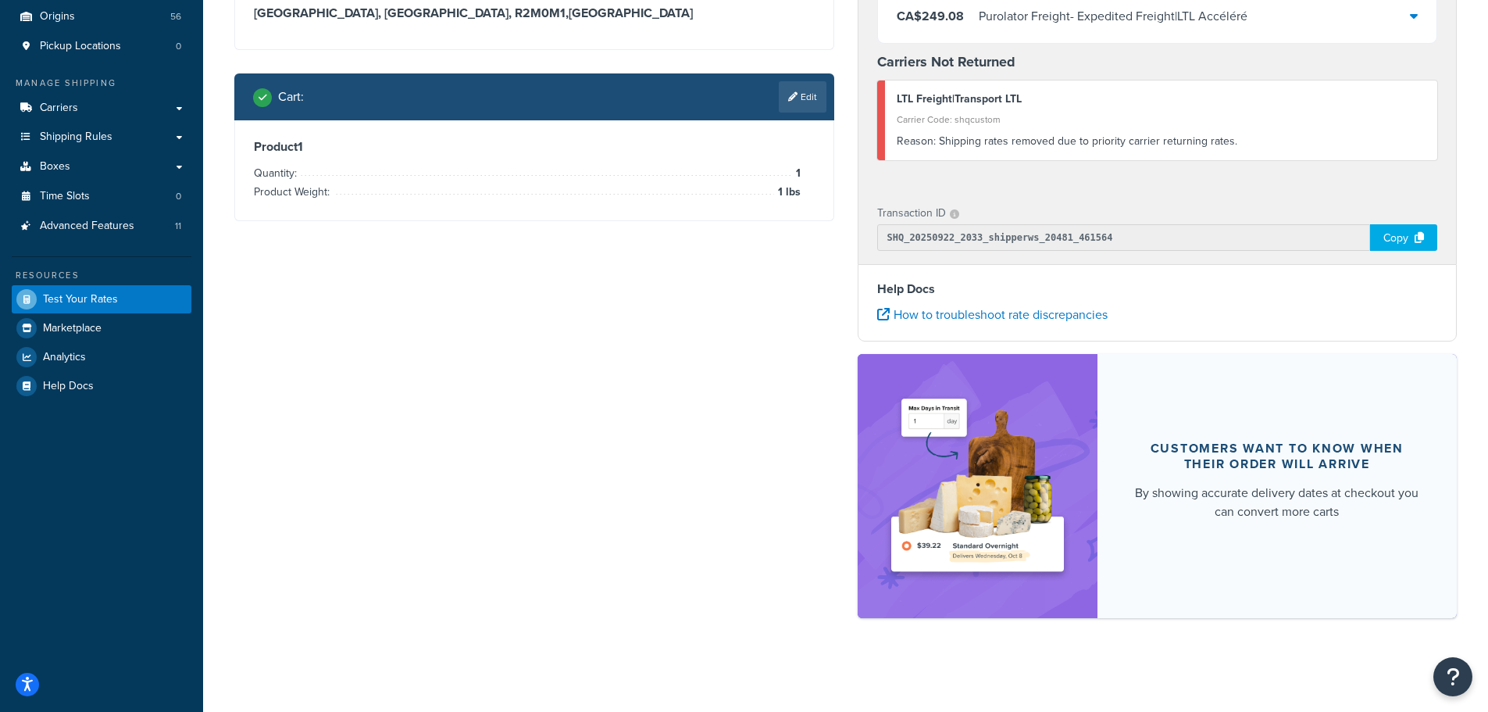
scroll to position [0, 0]
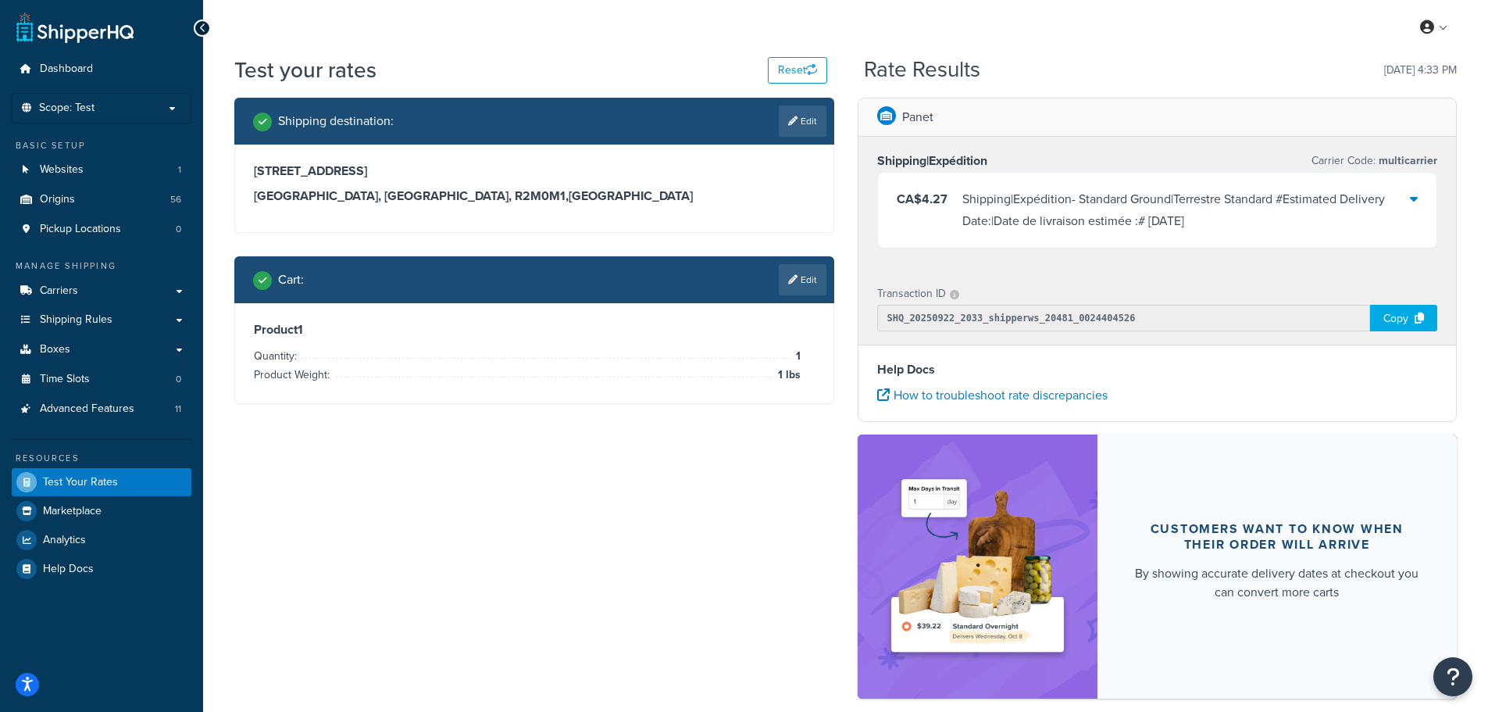
click at [1210, 209] on div "Shipping|Expédition - Standard Ground|Terrestre Standard #Estimated Delivery Da…" at bounding box center [1187, 210] width 448 height 44
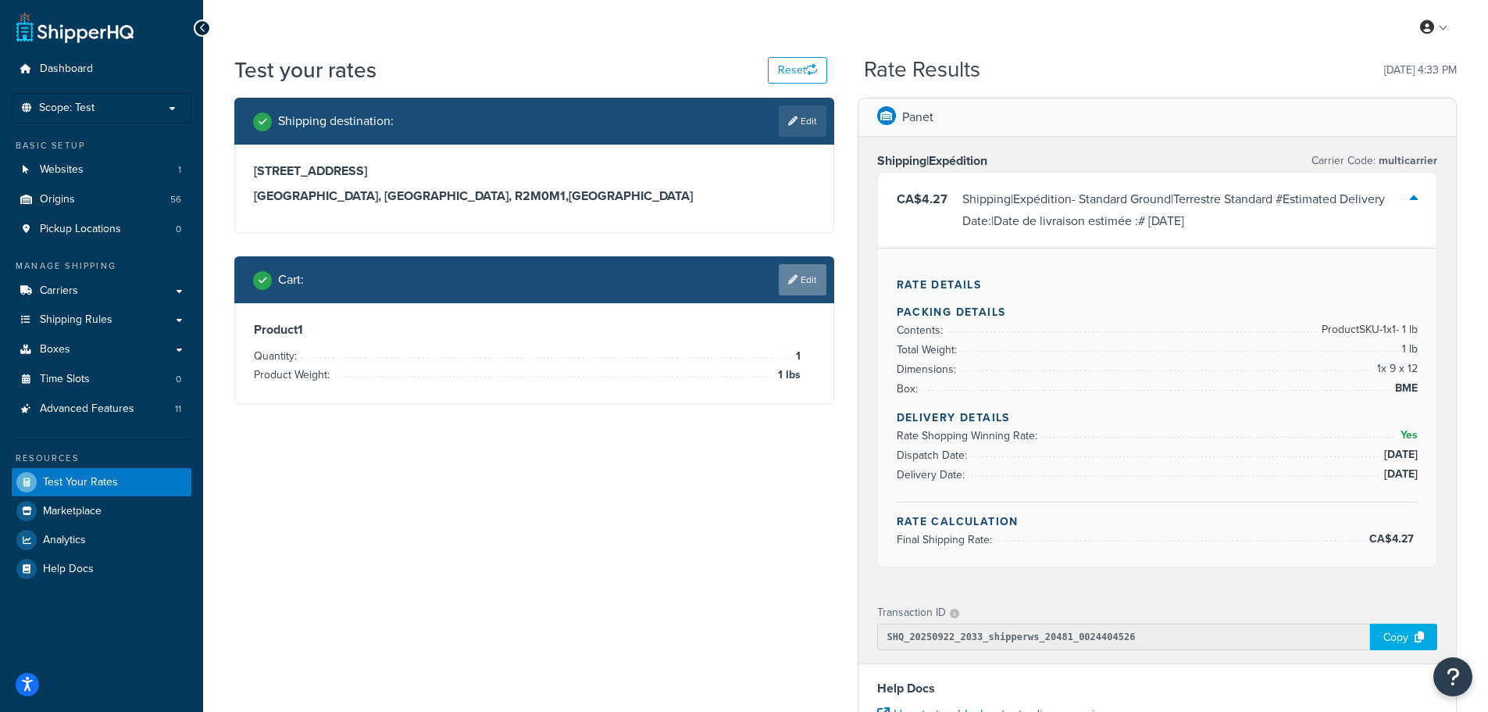
click at [788, 282] on icon at bounding box center [792, 279] width 9 height 9
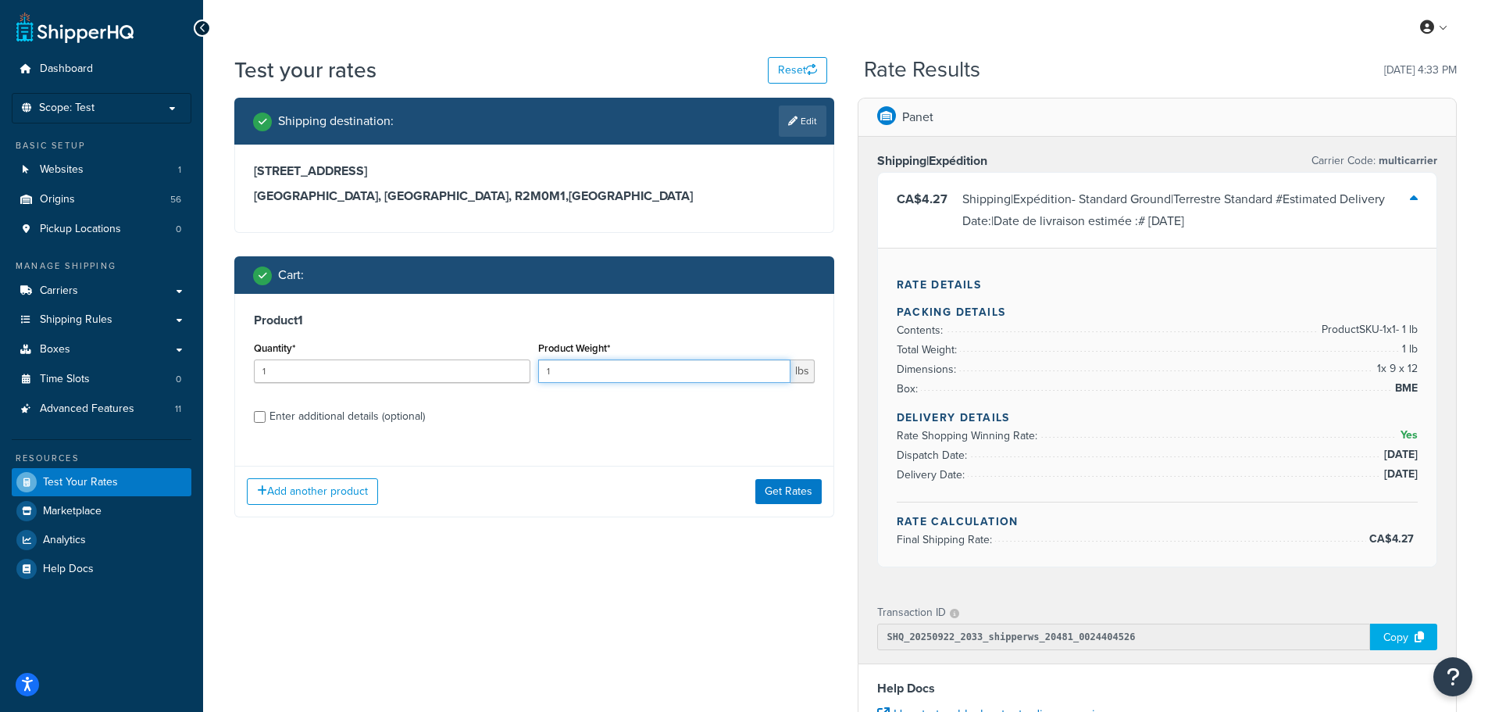
click at [604, 376] on input "1" at bounding box center [664, 370] width 252 height 23
type input "50"
click at [773, 485] on button "Get Rates" at bounding box center [789, 491] width 66 height 25
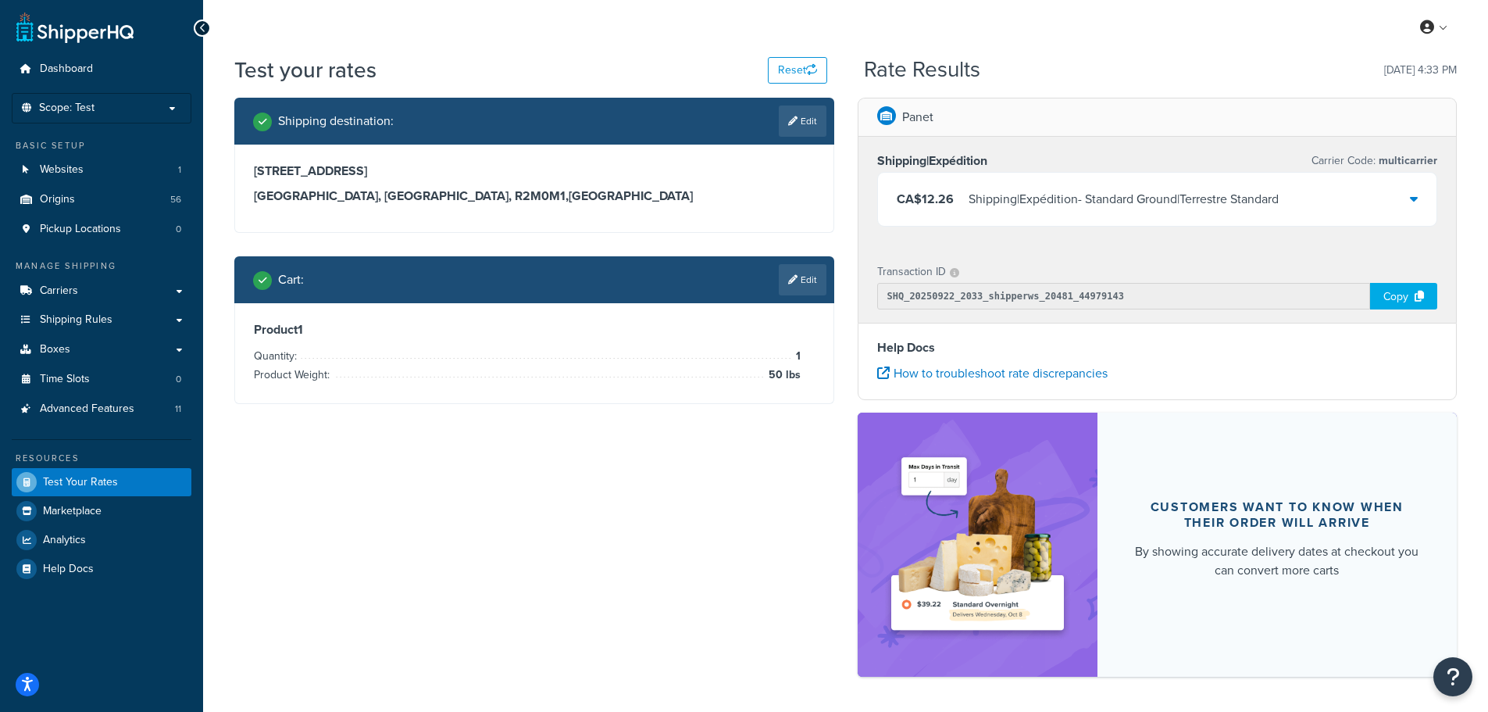
click at [998, 192] on div "Shipping|Expédition - Standard Ground|Terrestre Standard" at bounding box center [1124, 199] width 310 height 22
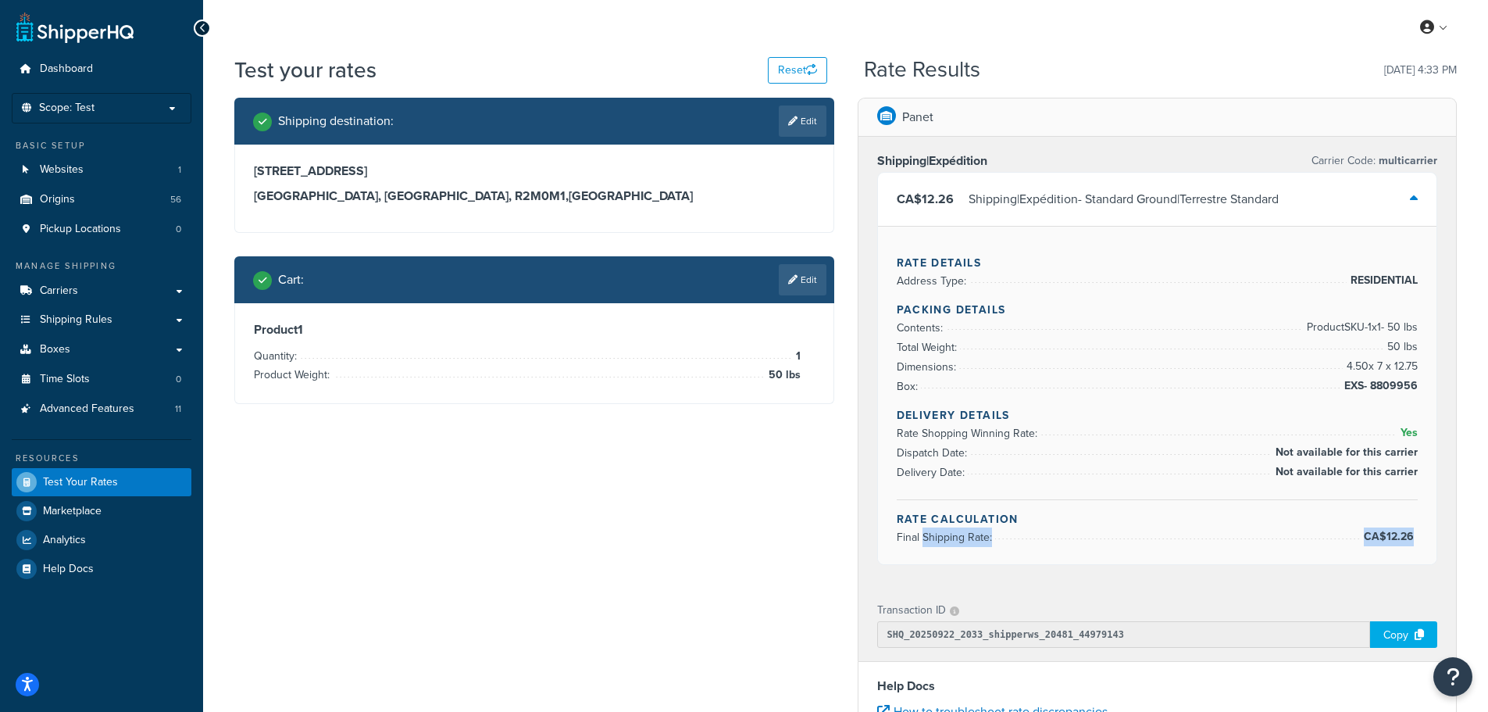
drag, startPoint x: 922, startPoint y: 534, endPoint x: 1405, endPoint y: 549, distance: 483.1
click at [1415, 555] on div "Rate Details Address Type: RESIDENTIAL Packing Details Contents: Product SKU-1 …" at bounding box center [1157, 395] width 559 height 338
click at [1405, 549] on div "Rate Details Address Type: RESIDENTIAL Packing Details Contents: Product SKU-1 …" at bounding box center [1157, 395] width 559 height 338
click at [804, 274] on link "Edit" at bounding box center [803, 279] width 48 height 31
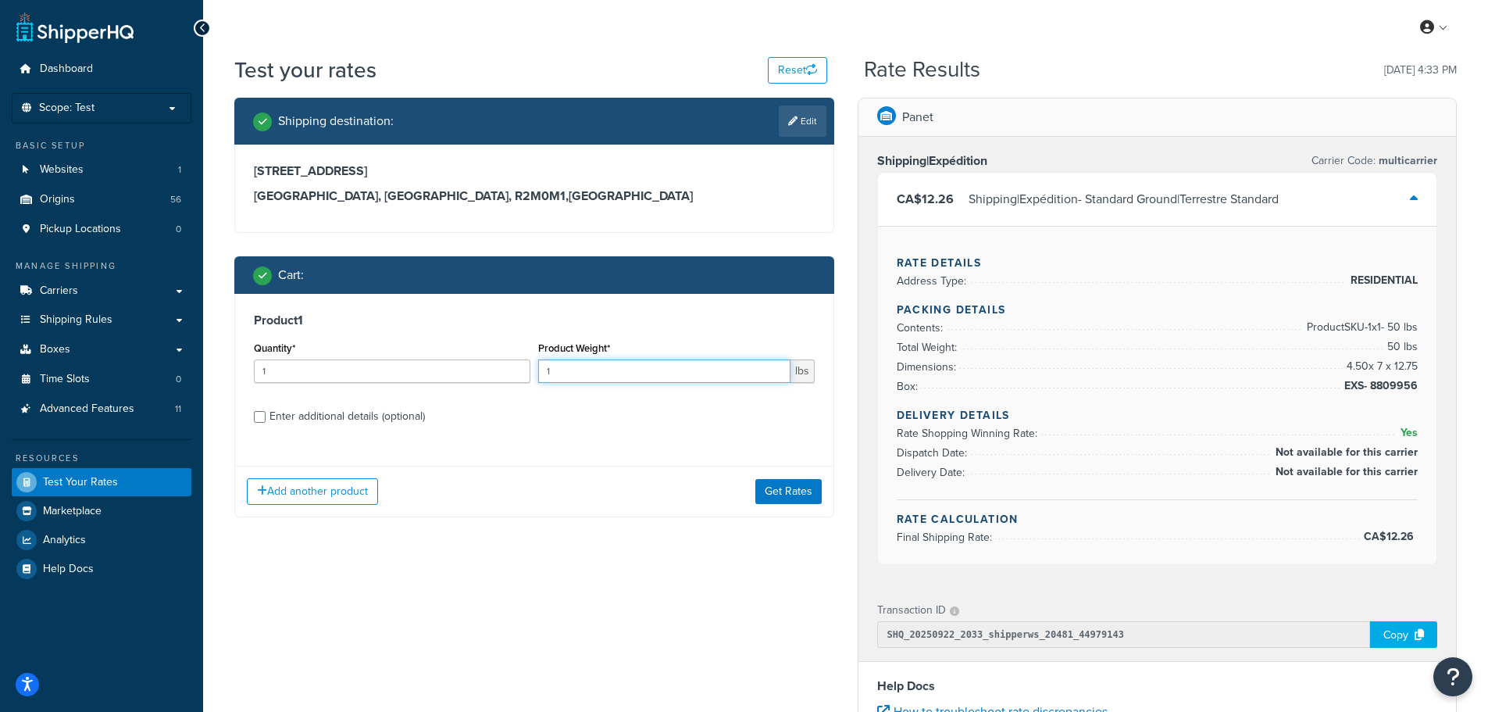
drag, startPoint x: 602, startPoint y: 377, endPoint x: 536, endPoint y: 376, distance: 66.4
click at [536, 376] on div "Product Weight* 1 lbs" at bounding box center [676, 366] width 284 height 57
type input "145"
click at [806, 481] on button "Get Rates" at bounding box center [789, 491] width 66 height 25
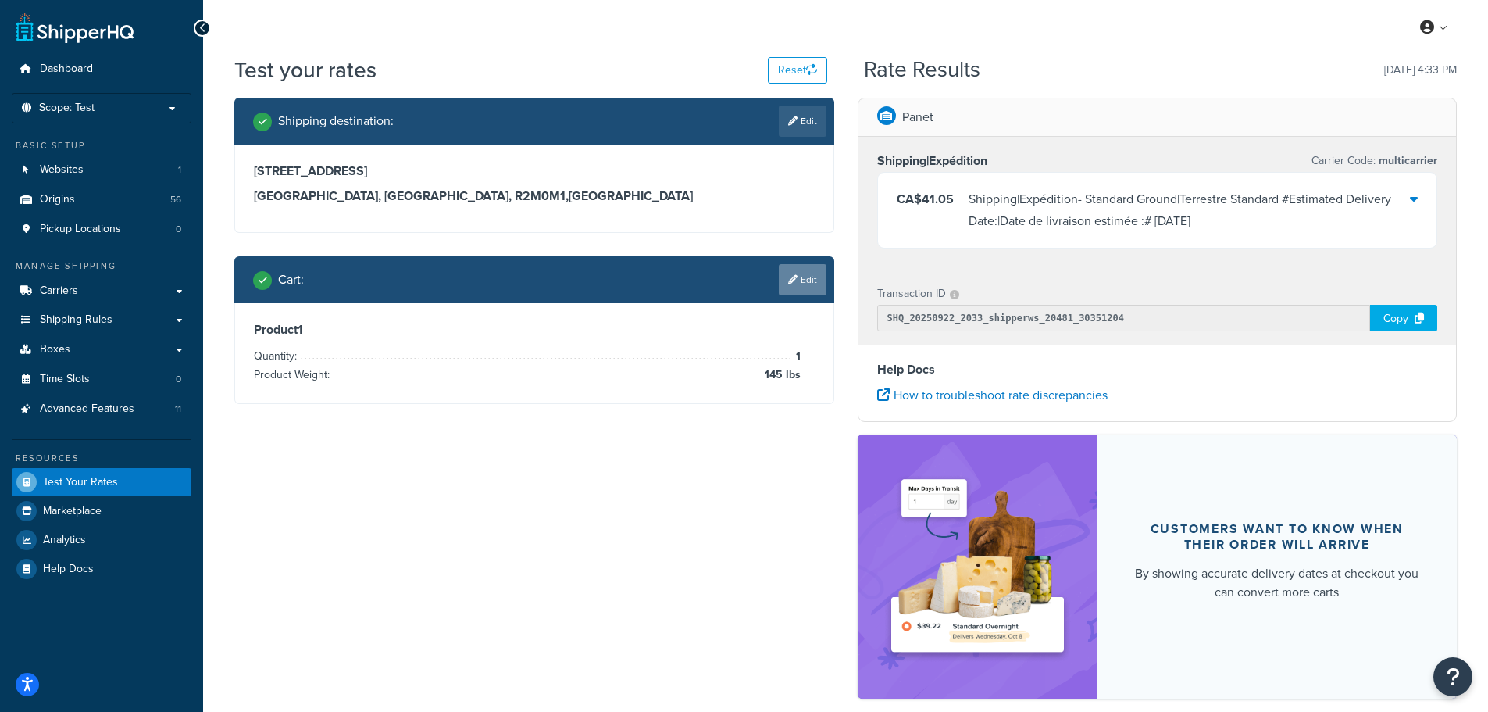
click at [800, 270] on link "Edit" at bounding box center [803, 279] width 48 height 31
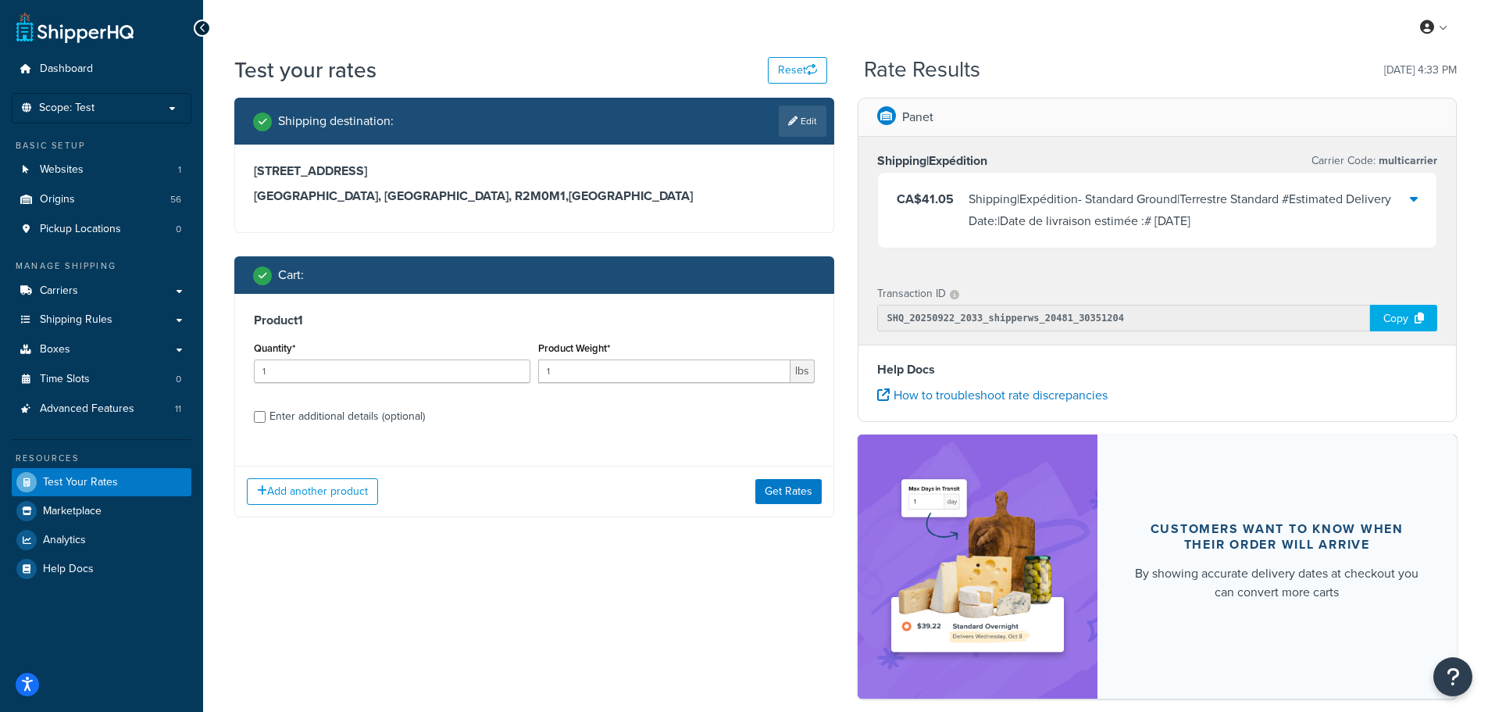
click at [312, 410] on div "Enter additional details (optional)" at bounding box center [347, 416] width 155 height 22
click at [266, 411] on input "Enter additional details (optional)" at bounding box center [260, 417] width 12 height 12
checkbox input "true"
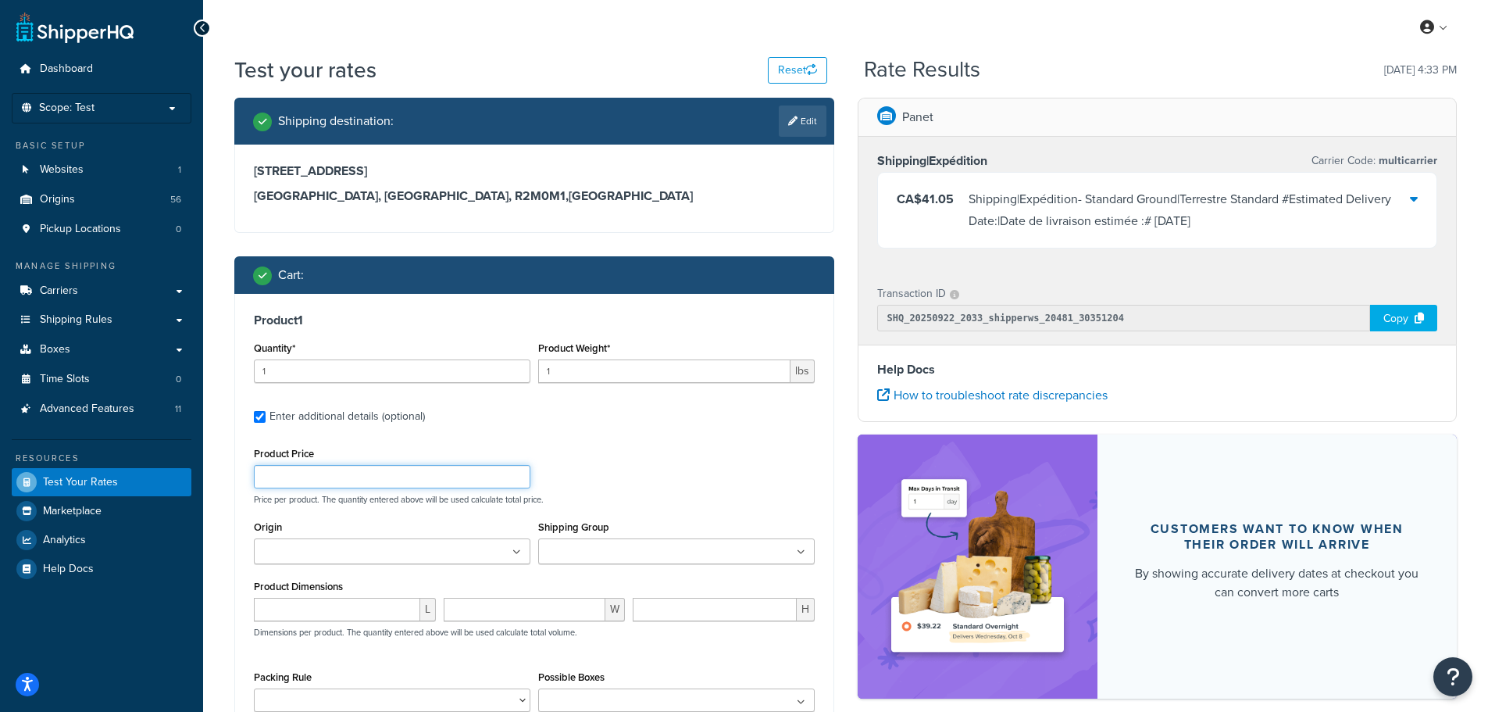
click at [337, 485] on input "Product Price" at bounding box center [392, 476] width 277 height 23
type input "300"
click at [788, 542] on ul at bounding box center [676, 551] width 277 height 26
click at [736, 408] on label "Enter additional details (optional)" at bounding box center [542, 414] width 545 height 25
click at [266, 411] on input "Enter additional details (optional)" at bounding box center [260, 417] width 12 height 12
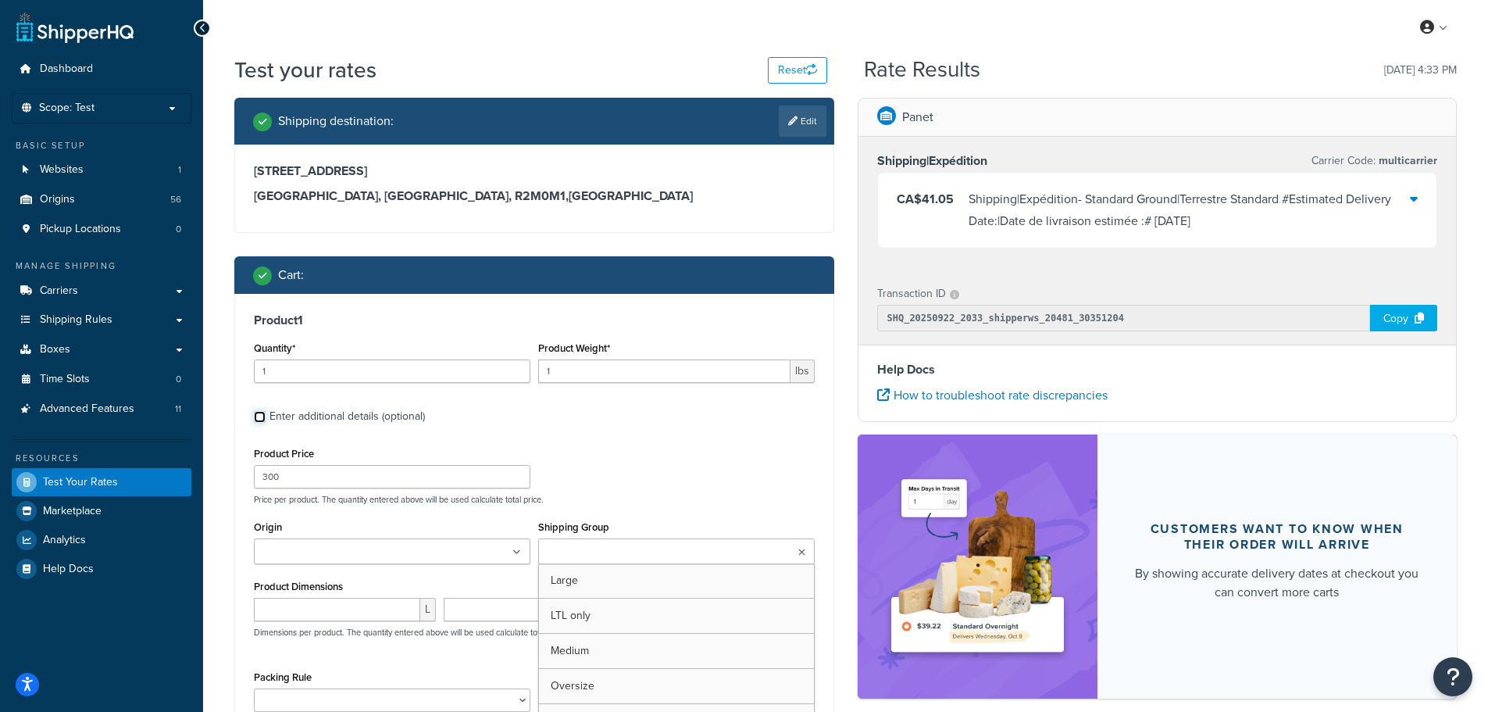
checkbox input "false"
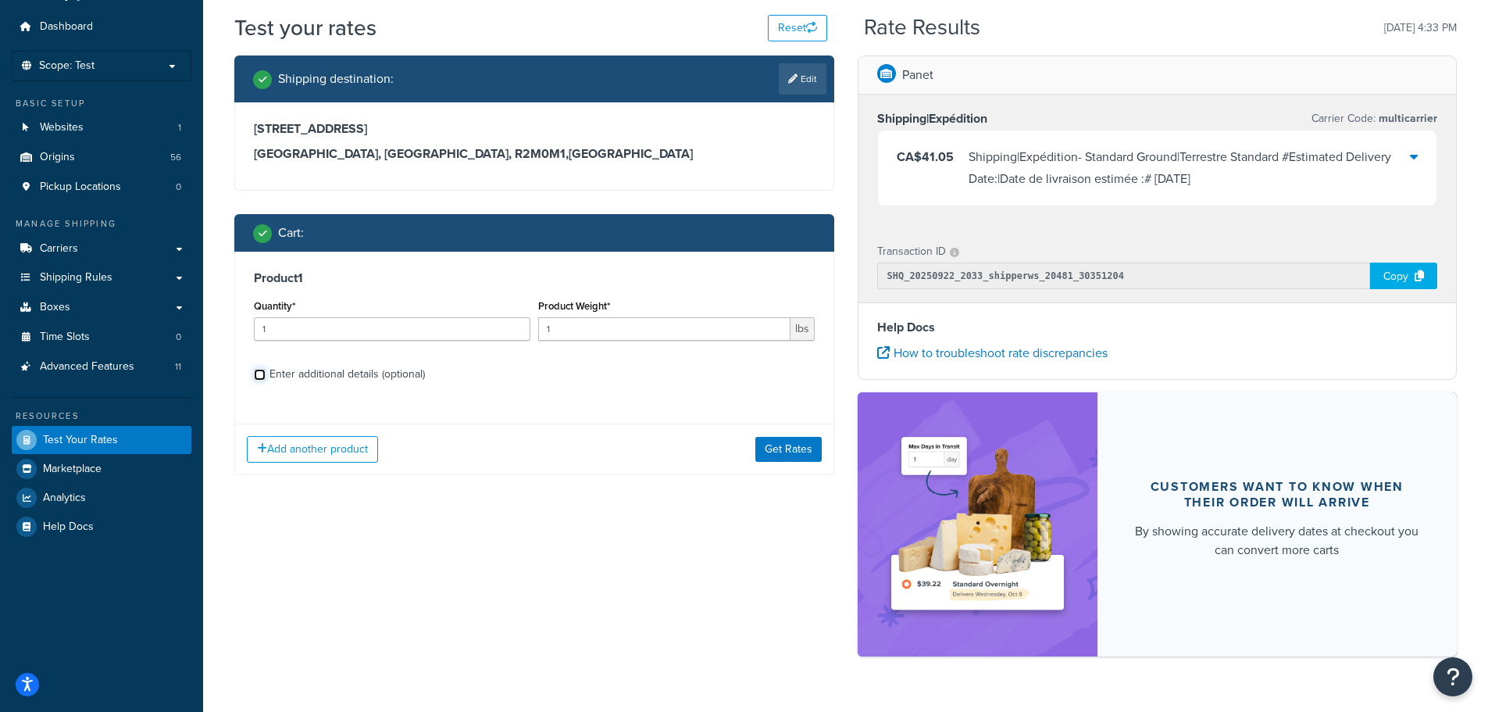
scroll to position [80, 0]
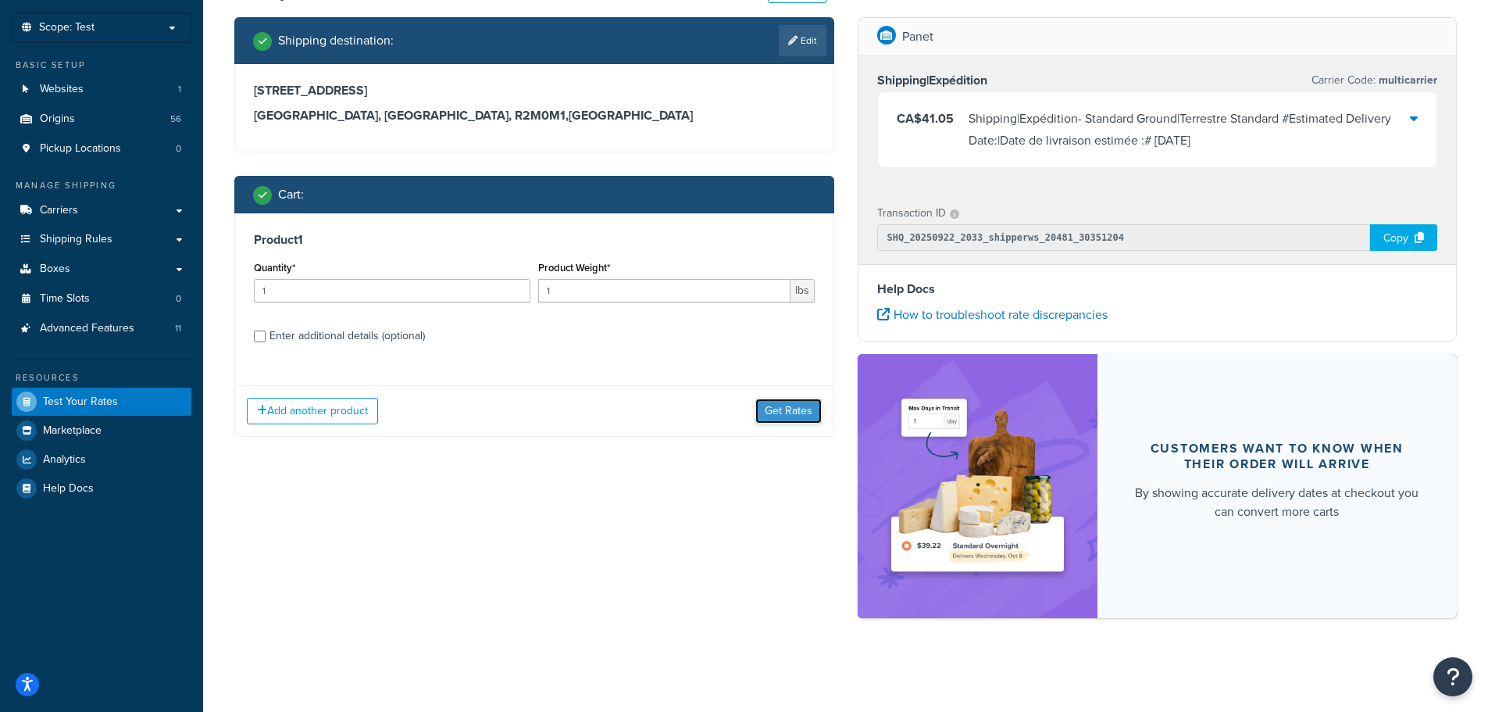
click at [791, 420] on button "Get Rates" at bounding box center [789, 410] width 66 height 25
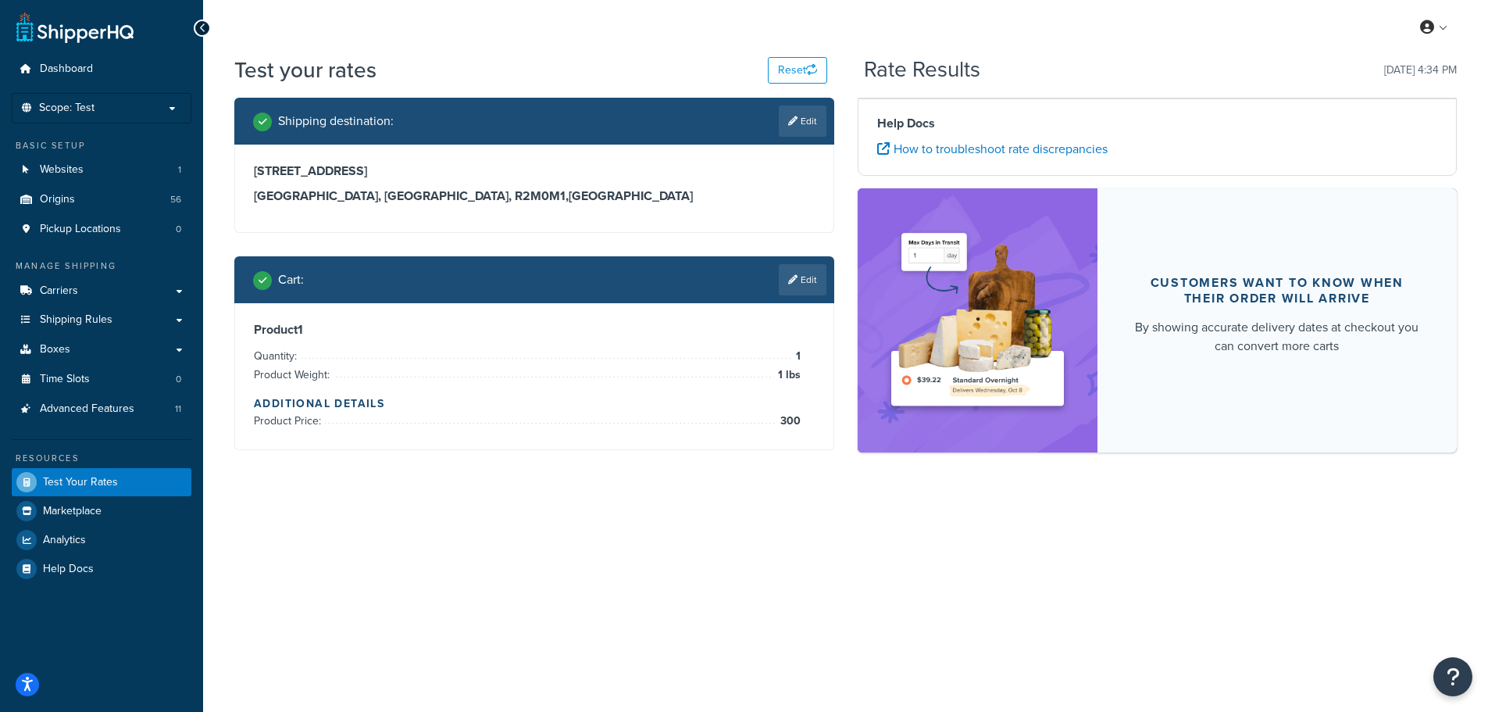
scroll to position [0, 0]
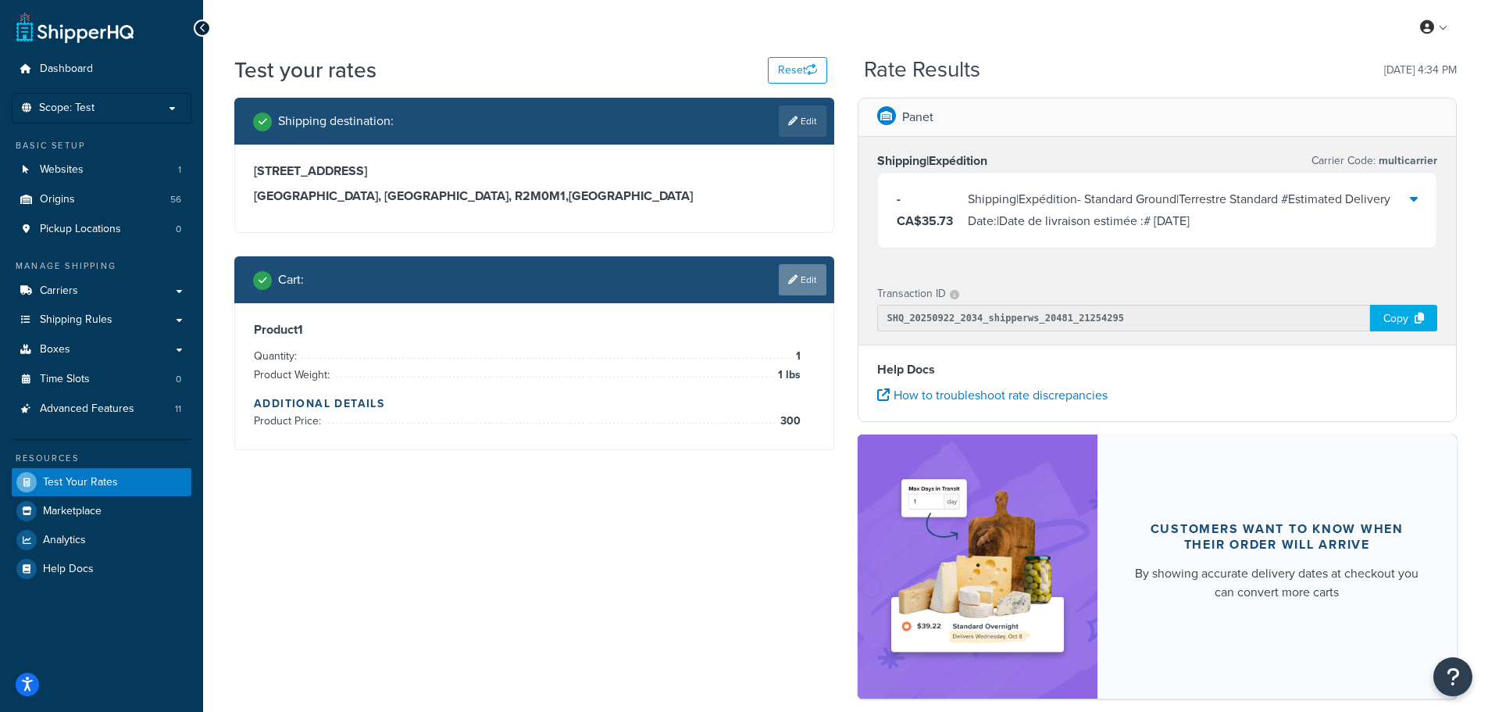
click at [813, 278] on link "Edit" at bounding box center [803, 279] width 48 height 31
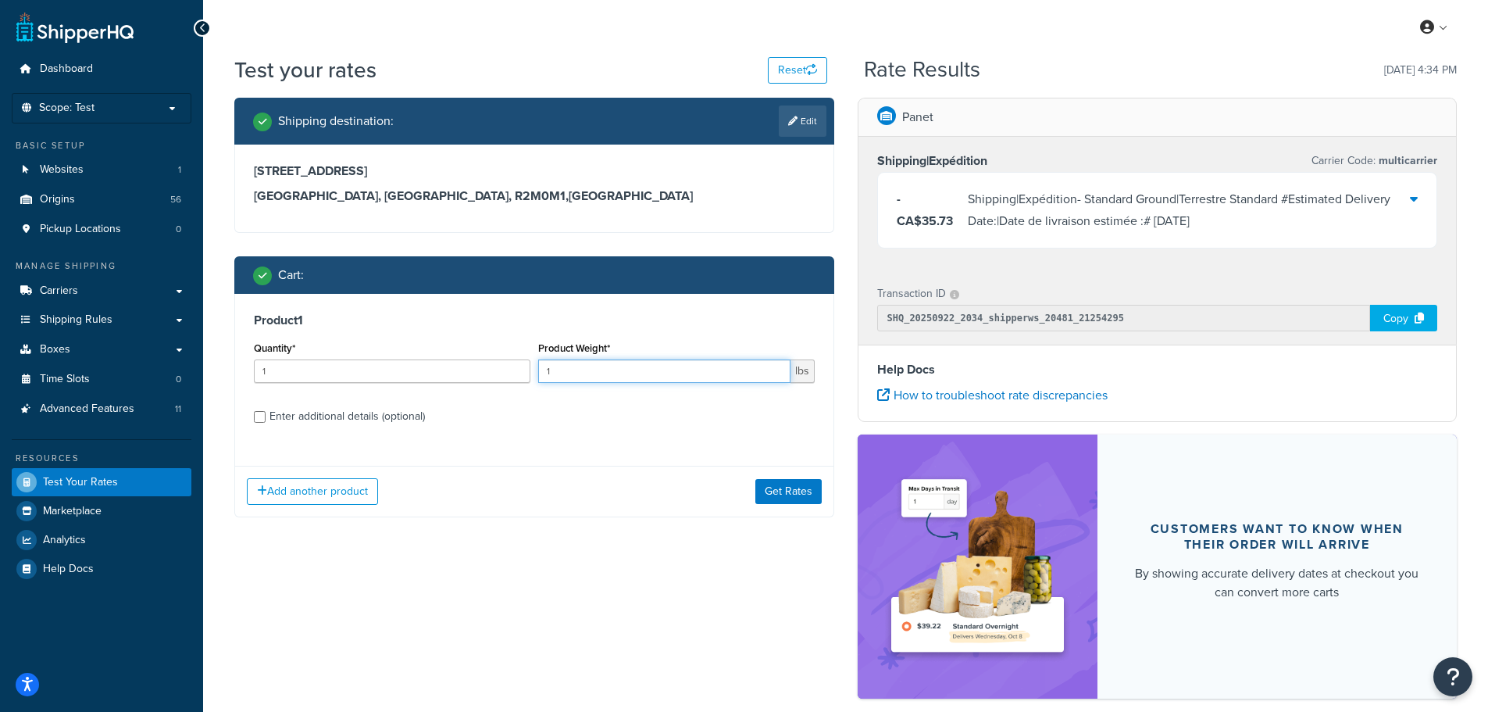
click at [629, 375] on input "1" at bounding box center [664, 370] width 252 height 23
click at [627, 373] on input "1" at bounding box center [664, 370] width 252 height 23
type input "145"
click at [363, 424] on div "Enter additional details (optional)" at bounding box center [347, 416] width 155 height 22
click at [266, 423] on input "Enter additional details (optional)" at bounding box center [260, 417] width 12 height 12
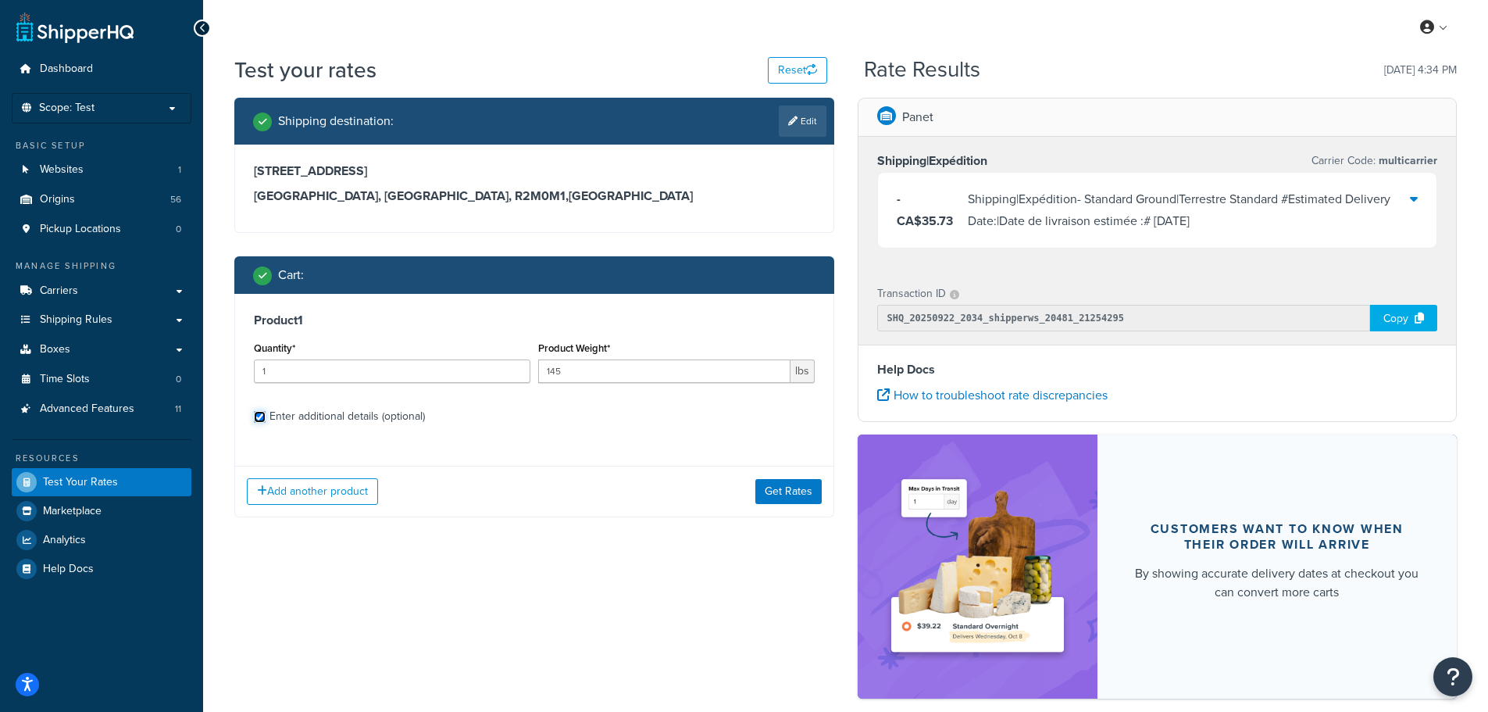
checkbox input "true"
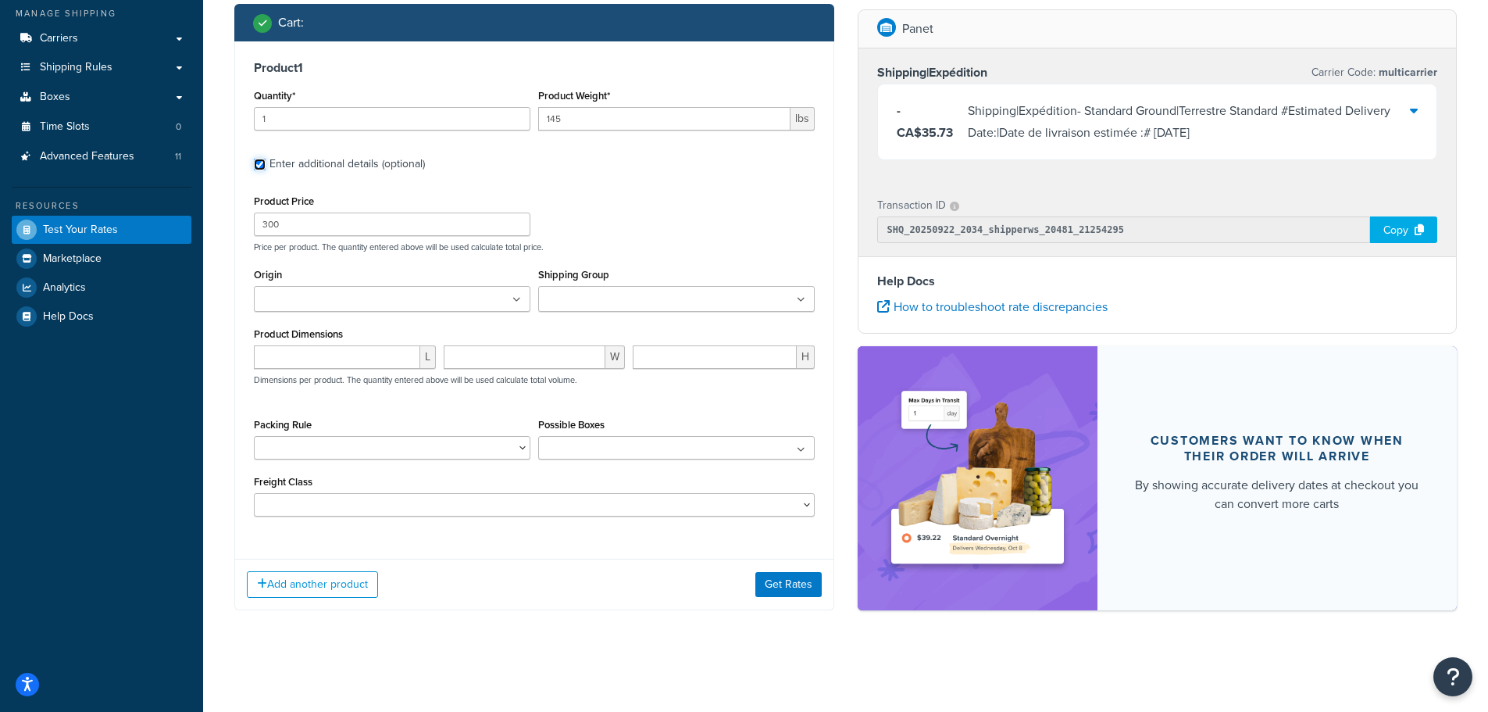
scroll to position [255, 0]
click at [784, 597] on div "Add another product Get Rates" at bounding box center [534, 584] width 598 height 51
click at [787, 587] on button "Get Rates" at bounding box center [789, 584] width 66 height 25
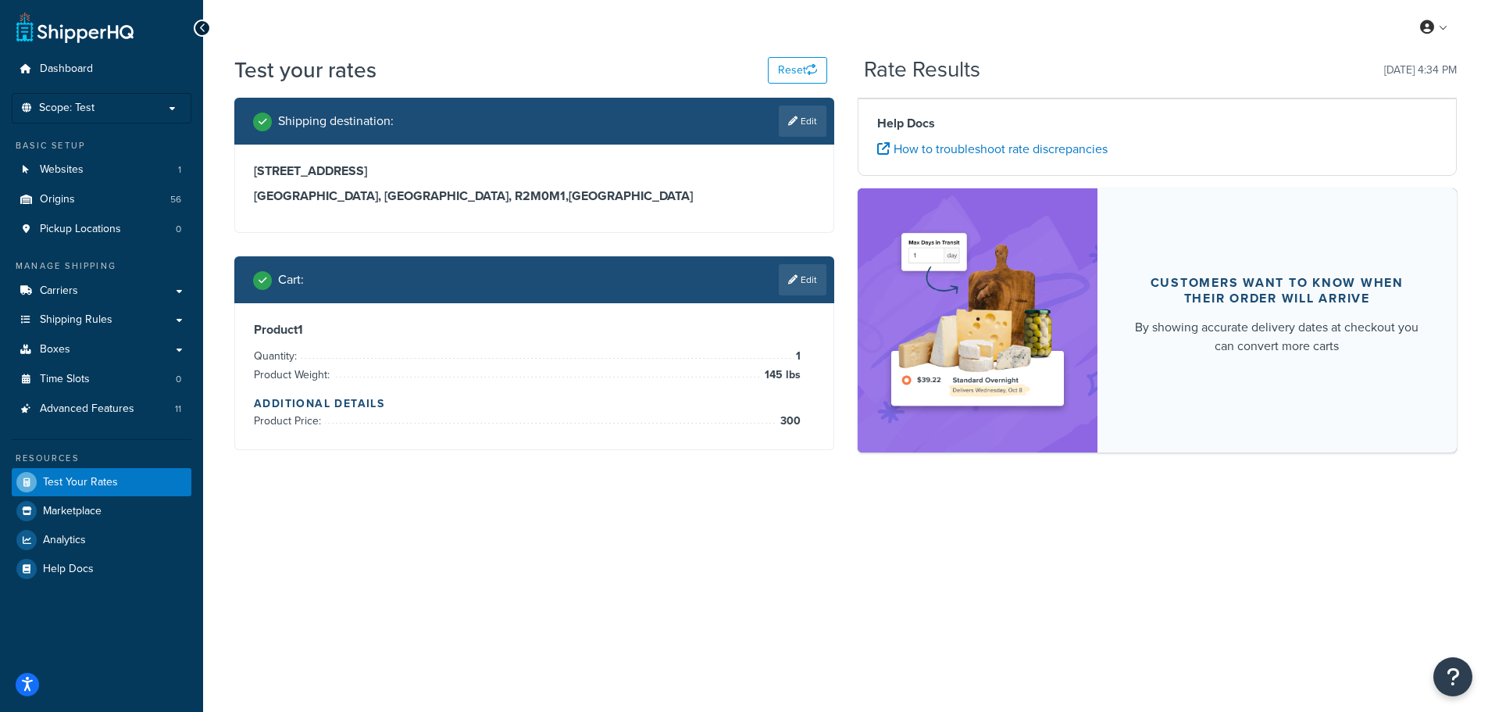
scroll to position [0, 0]
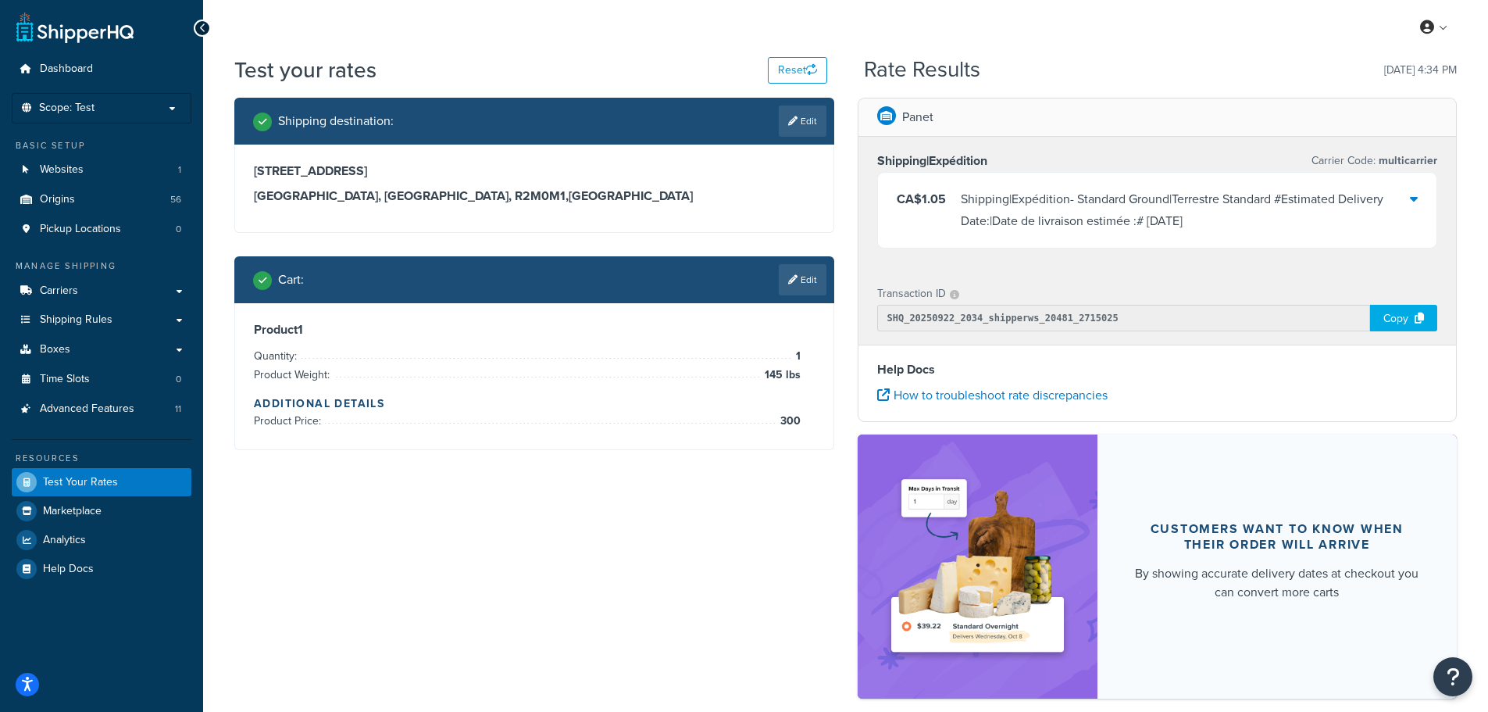
click at [1129, 232] on div "Shipping|Expédition - Standard Ground|Terrestre Standard #Estimated Delivery Da…" at bounding box center [1186, 210] width 450 height 44
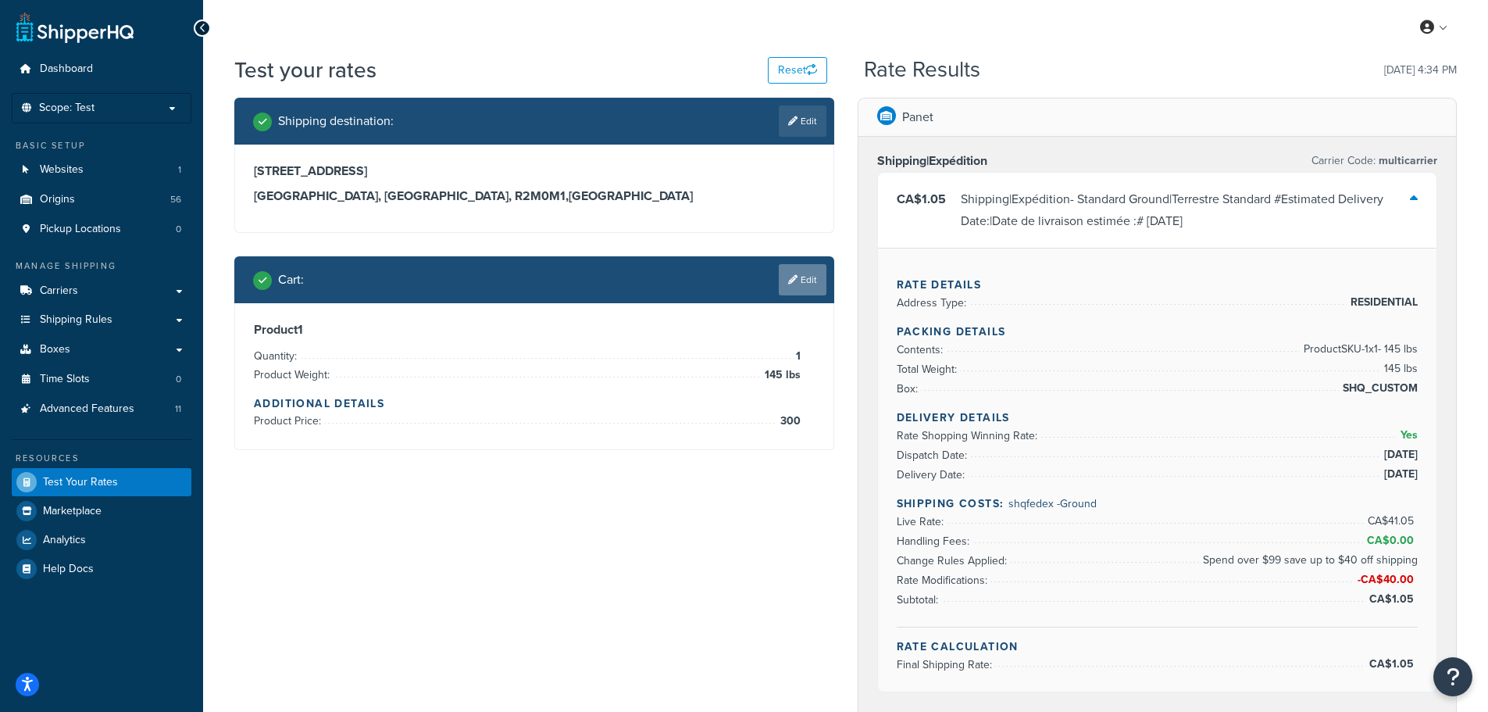
click at [810, 275] on link "Edit" at bounding box center [803, 279] width 48 height 31
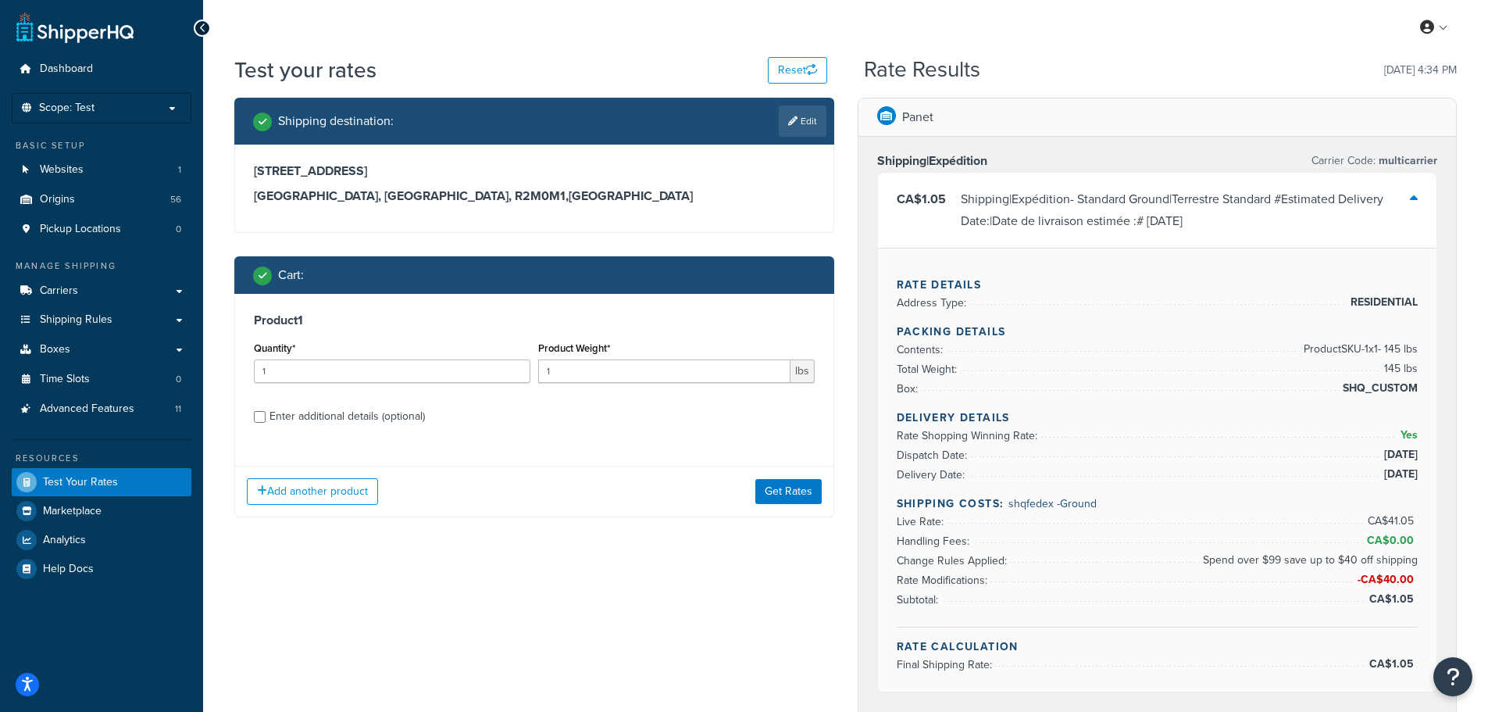
scroll to position [78, 0]
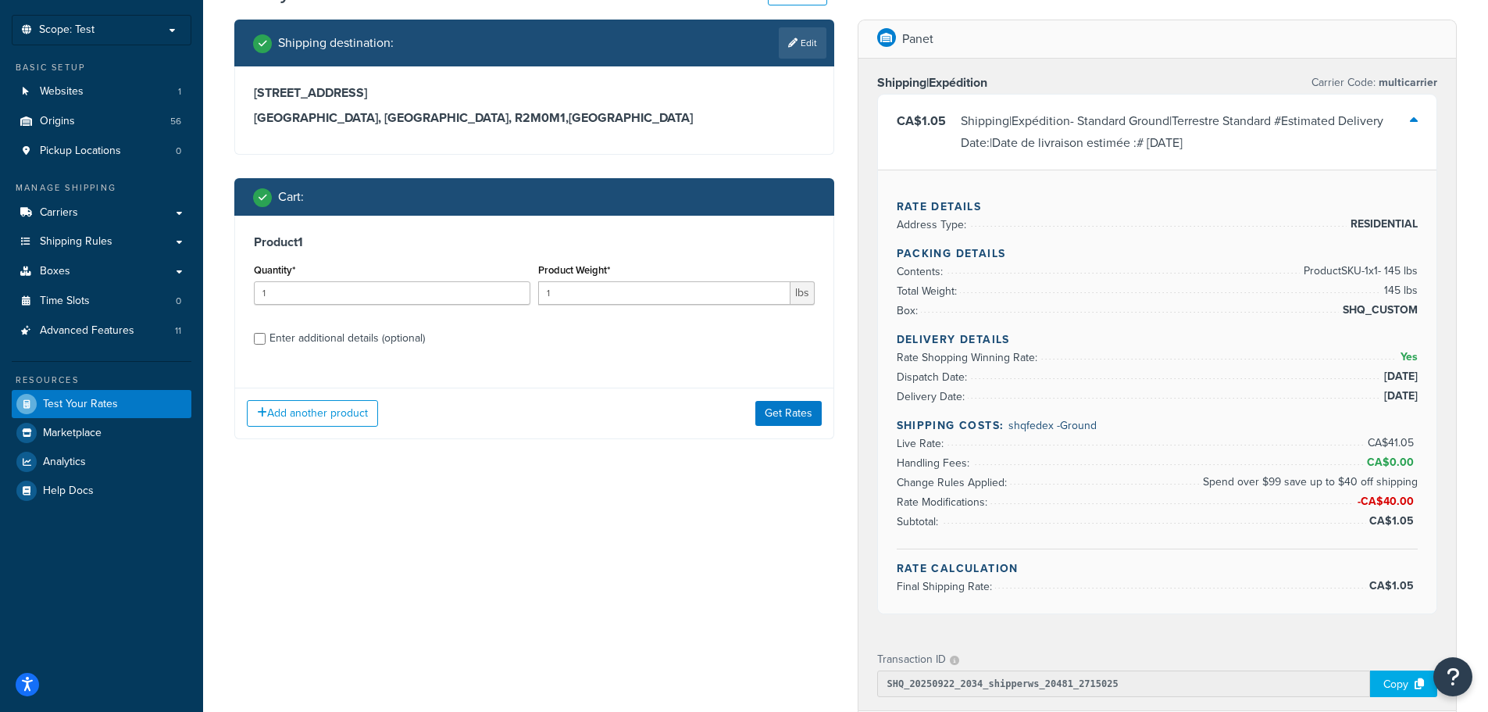
click at [397, 340] on div "Enter additional details (optional)" at bounding box center [347, 338] width 155 height 22
click at [266, 340] on input "Enter additional details (optional)" at bounding box center [260, 339] width 12 height 12
checkbox input "true"
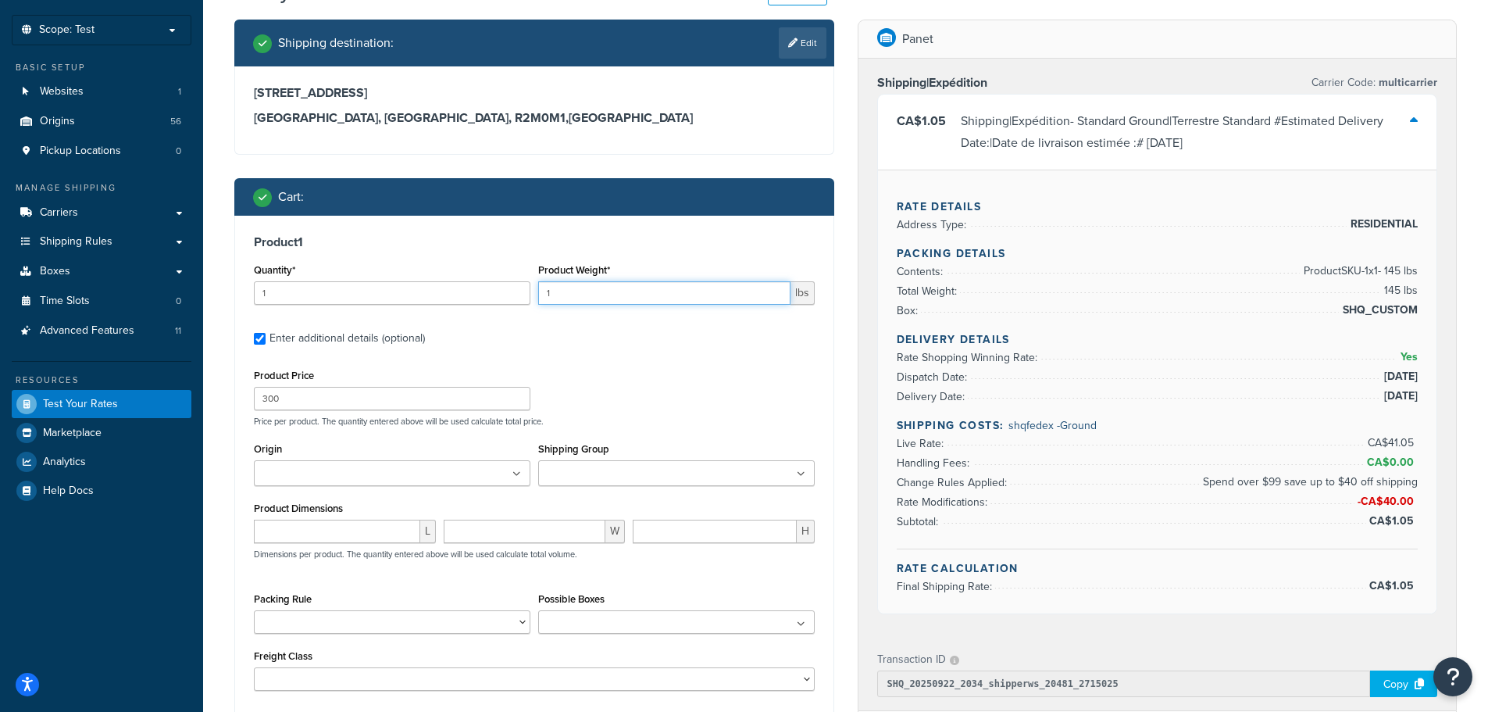
drag, startPoint x: 631, startPoint y: 297, endPoint x: 478, endPoint y: 292, distance: 152.4
click at [478, 292] on div "Quantity* 1 Product Weight* 1 lbs" at bounding box center [534, 287] width 569 height 57
type input "140"
click at [434, 295] on input "1" at bounding box center [392, 292] width 277 height 23
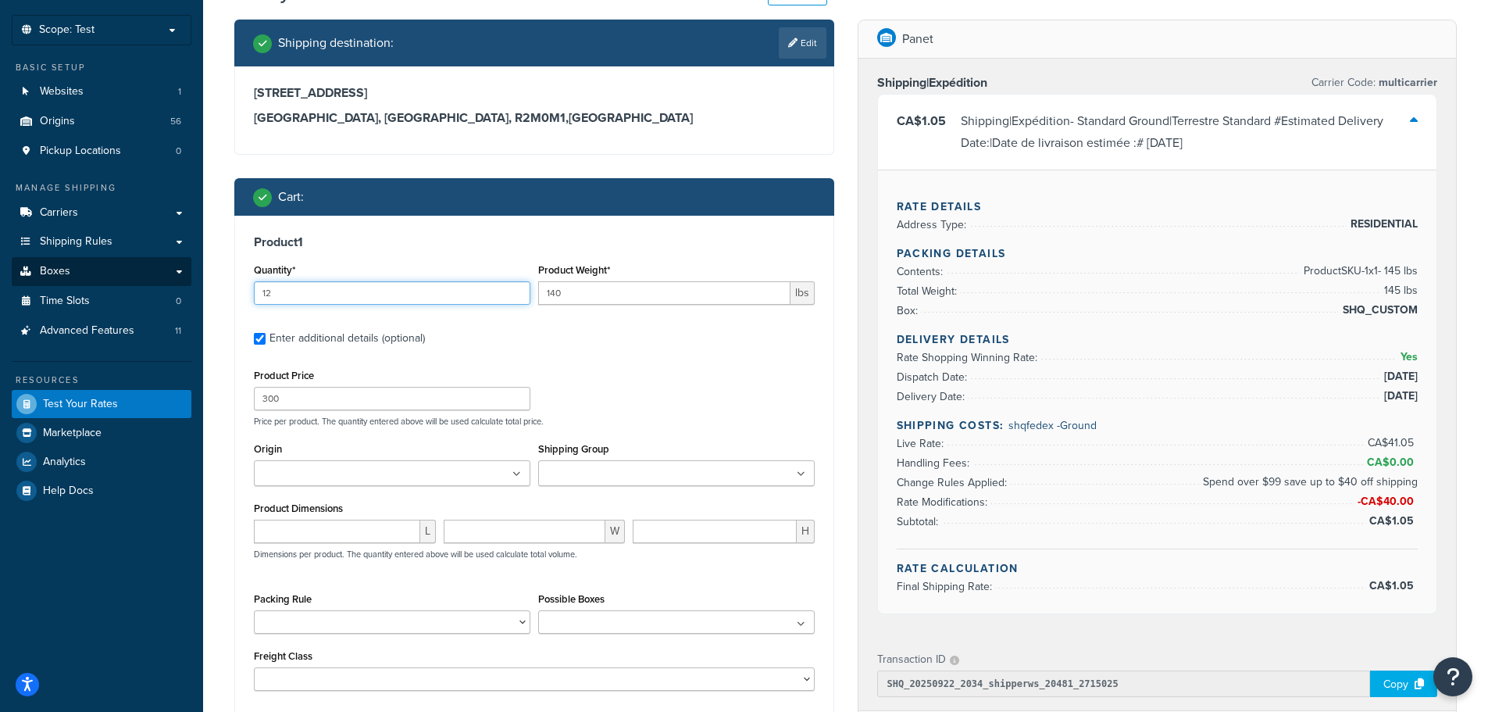
drag, startPoint x: 420, startPoint y: 295, endPoint x: 163, endPoint y: 281, distance: 257.4
click at [163, 281] on div "Dashboard Scope: Test Basic Setup Websites 1 Origins 56 Pickup Locations 0 Mana…" at bounding box center [744, 540] width 1488 height 1236
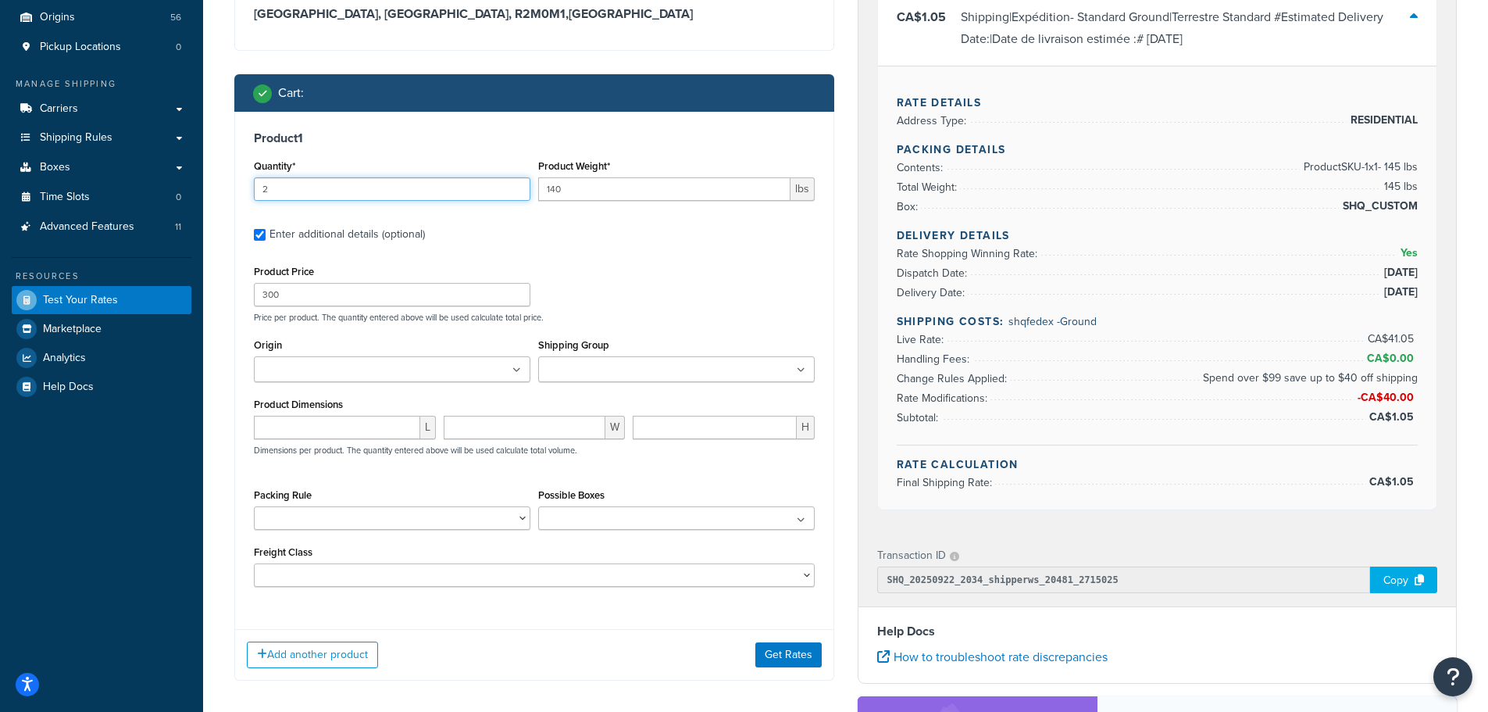
scroll to position [391, 0]
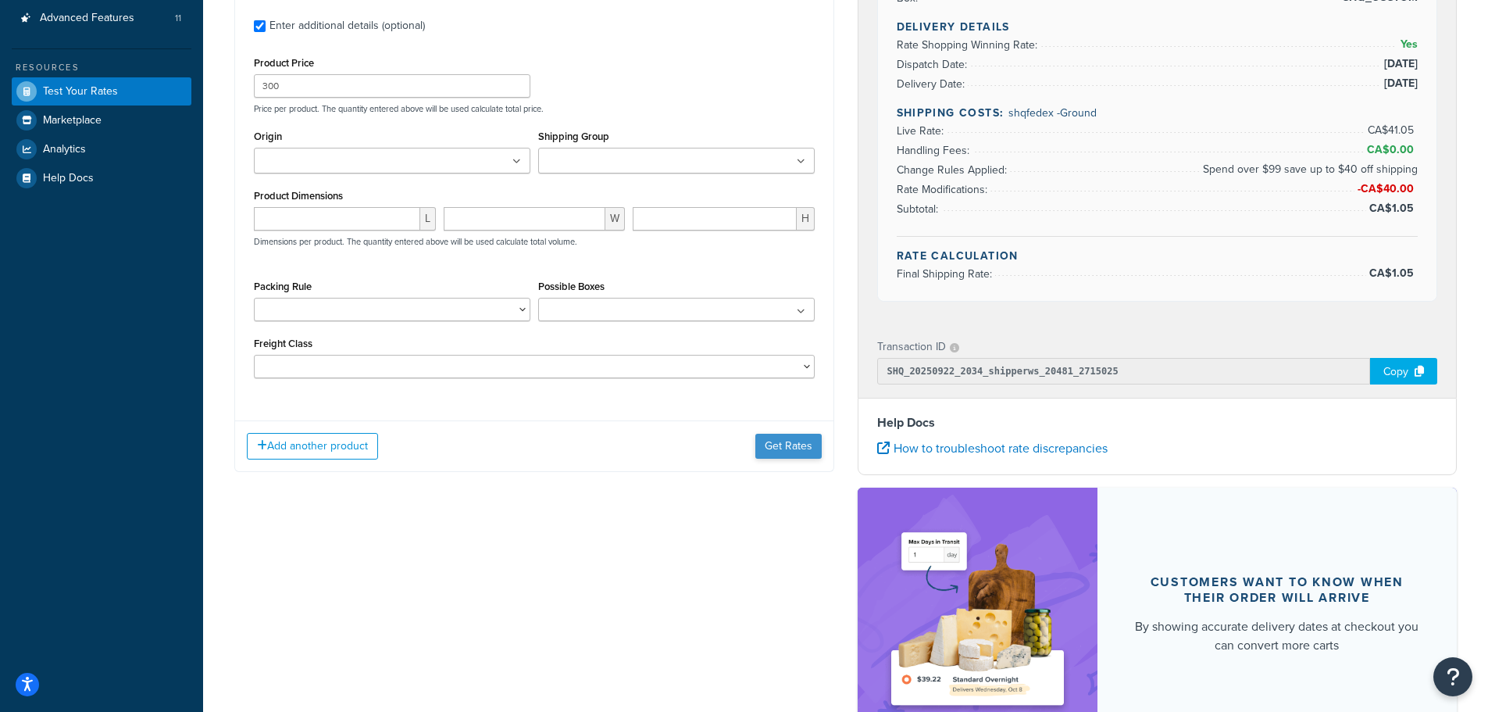
type input "2"
click at [790, 440] on button "Get Rates" at bounding box center [789, 446] width 66 height 25
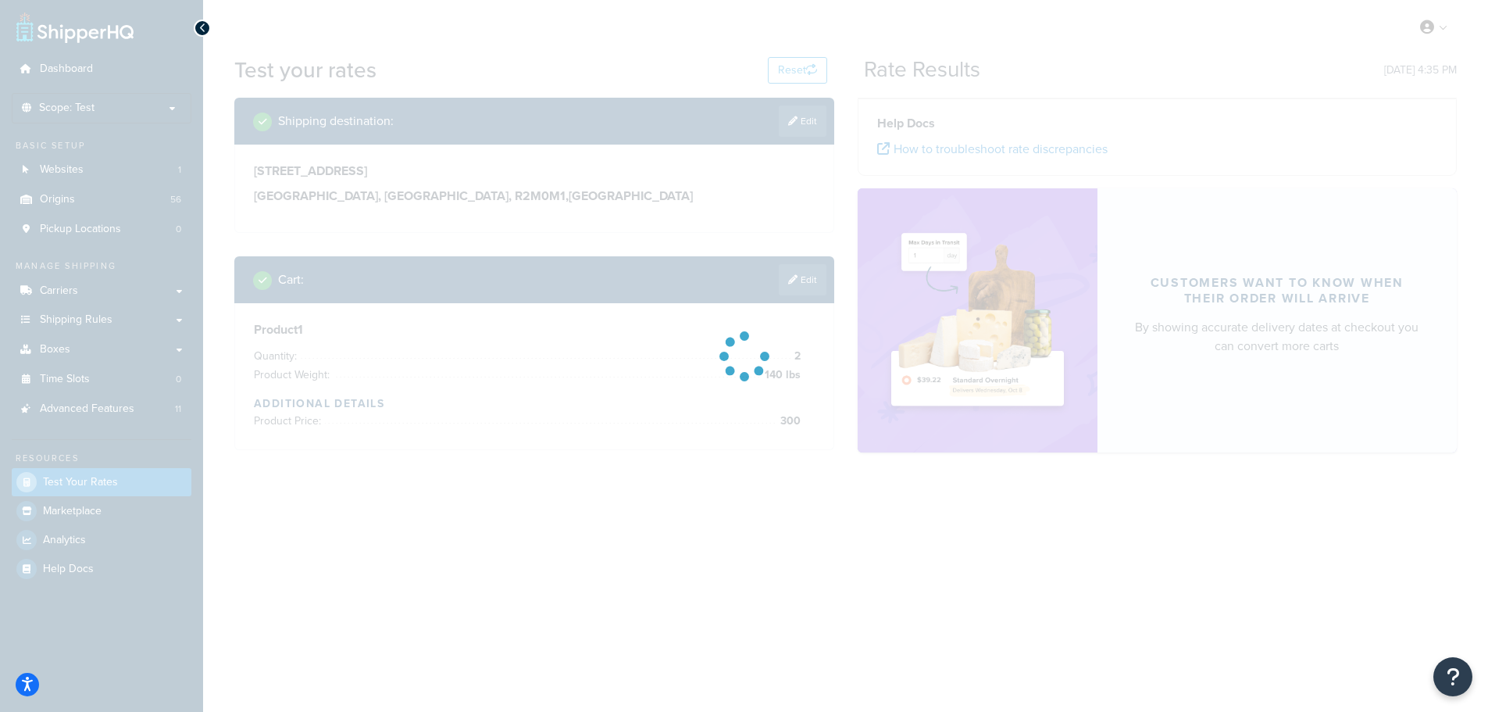
scroll to position [0, 0]
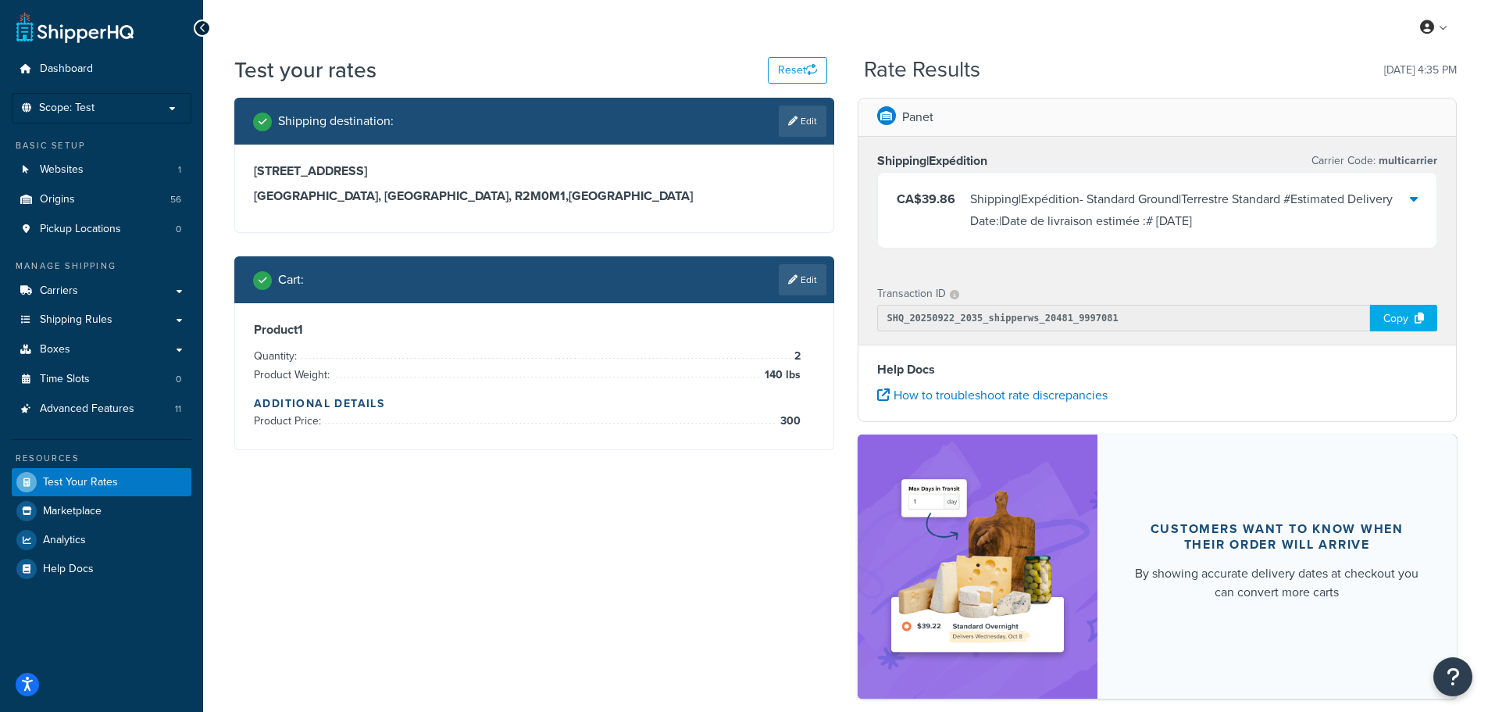
click at [849, 245] on div "Panet Shipping|Expédition Carrier Code: multicarrier CA$39.86 Shipping|Expéditi…" at bounding box center [1157, 406] width 623 height 616
click at [1209, 202] on div "Shipping|Expédition - Standard Ground|Terrestre Standard #Estimated Delivery Da…" at bounding box center [1190, 210] width 441 height 44
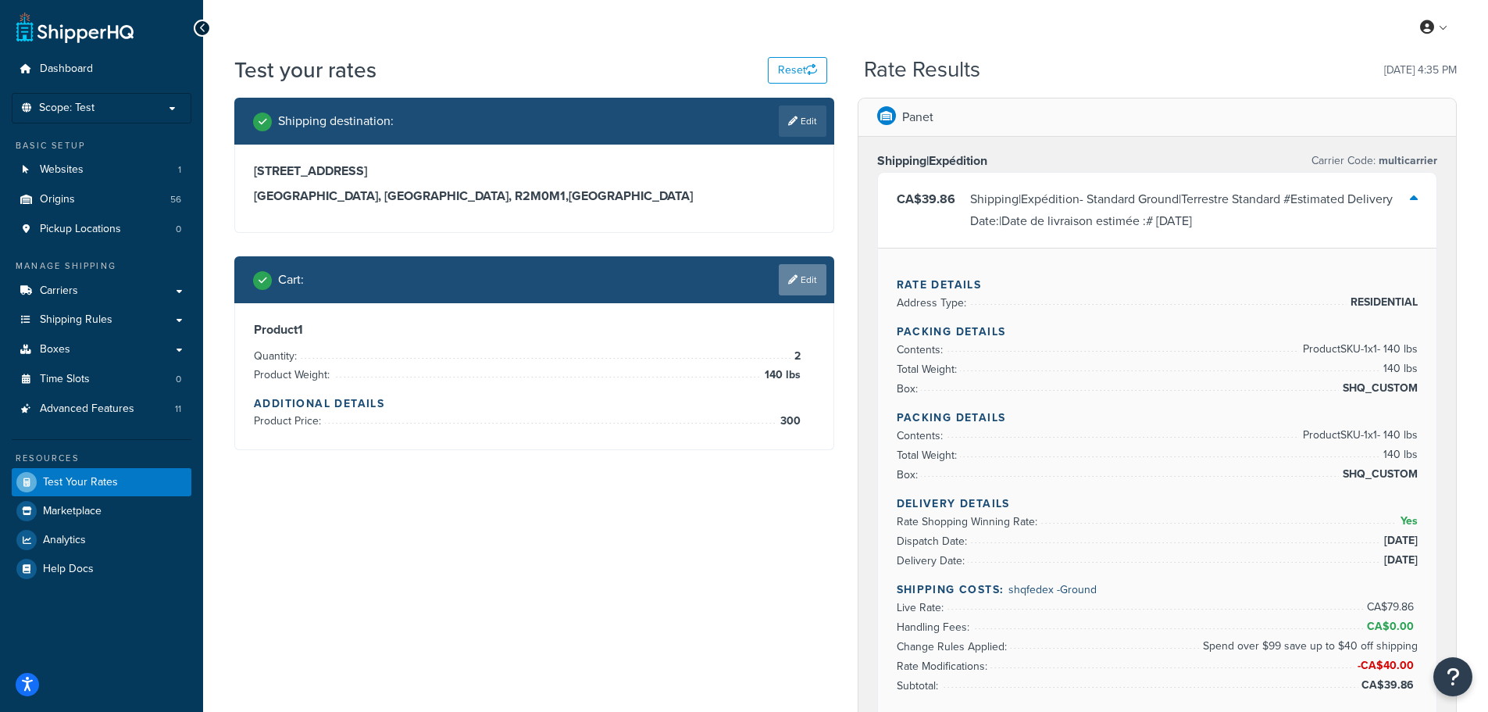
click at [783, 288] on link "Edit" at bounding box center [803, 279] width 48 height 31
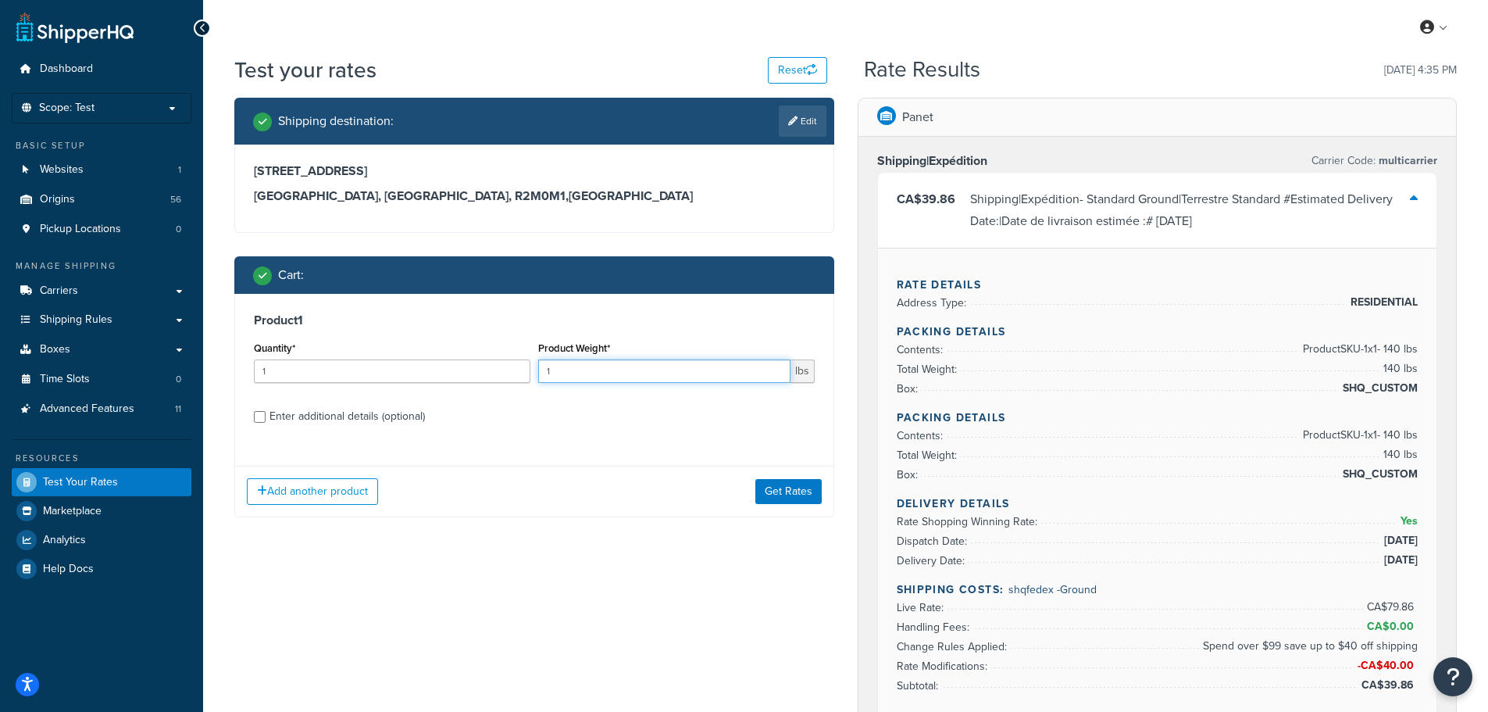
drag, startPoint x: 595, startPoint y: 368, endPoint x: 515, endPoint y: 366, distance: 80.5
click at [515, 366] on div "Quantity* 1 Product Weight* 1 lbs" at bounding box center [534, 366] width 569 height 57
type input "50"
click at [787, 494] on button "Get Rates" at bounding box center [789, 491] width 66 height 25
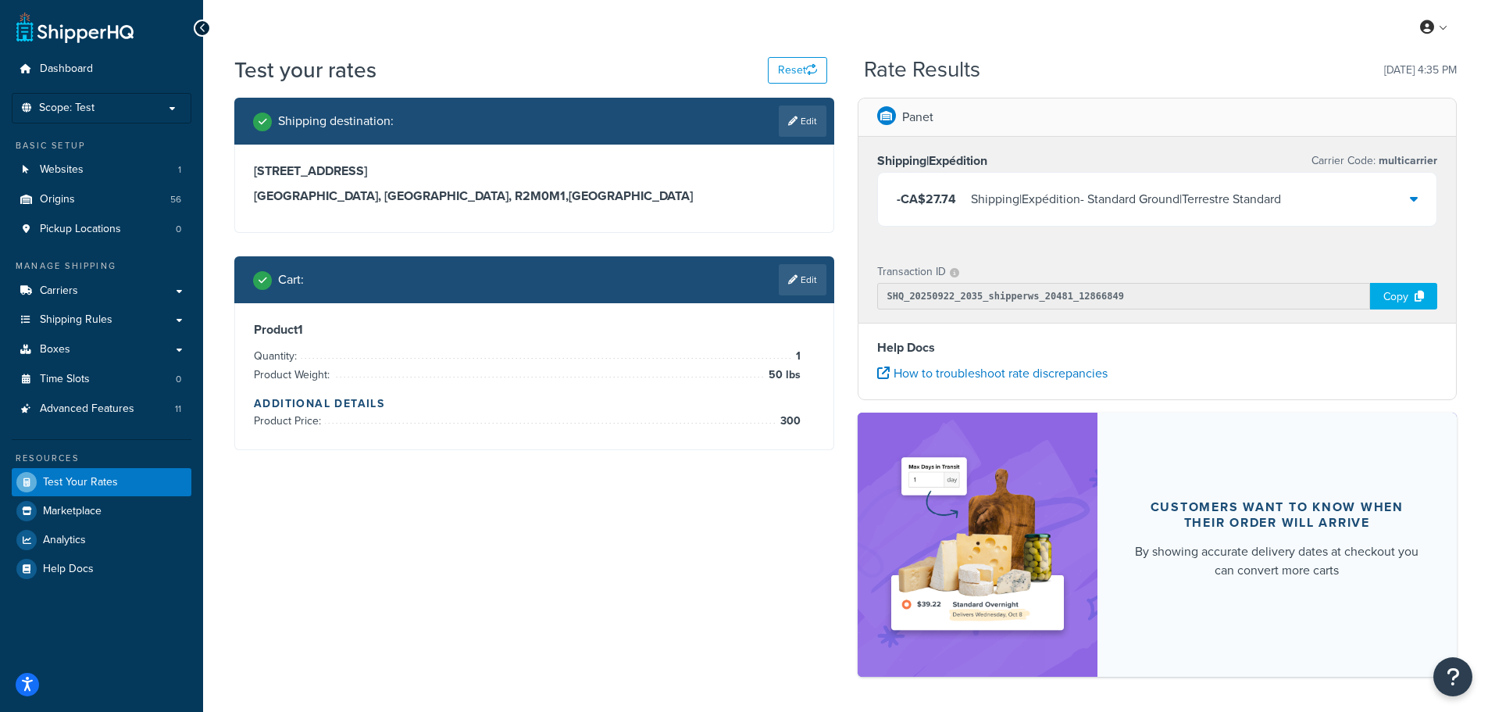
click at [977, 211] on div "-CA$27.74 Shipping|Expédition - Standard Ground|Terrestre Standard" at bounding box center [1157, 199] width 559 height 53
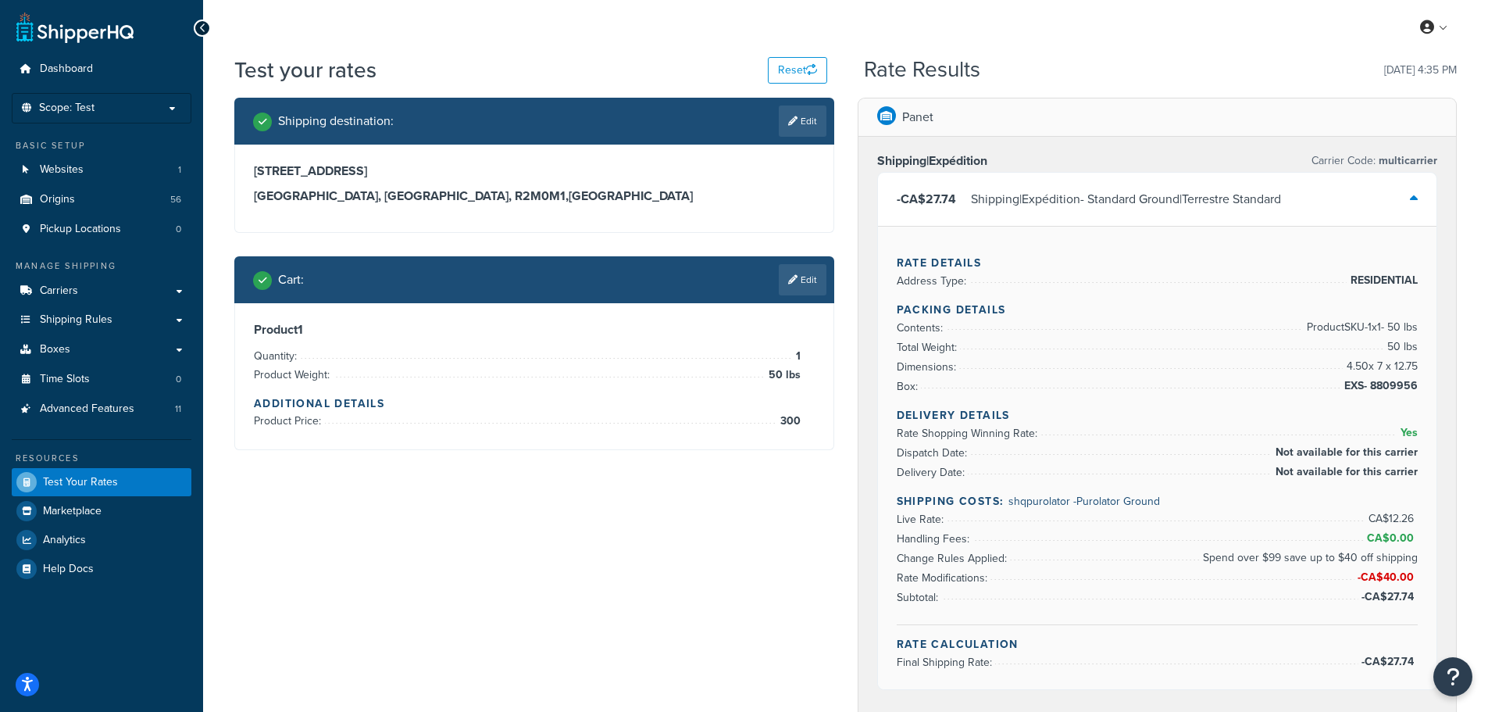
scroll to position [78, 0]
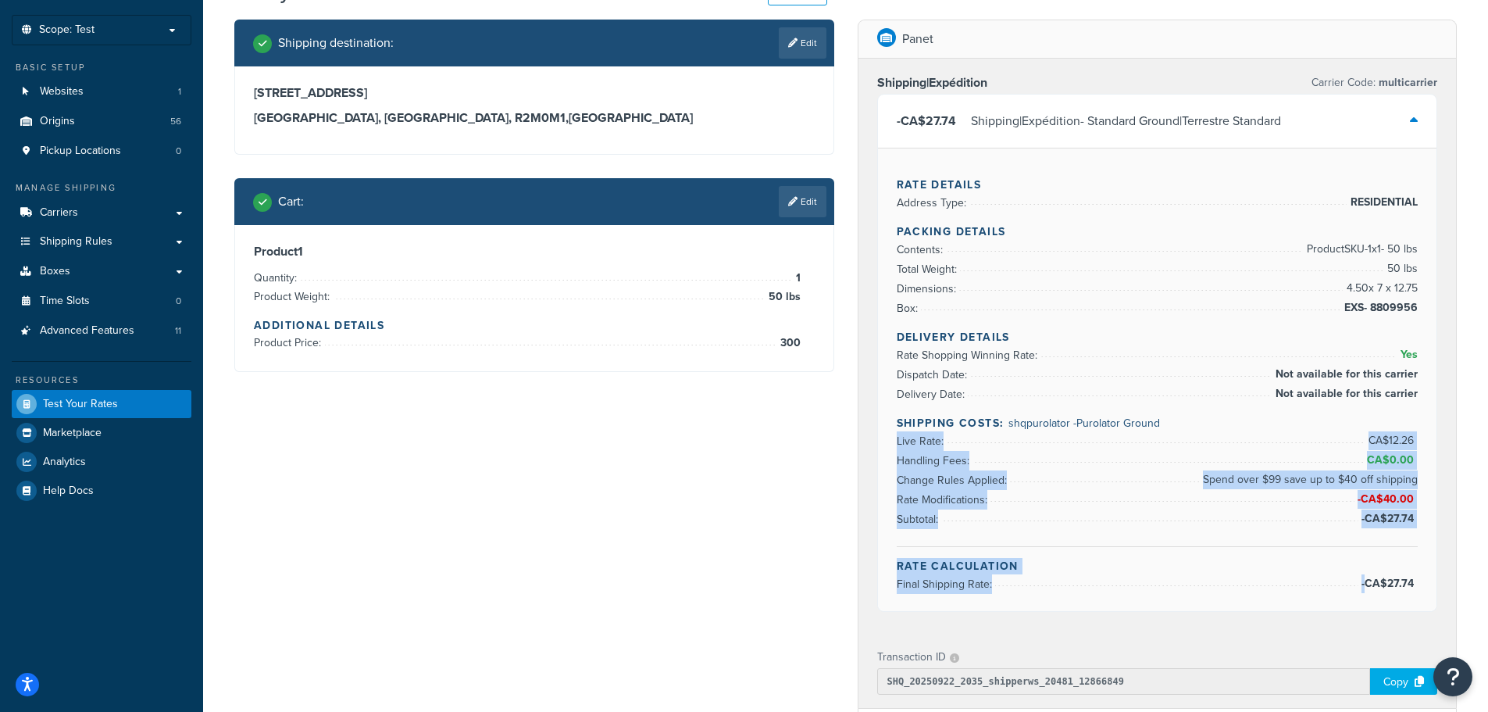
drag, startPoint x: 1309, startPoint y: 445, endPoint x: 1388, endPoint y: 588, distance: 163.7
click at [1376, 595] on div "Rate Details Address Type: RESIDENTIAL Packing Details Contents: Product SKU-1 …" at bounding box center [1157, 379] width 559 height 463
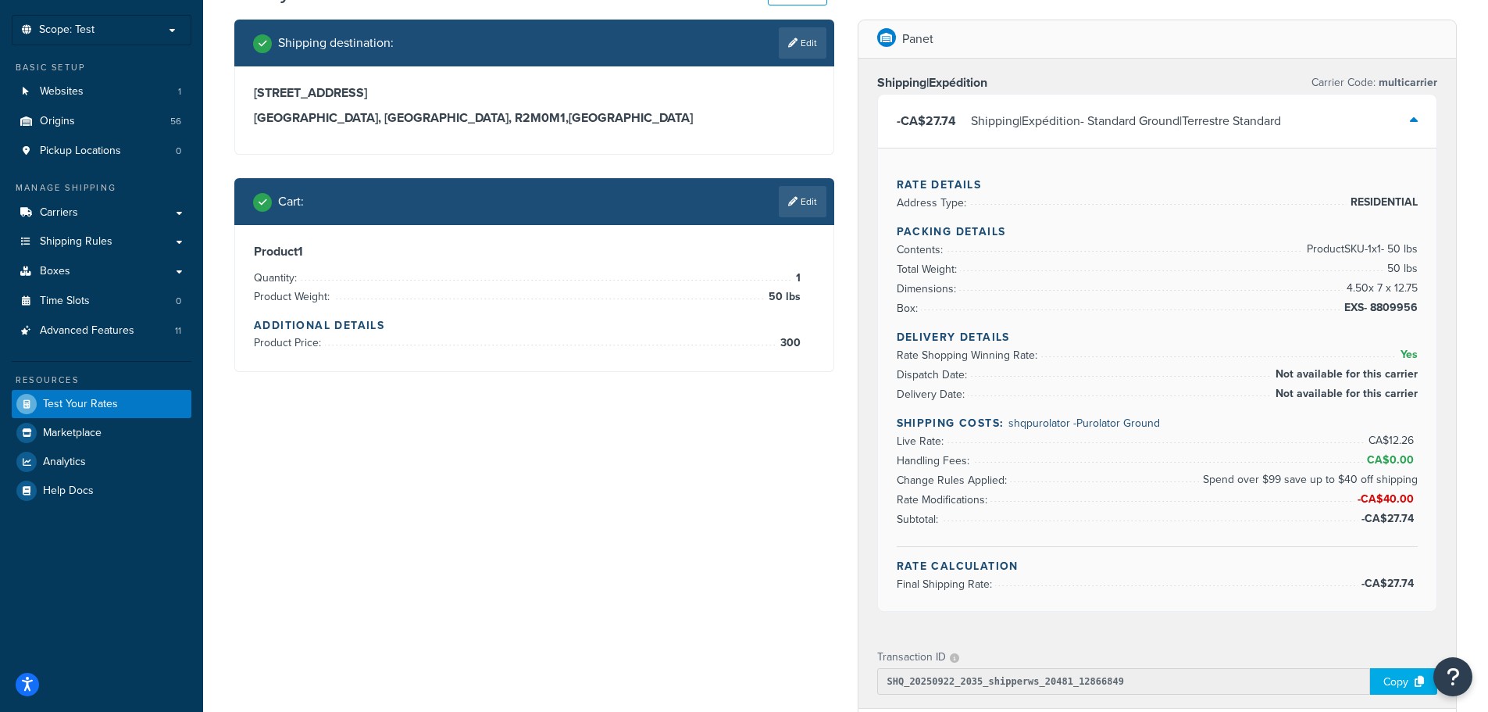
click at [1389, 588] on span "-CA$27.74" at bounding box center [1390, 583] width 56 height 16
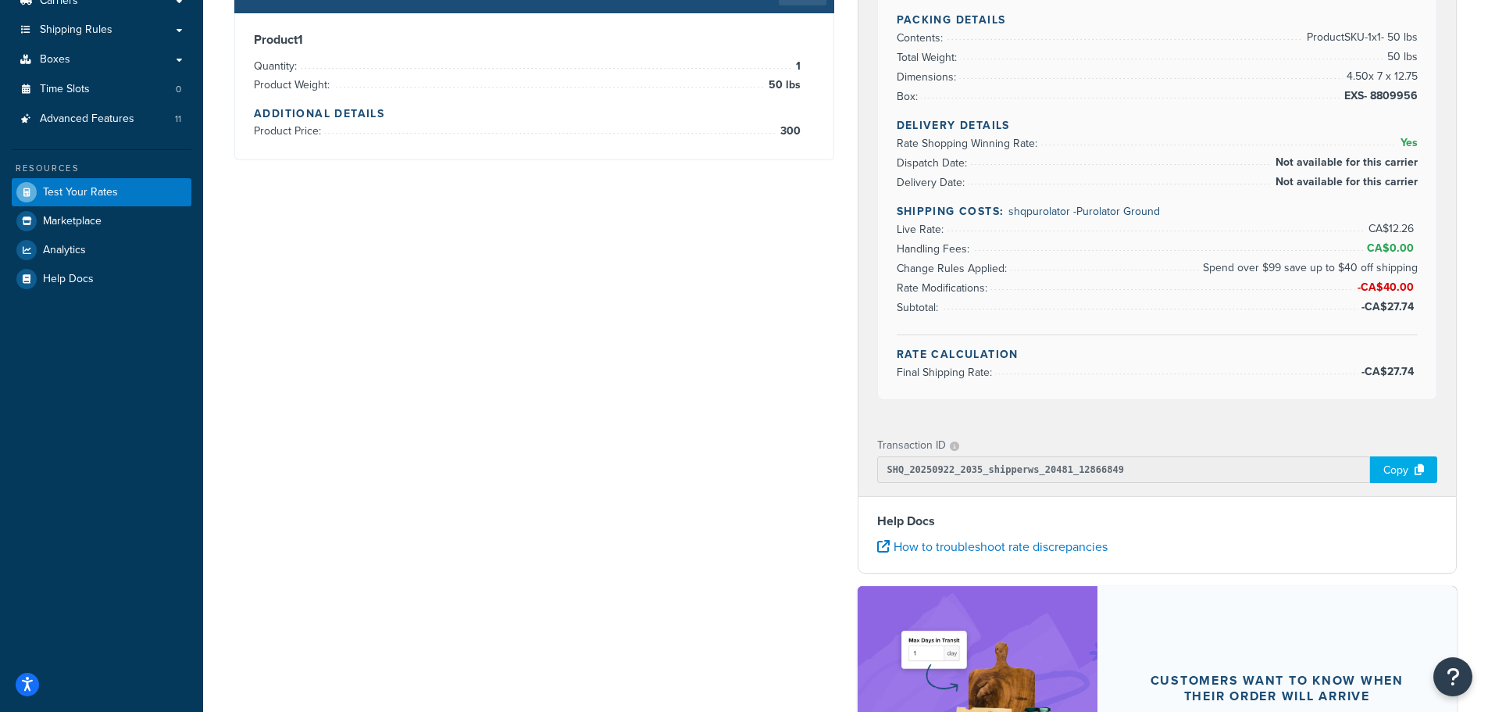
scroll to position [313, 0]
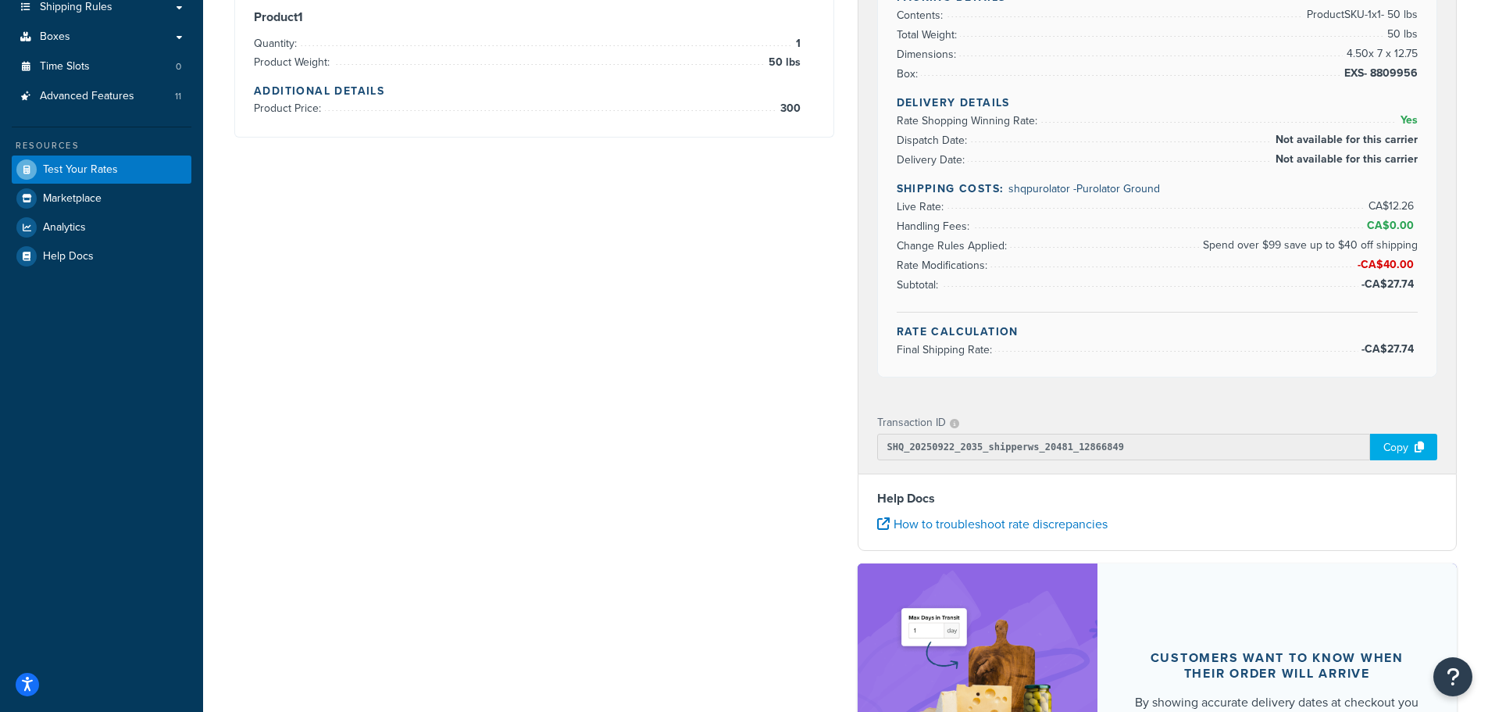
click at [1402, 453] on div "Copy" at bounding box center [1403, 447] width 67 height 27
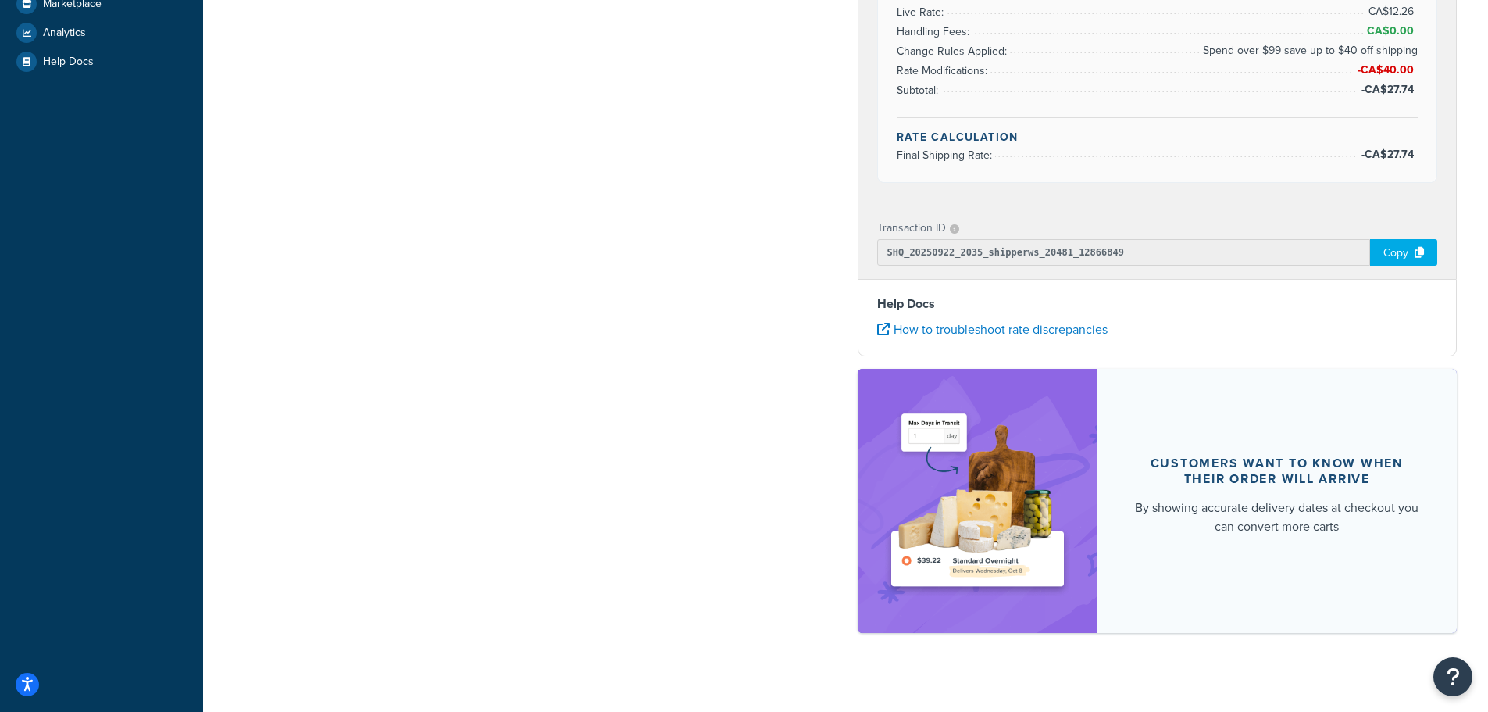
scroll to position [522, 0]
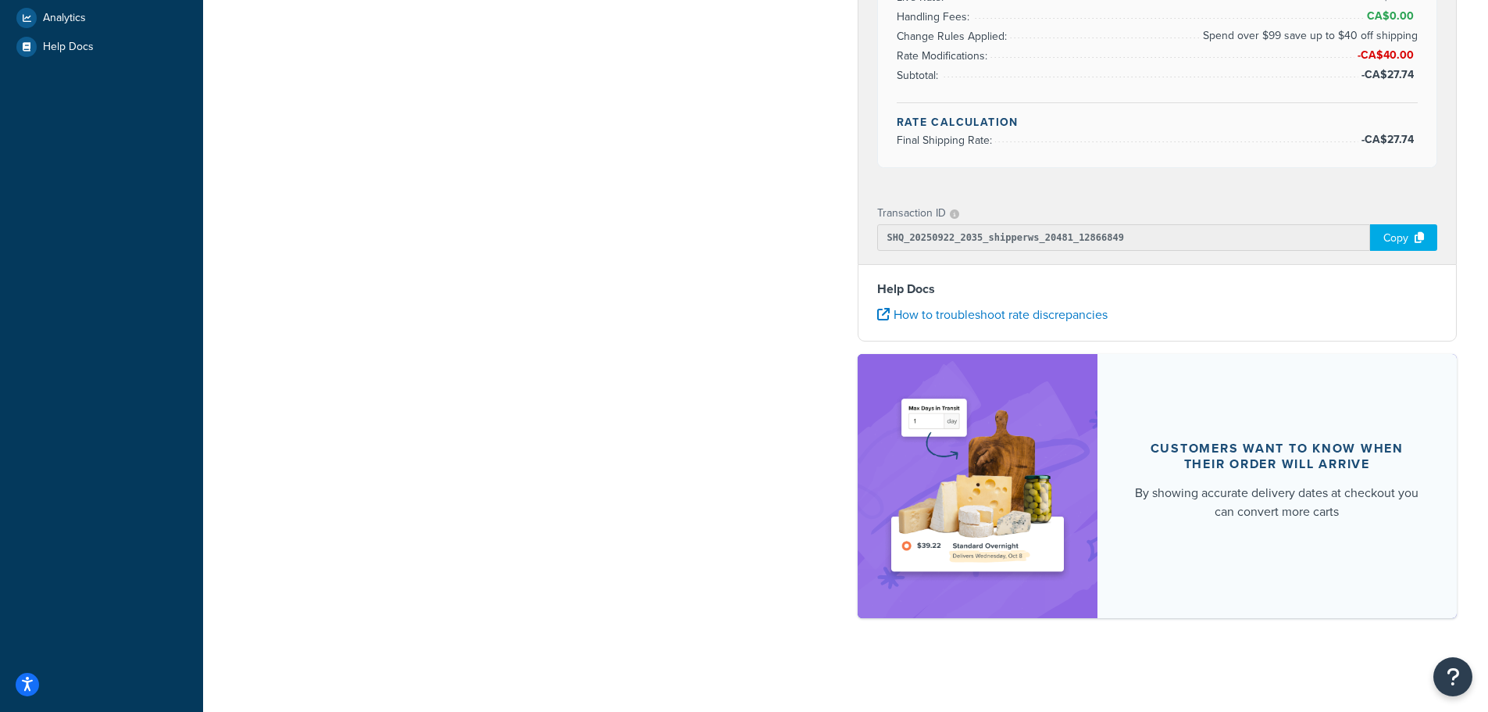
click at [566, 530] on div "Shipping destination : Edit [STREET_ADDRESS] Cart : Edit Product 1 Quantity: 1 …" at bounding box center [846, 105] width 1246 height 1058
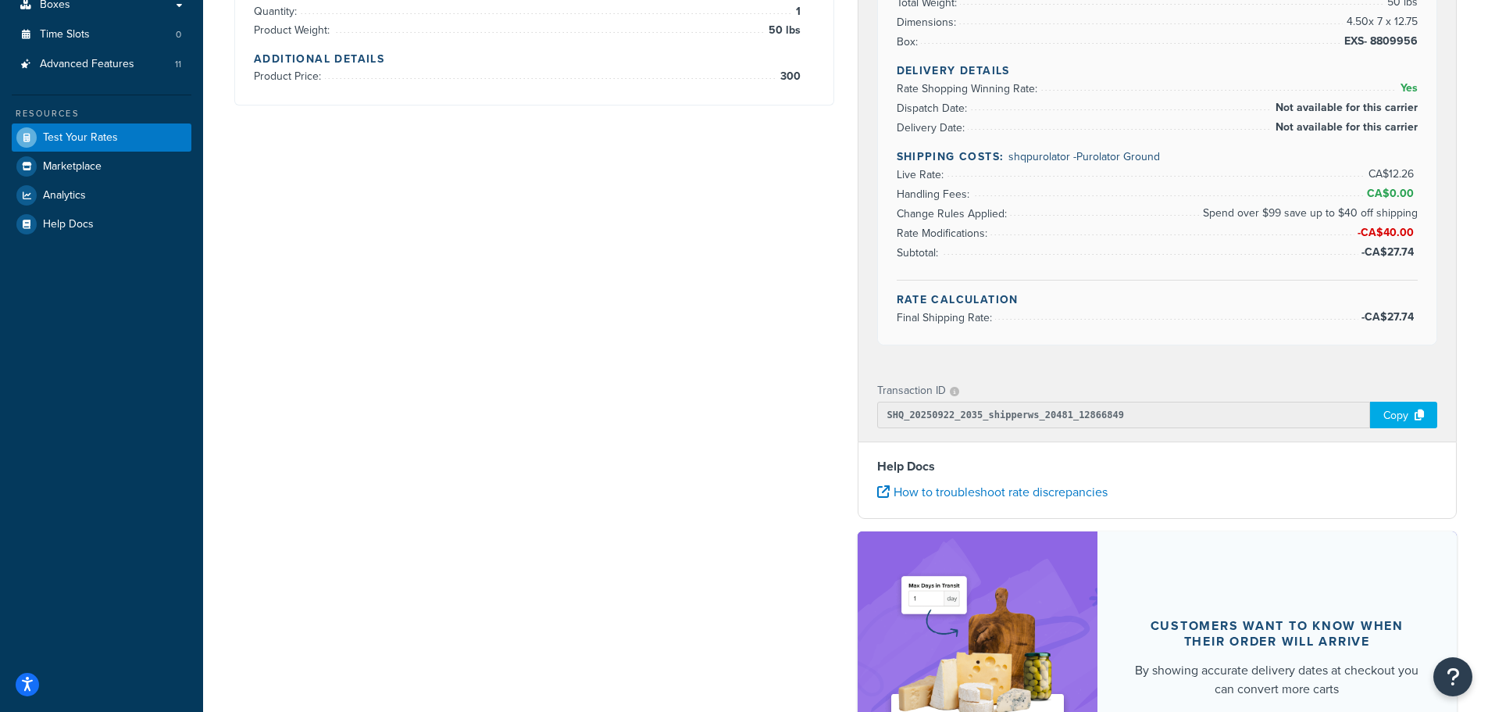
scroll to position [0, 0]
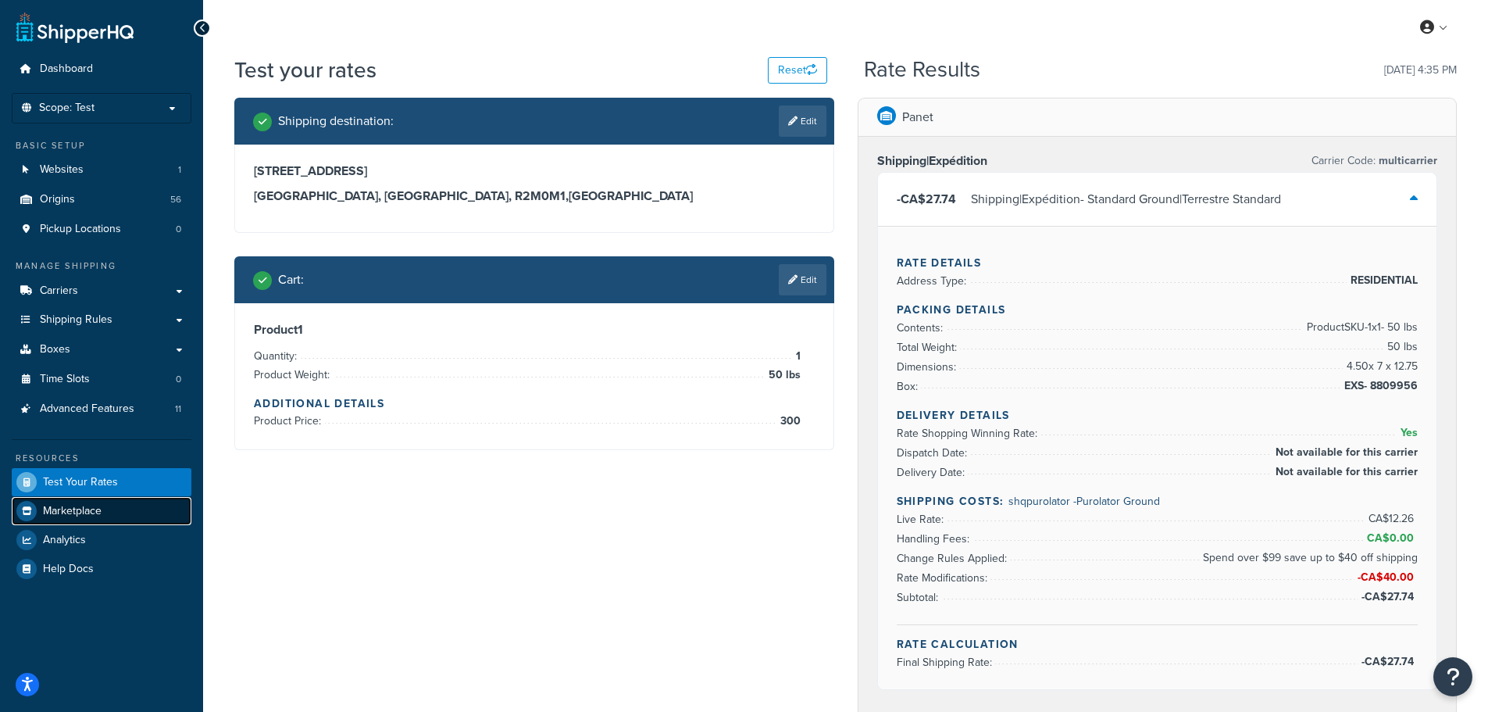
click at [60, 501] on link "Marketplace" at bounding box center [102, 511] width 180 height 28
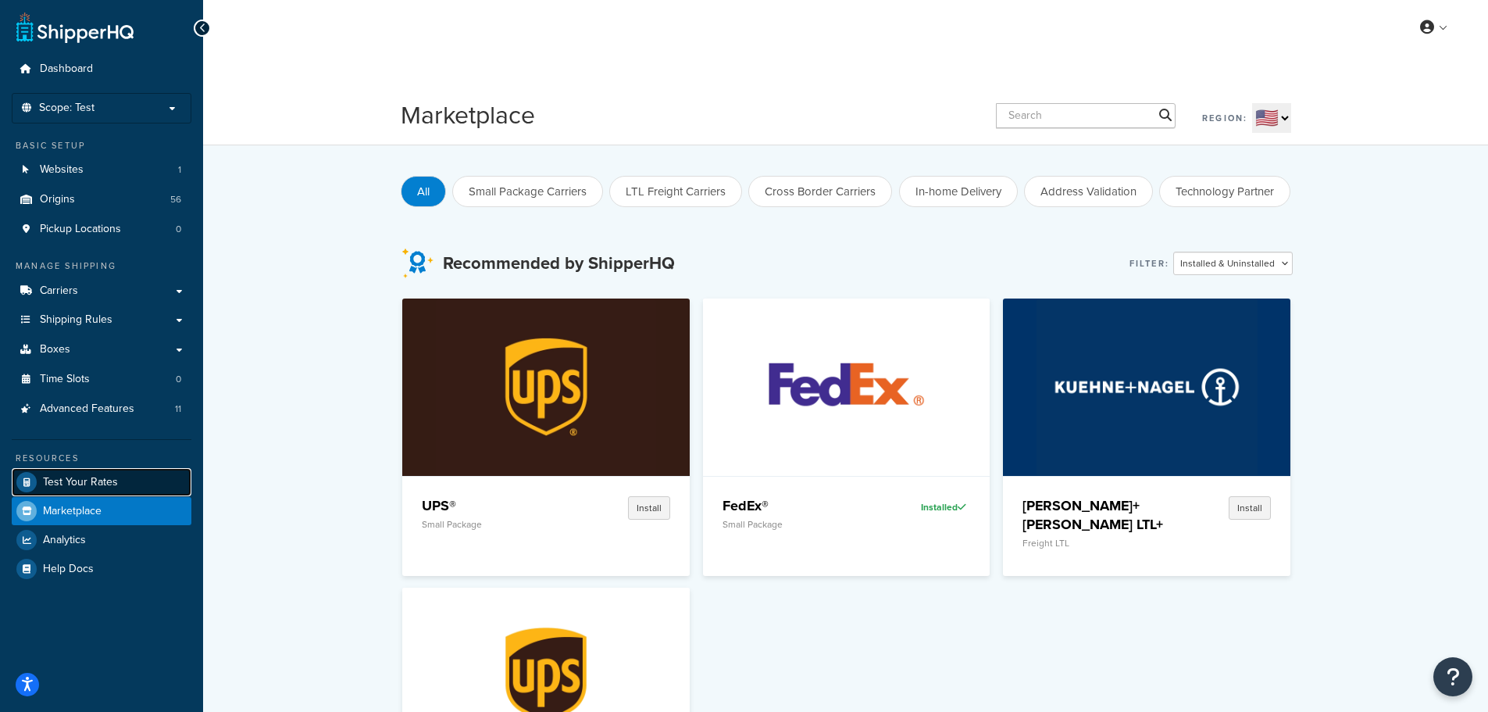
click at [66, 484] on span "Test Your Rates" at bounding box center [80, 482] width 75 height 13
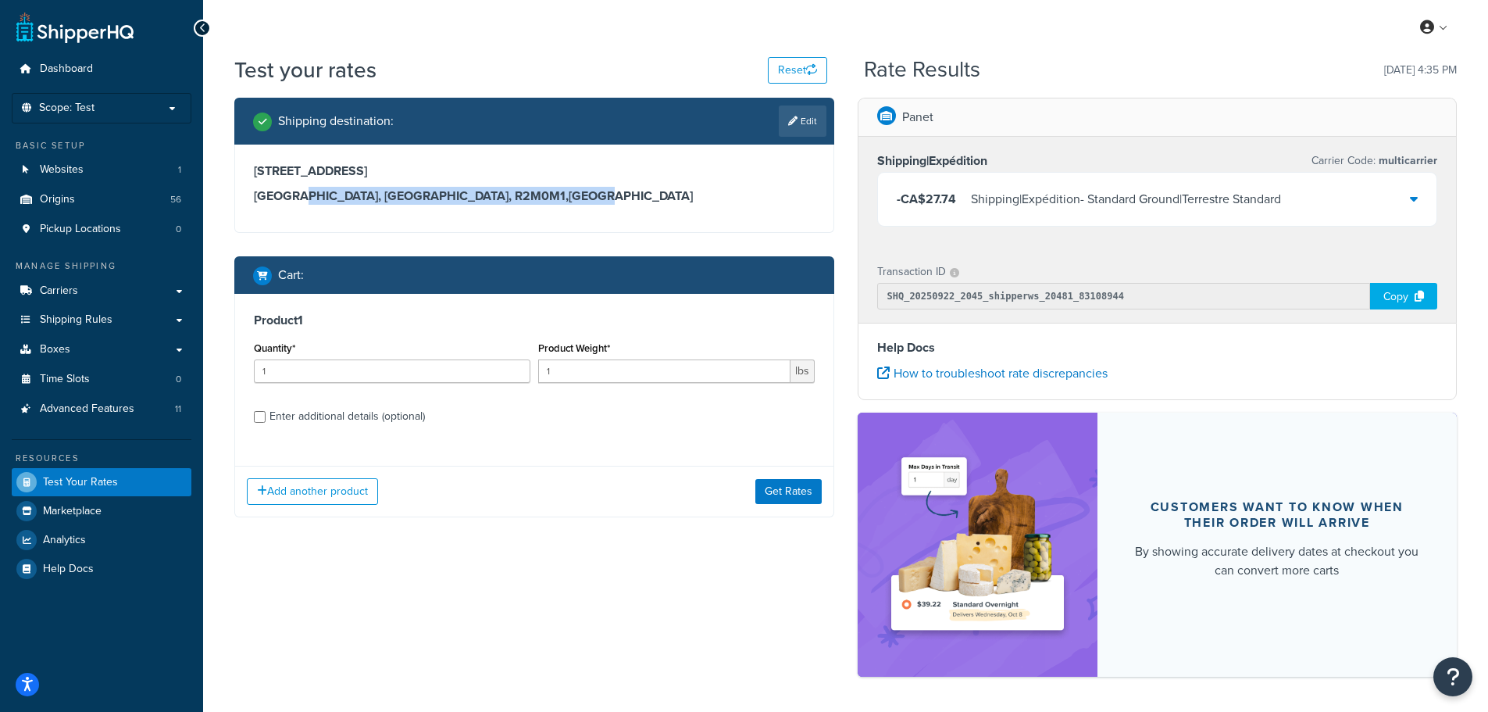
drag, startPoint x: 300, startPoint y: 197, endPoint x: 640, endPoint y: 193, distance: 339.9
click at [640, 193] on h3 "[GEOGRAPHIC_DATA], [GEOGRAPHIC_DATA], R2M0M1 , [GEOGRAPHIC_DATA]" at bounding box center [534, 196] width 561 height 16
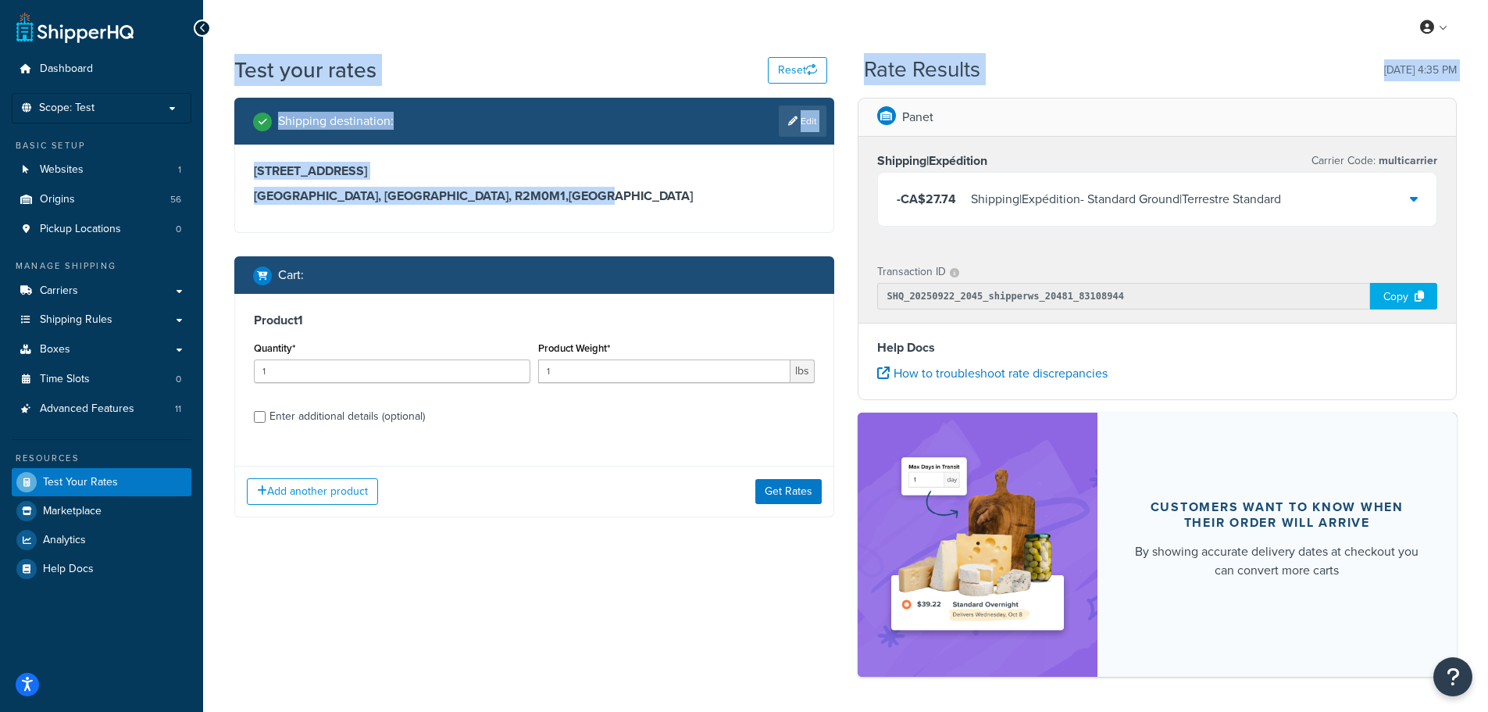
drag, startPoint x: 603, startPoint y: 195, endPoint x: 398, endPoint y: 8, distance: 277.6
click at [398, 8] on div "My Profile Billing Global Settings Contact Us Logout Test your rates Reset Rate…" at bounding box center [845, 385] width 1285 height 770
click at [344, 55] on h1 "Test your rates" at bounding box center [305, 70] width 142 height 30
drag, startPoint x: 239, startPoint y: 68, endPoint x: 502, endPoint y: 205, distance: 296.0
click at [502, 205] on div "Test your rates Reset Rate Results [DATE] 4:35 PM Shipping destination : Edit […" at bounding box center [845, 374] width 1223 height 638
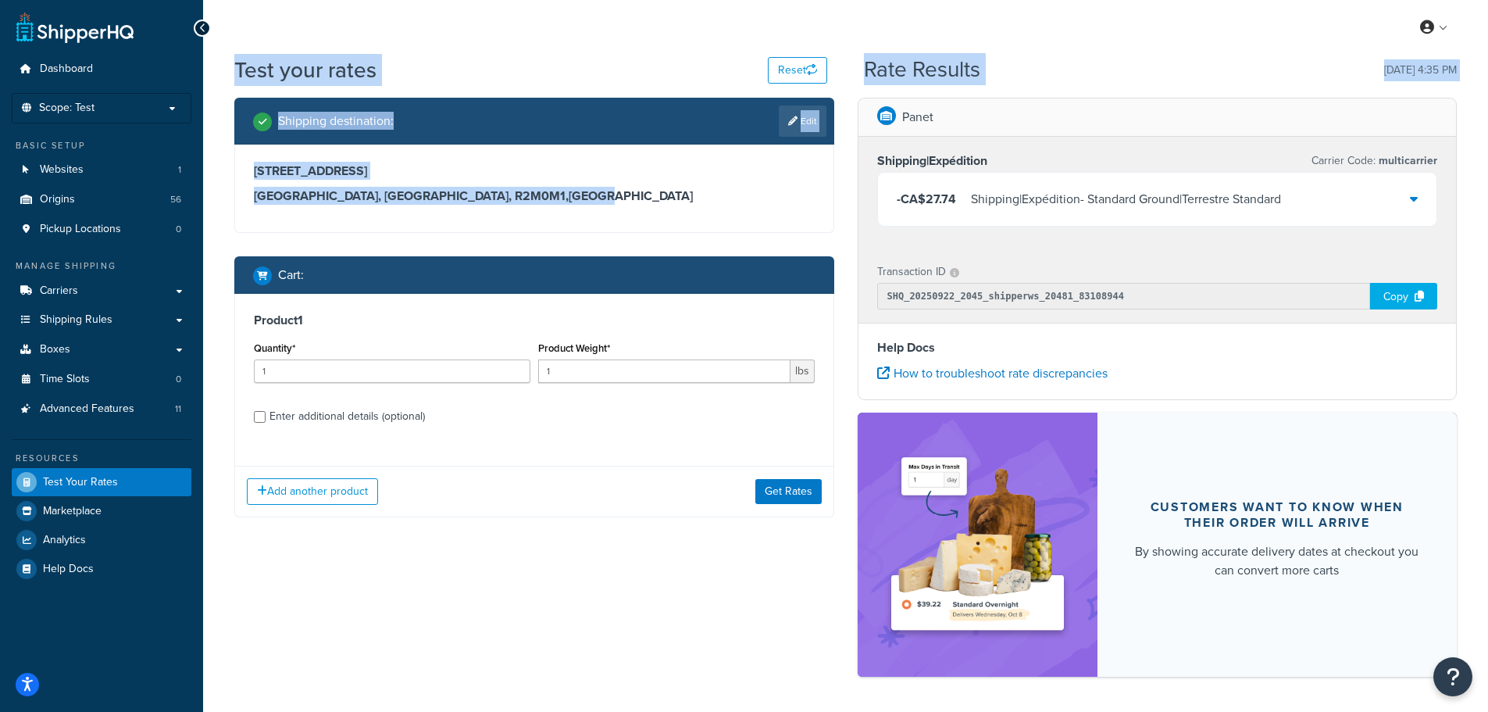
click at [509, 202] on h3 "[GEOGRAPHIC_DATA], [GEOGRAPHIC_DATA], R2M0M1 , [GEOGRAPHIC_DATA]" at bounding box center [534, 196] width 561 height 16
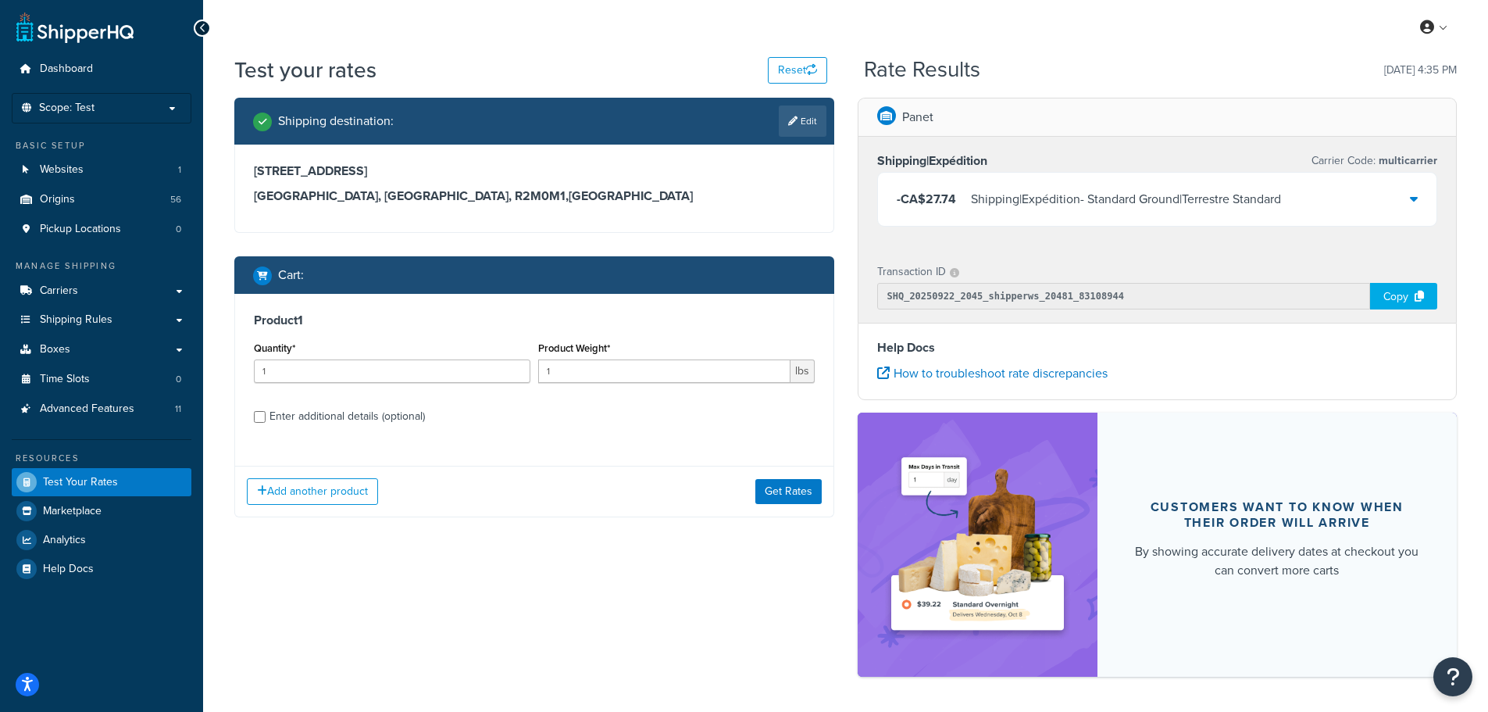
click at [1047, 202] on div "Shipping|Expédition - Standard Ground|Terrestre Standard" at bounding box center [1126, 199] width 310 height 22
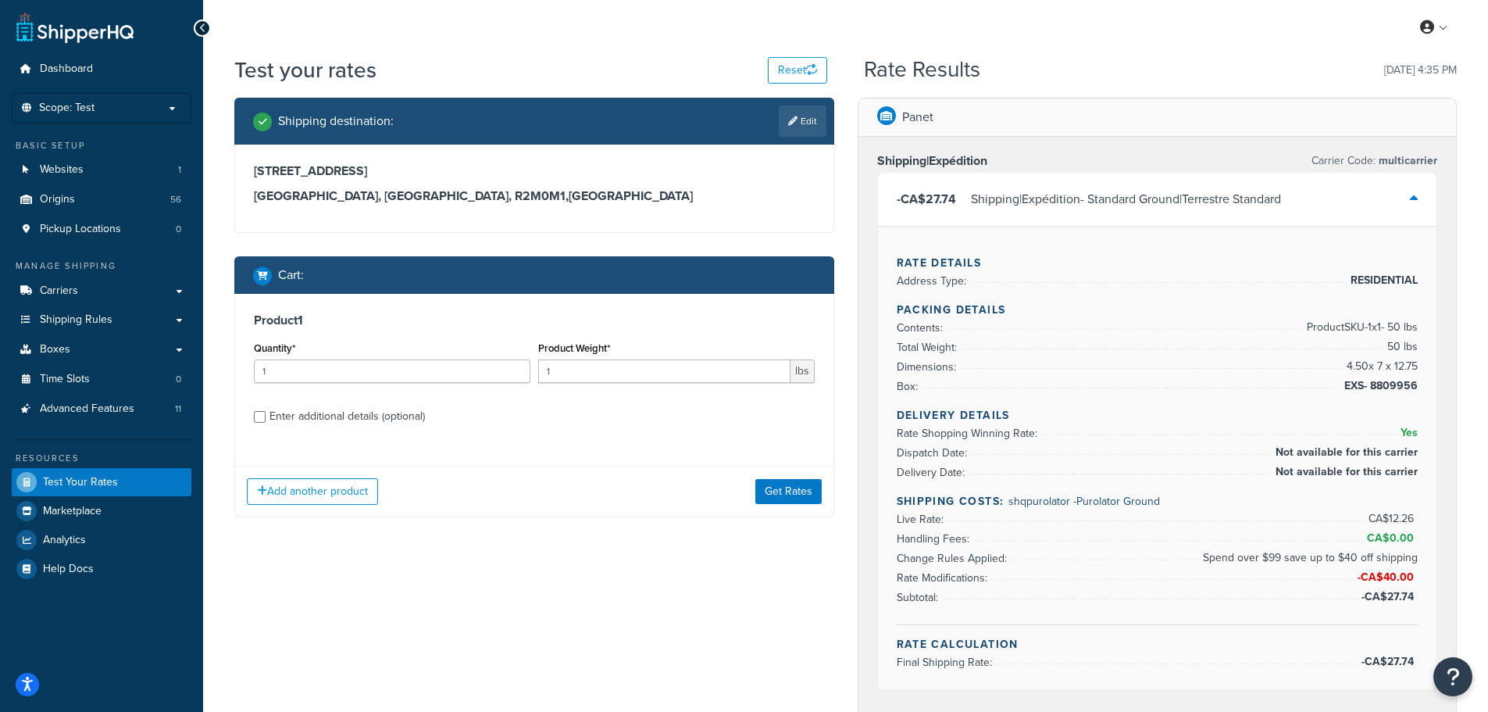
scroll to position [78, 0]
